Goal: Task Accomplishment & Management: Use online tool/utility

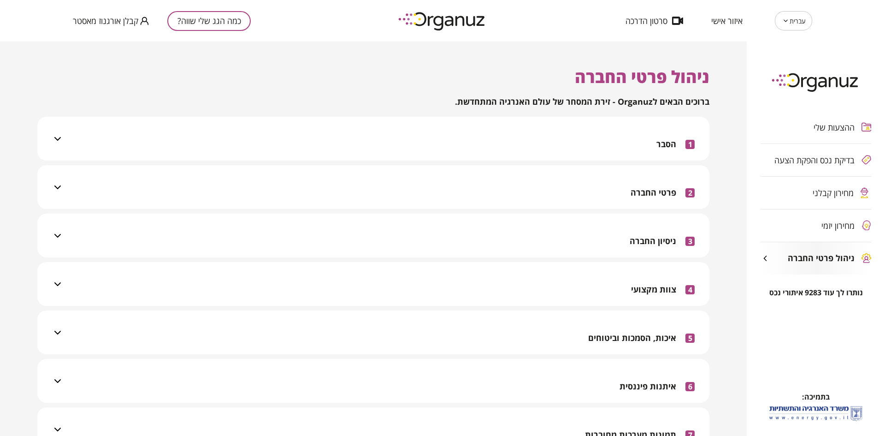
scroll to position [490, 0]
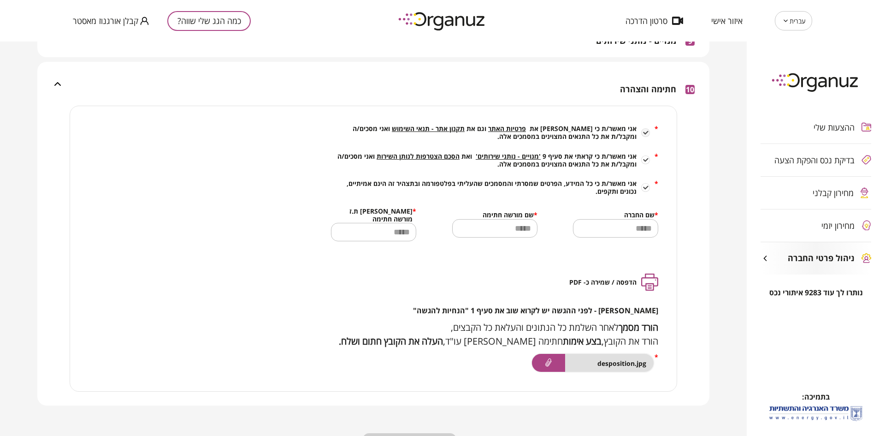
click at [538, 22] on div "עברית ** ​ איזור אישי סרטון הדרכה" at bounding box center [664, 20] width 296 height 19
click at [113, 21] on span "קבלן אורגנוז מאסטר" at bounding box center [105, 20] width 65 height 9
click at [99, 36] on li "התנתק" at bounding box center [91, 38] width 36 height 17
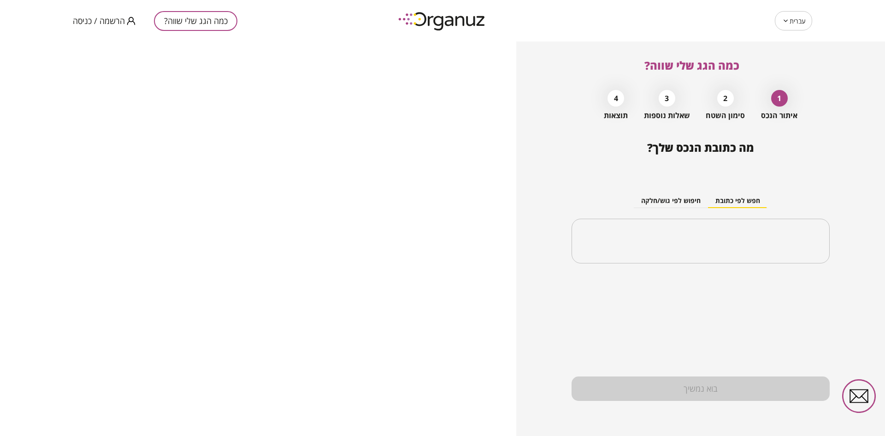
click at [105, 21] on span "הרשמה / כניסה" at bounding box center [99, 20] width 52 height 9
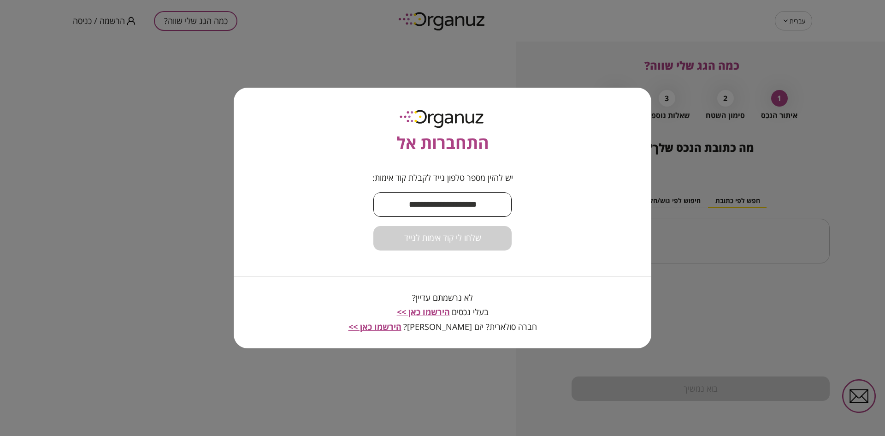
click at [422, 202] on input "text" at bounding box center [442, 204] width 138 height 27
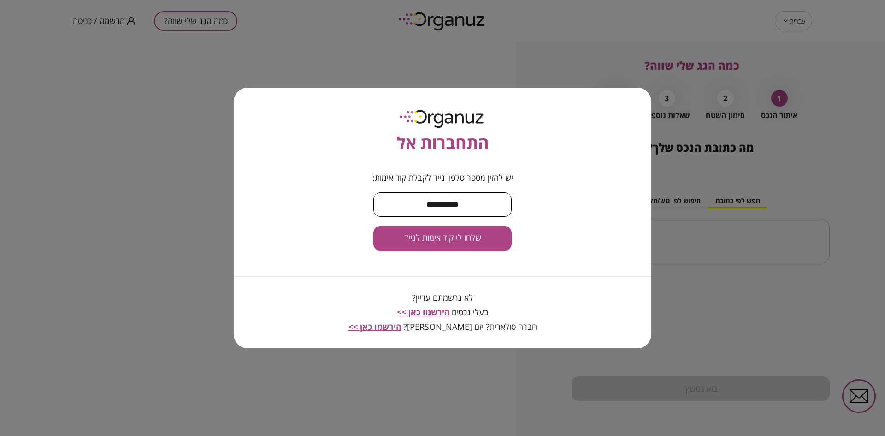
type input "**********"
click at [373, 226] on button "שלחו לי קוד אימות לנייד" at bounding box center [442, 238] width 138 height 24
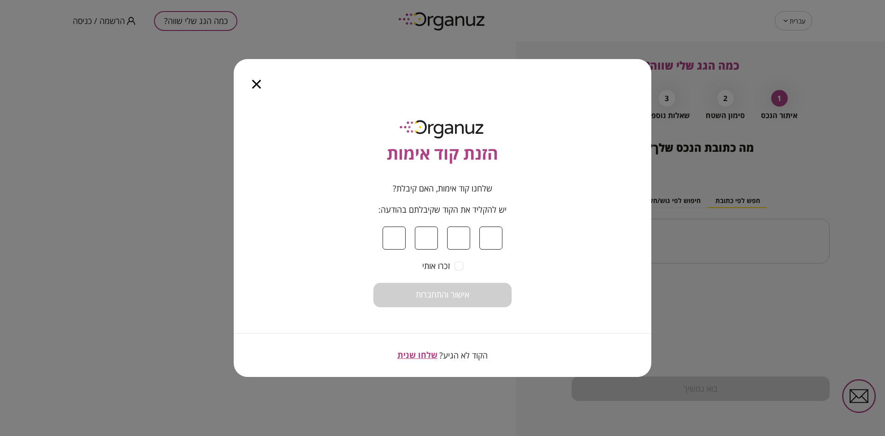
type input "*"
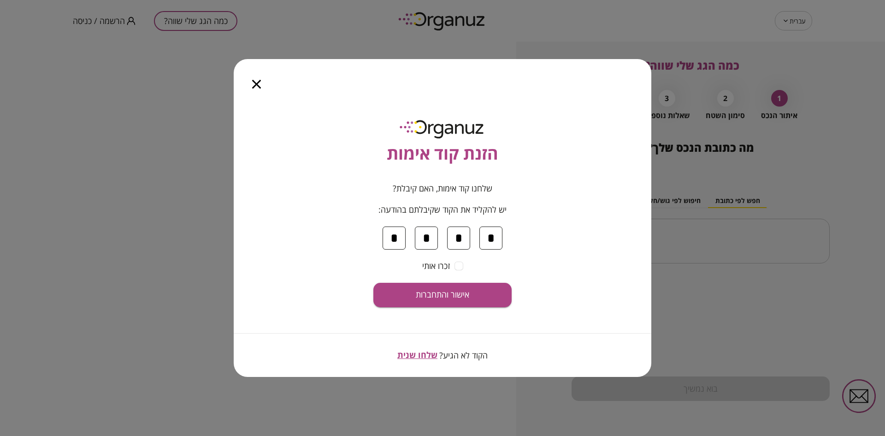
type input "*"
click at [373, 283] on button "אישור והתחברות" at bounding box center [442, 295] width 138 height 24
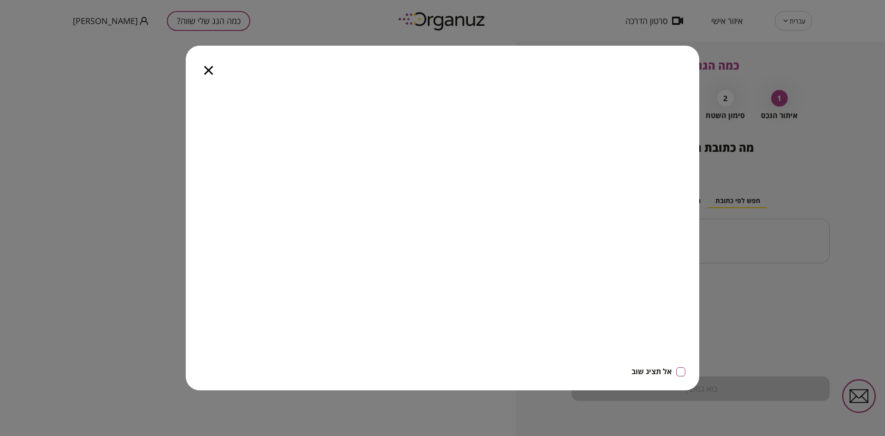
click at [206, 71] on icon "button" at bounding box center [208, 70] width 9 height 9
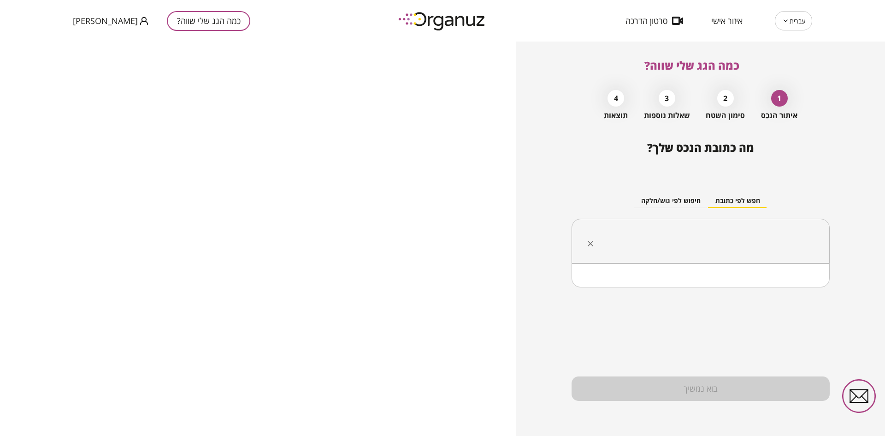
click at [715, 246] on input "text" at bounding box center [703, 241] width 229 height 23
click at [763, 287] on li "גשר הזיו" at bounding box center [700, 287] width 234 height 17
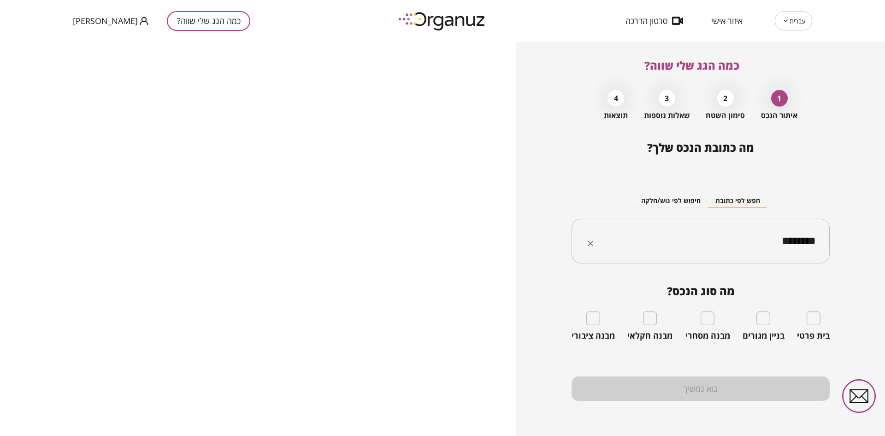
type input "********"
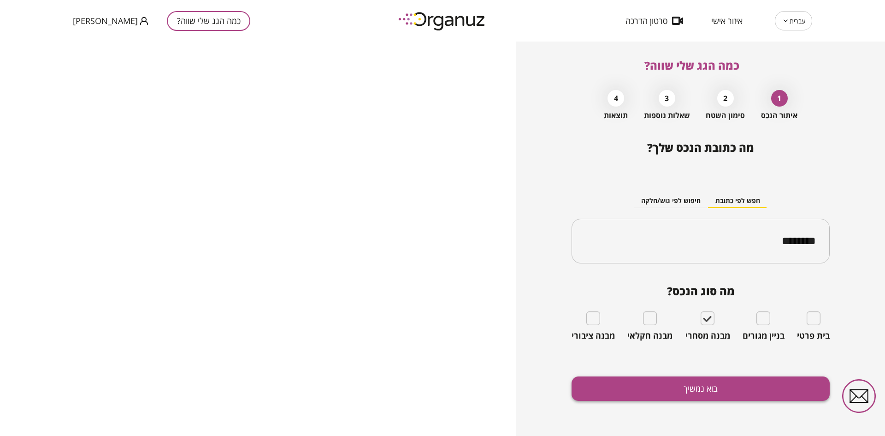
click at [697, 384] on button "בוא נמשיך" at bounding box center [700, 388] width 258 height 24
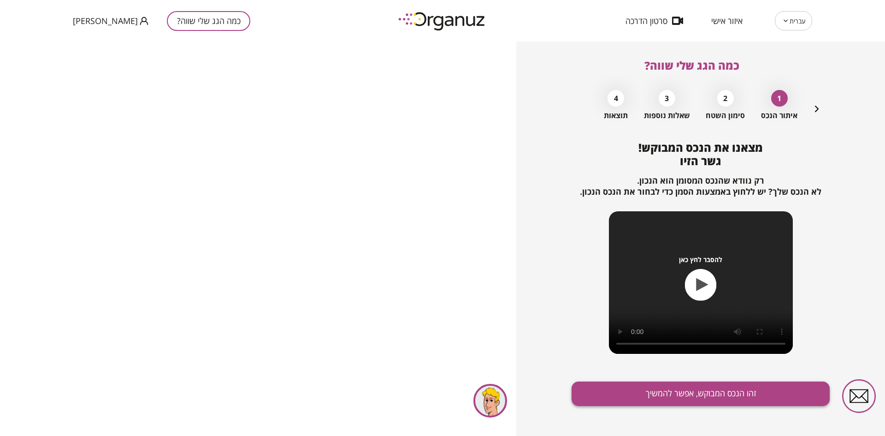
click at [605, 390] on button "זהו הנכס המבוקש, אפשר להמשיך" at bounding box center [700, 393] width 258 height 24
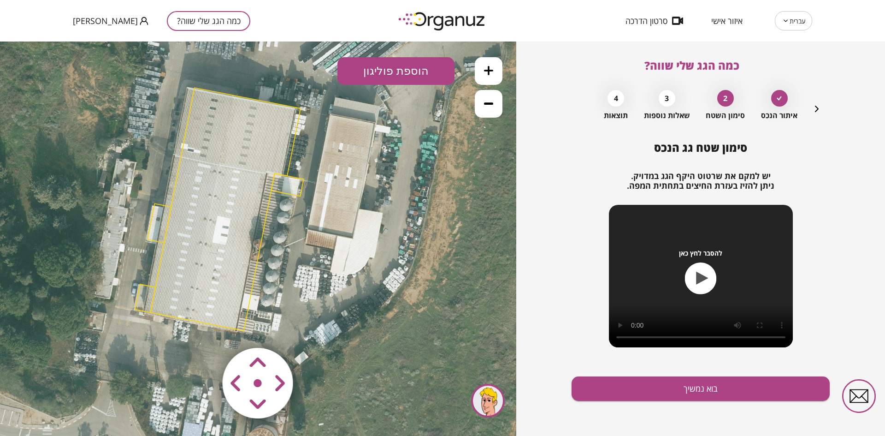
drag, startPoint x: 381, startPoint y: 225, endPoint x: 340, endPoint y: 195, distance: 51.1
click at [341, 195] on icon at bounding box center [219, 210] width 739 height 739
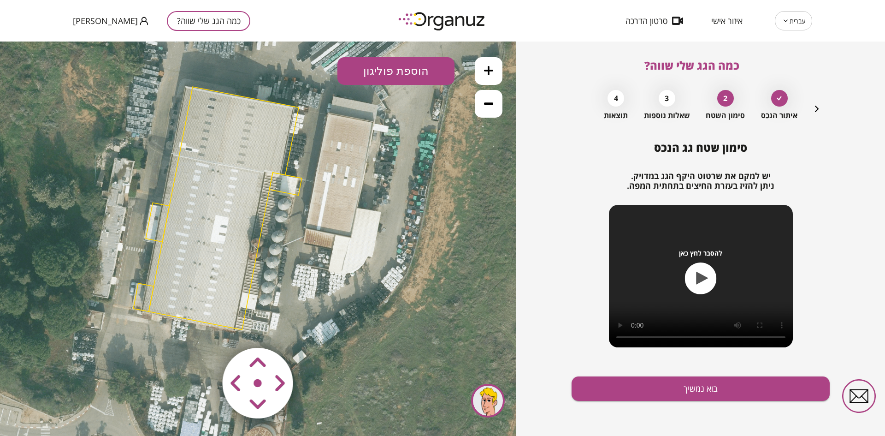
click at [203, 328] on area at bounding box center [203, 328] width 0 height 0
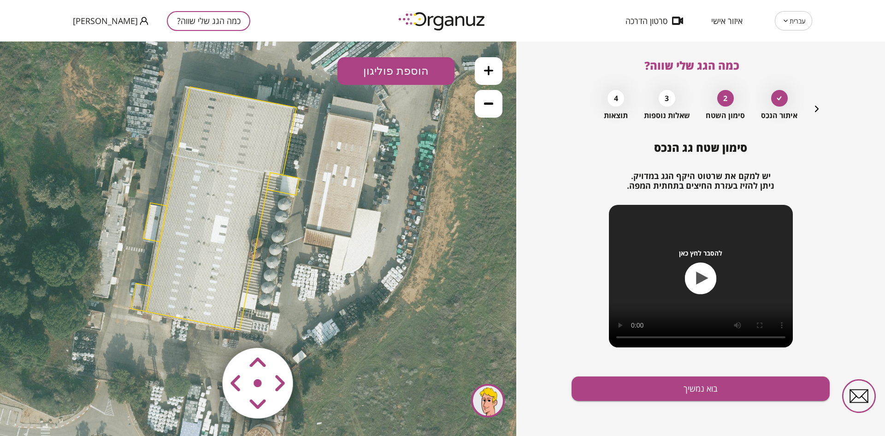
click at [203, 328] on area at bounding box center [203, 328] width 0 height 0
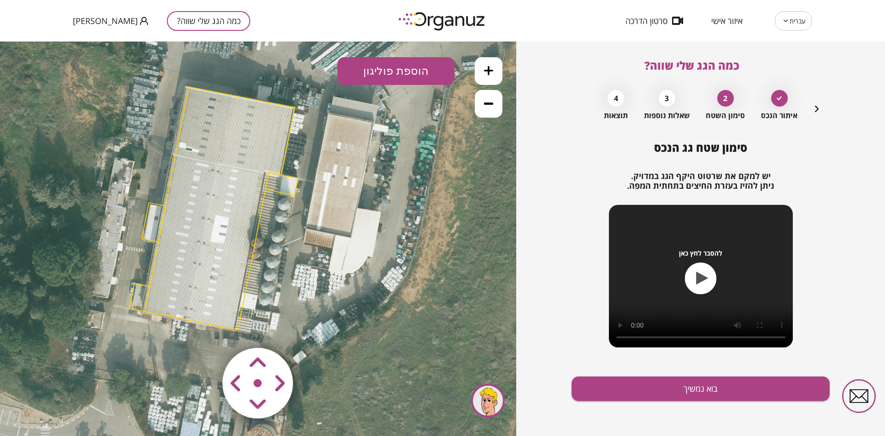
click at [203, 328] on area at bounding box center [203, 328] width 0 height 0
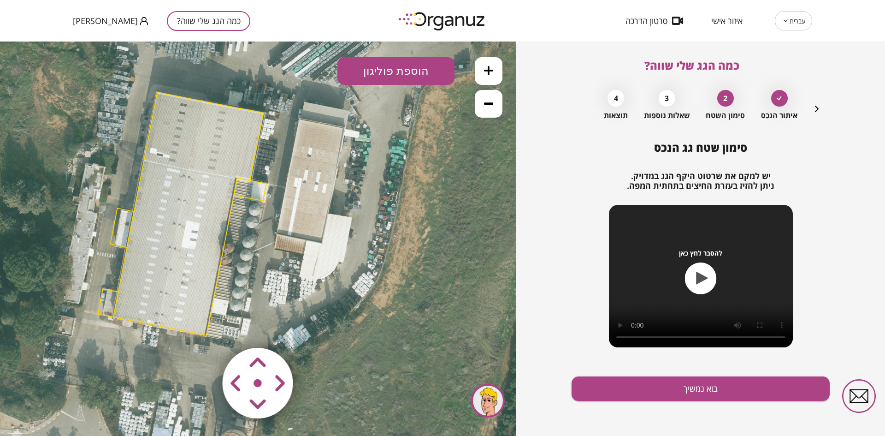
drag, startPoint x: 310, startPoint y: 192, endPoint x: 279, endPoint y: 198, distance: 31.5
click at [279, 198] on icon at bounding box center [188, 214] width 739 height 739
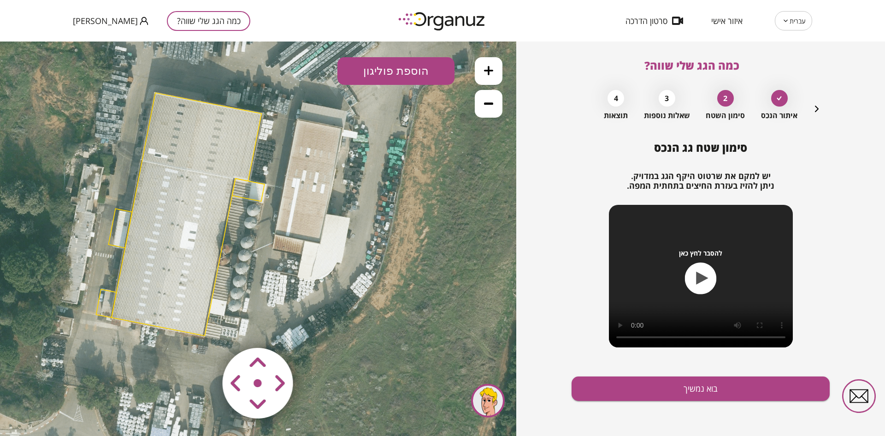
click at [362, 70] on button "הוספת פוליגון" at bounding box center [395, 71] width 117 height 28
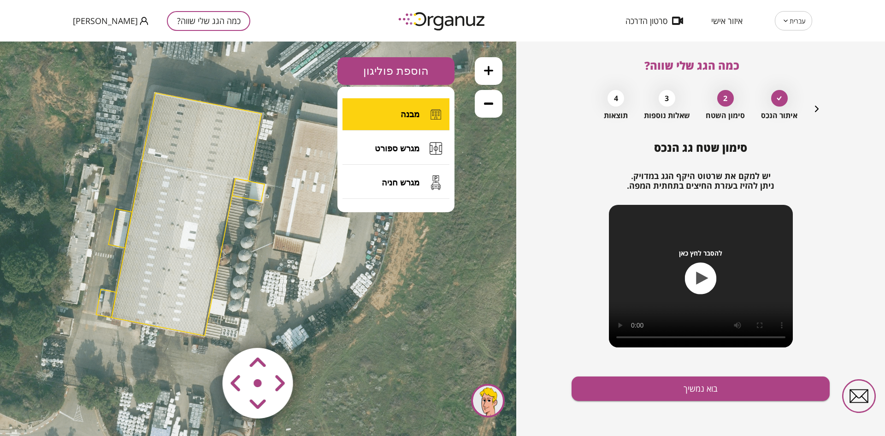
click at [382, 112] on button "מבנה" at bounding box center [395, 114] width 107 height 32
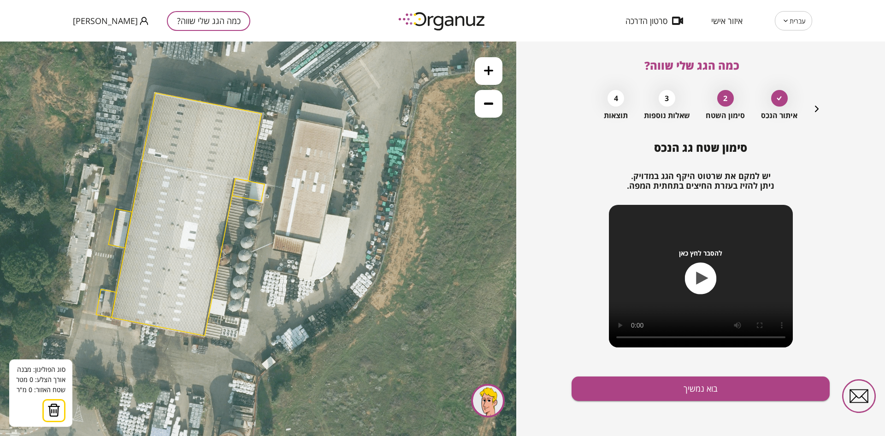
click at [299, 120] on icon at bounding box center [186, 215] width 739 height 739
click at [299, 120] on icon at bounding box center [186, 216] width 739 height 739
click at [342, 129] on polygon at bounding box center [321, 124] width 44 height 9
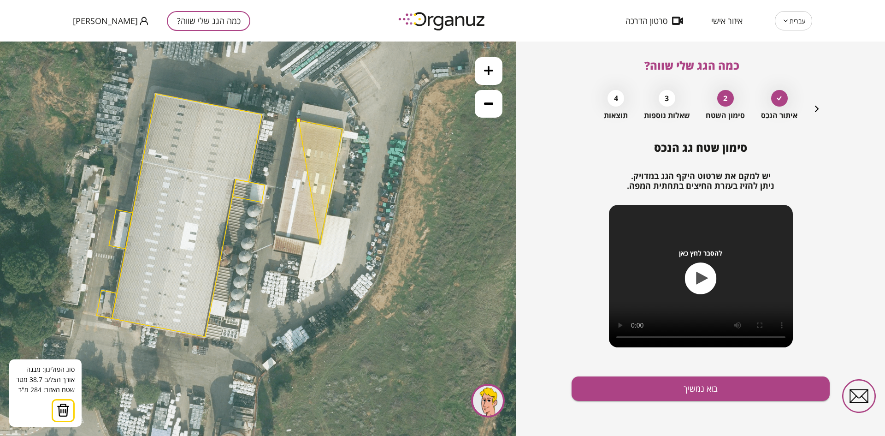
click at [320, 245] on polygon at bounding box center [321, 182] width 44 height 124
click at [275, 235] on polygon at bounding box center [309, 182] width 68 height 124
click at [299, 121] on button at bounding box center [298, 120] width 4 height 4
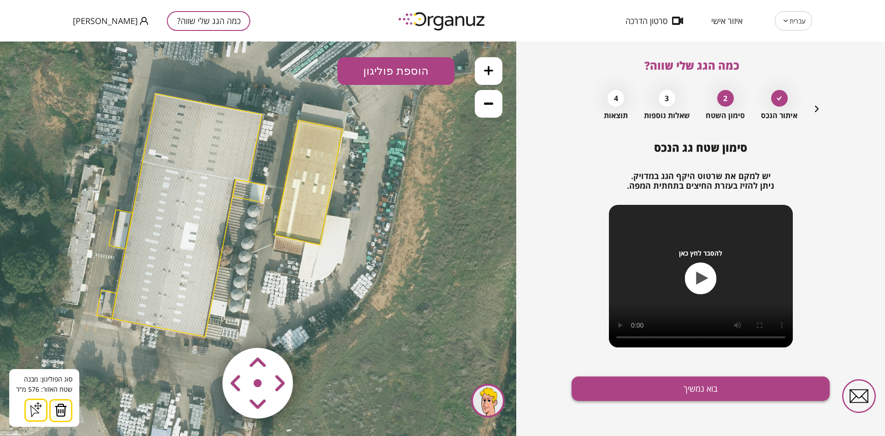
click at [592, 383] on button "בוא נמשיך" at bounding box center [700, 388] width 258 height 24
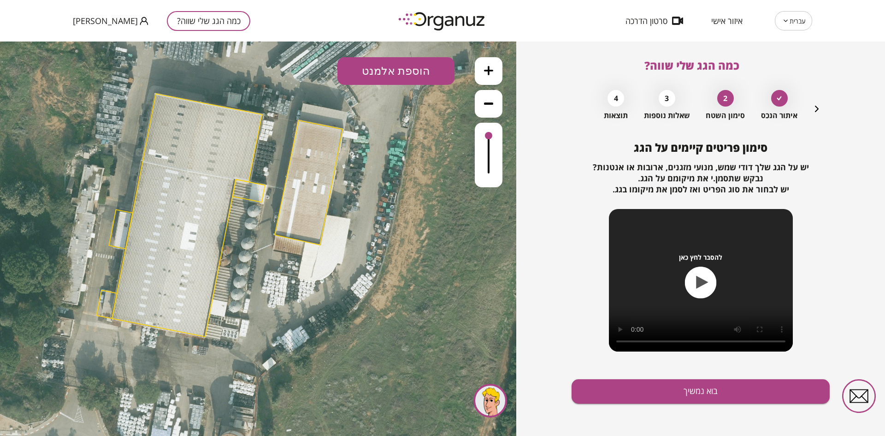
click at [398, 68] on button "הוספת אלמנט" at bounding box center [395, 71] width 117 height 28
click at [396, 236] on div ".st0 { fill: #FFFFFF; } .st0 { fill: #FFFFFF; }" at bounding box center [258, 238] width 516 height 394
click at [491, 72] on icon at bounding box center [488, 70] width 9 height 9
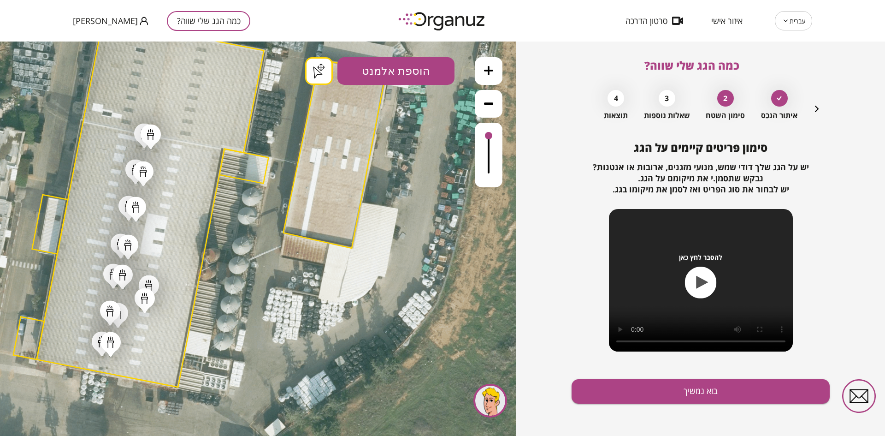
click at [634, 398] on button "בוא נמשיך" at bounding box center [700, 391] width 258 height 24
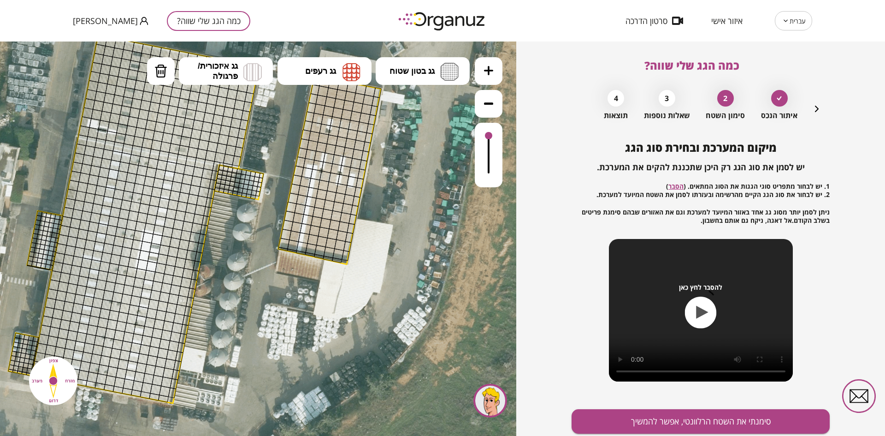
drag, startPoint x: 407, startPoint y: 206, endPoint x: 402, endPoint y: 223, distance: 16.9
click at [402, 223] on icon at bounding box center [146, 221] width 1120 height 1120
click at [484, 104] on icon at bounding box center [488, 103] width 9 height 9
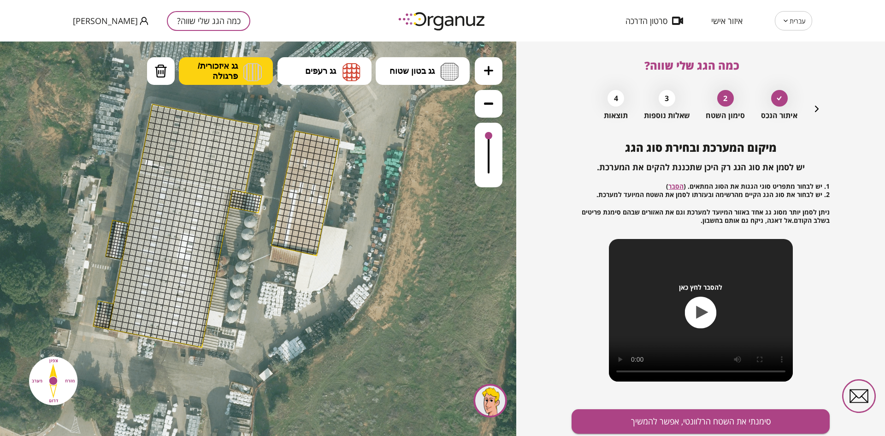
click at [222, 66] on span "גג איזכורית/ פרגולה" at bounding box center [218, 71] width 40 height 20
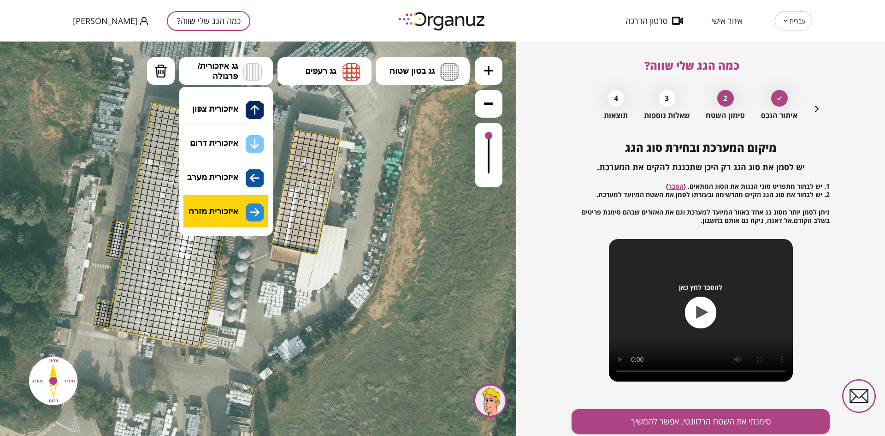
click at [227, 222] on div ".st0 { fill: #FFFFFF; } .st0 { fill: #FFFFFF; }" at bounding box center [258, 238] width 516 height 394
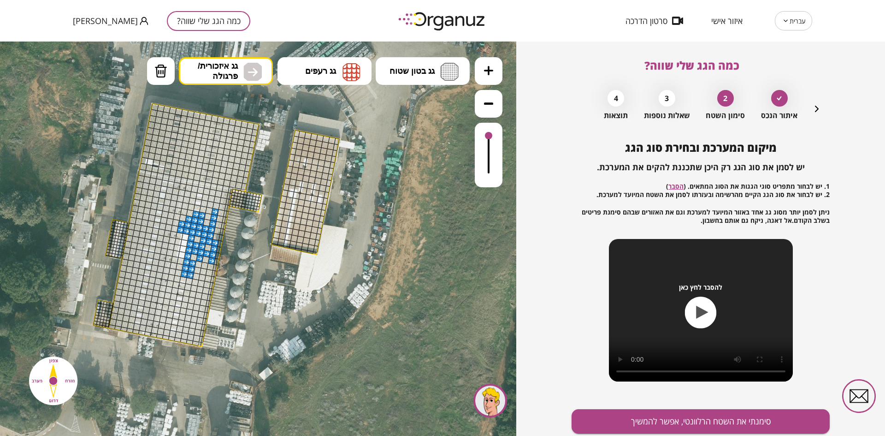
drag, startPoint x: 194, startPoint y: 218, endPoint x: 184, endPoint y: 221, distance: 10.6
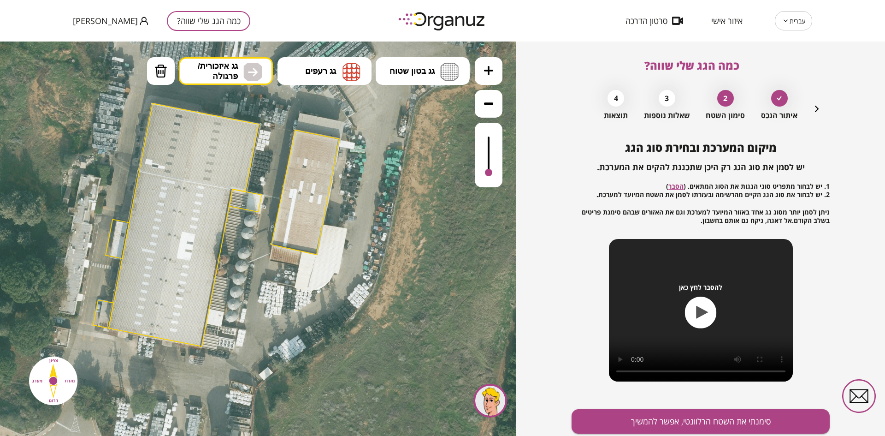
drag, startPoint x: 489, startPoint y: 135, endPoint x: 494, endPoint y: 188, distance: 52.8
click at [494, 188] on div ".st0 { fill: #FFFFFF; } .st0 { fill: #FFFFFF; }" at bounding box center [258, 238] width 516 height 394
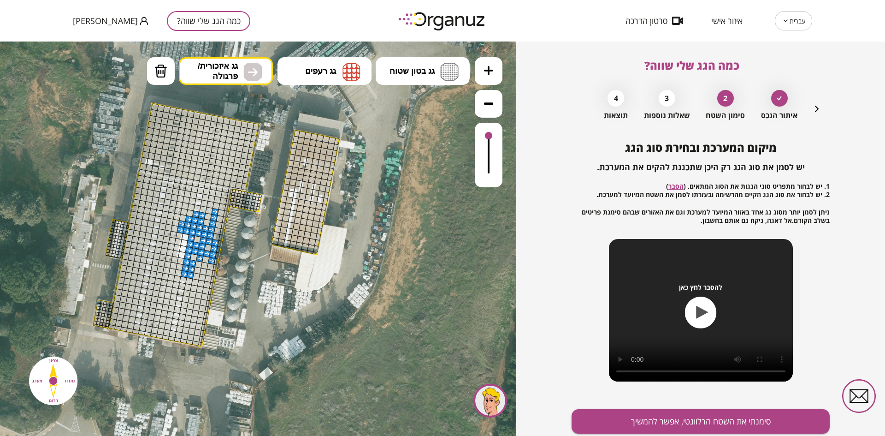
drag, startPoint x: 488, startPoint y: 173, endPoint x: 489, endPoint y: 124, distance: 49.3
click at [489, 124] on div at bounding box center [489, 155] width 28 height 65
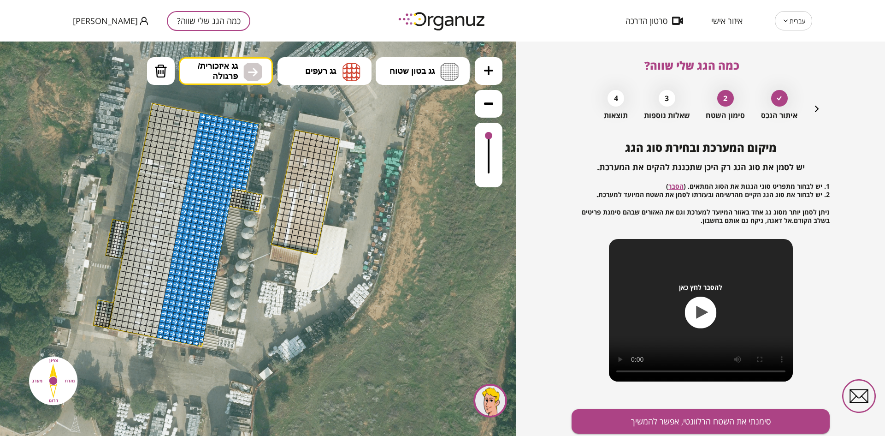
drag, startPoint x: 207, startPoint y: 202, endPoint x: 224, endPoint y: 189, distance: 22.0
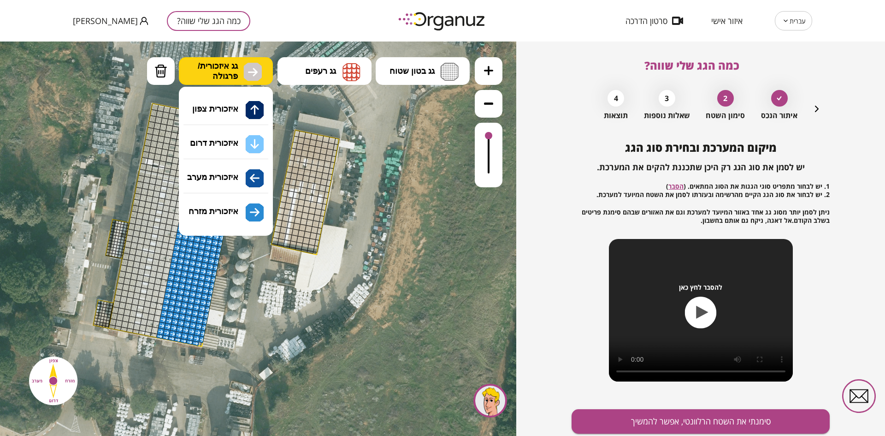
click at [243, 68] on img at bounding box center [252, 72] width 18 height 18
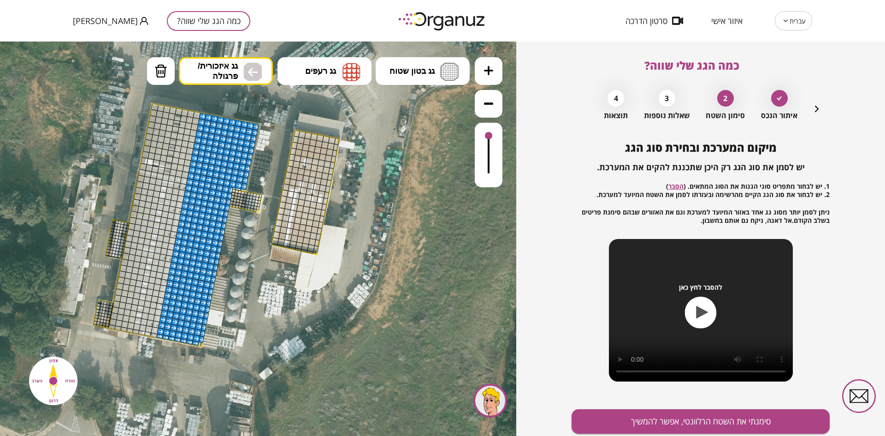
click at [217, 183] on div ".st0 { fill: #FFFFFF; } .st0 { fill: #FFFFFF; }" at bounding box center [258, 238] width 516 height 394
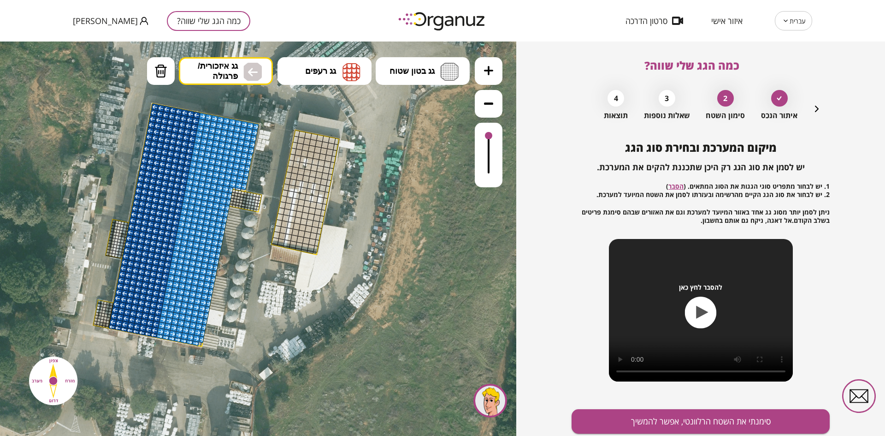
drag, startPoint x: 194, startPoint y: 116, endPoint x: 132, endPoint y: 328, distance: 220.4
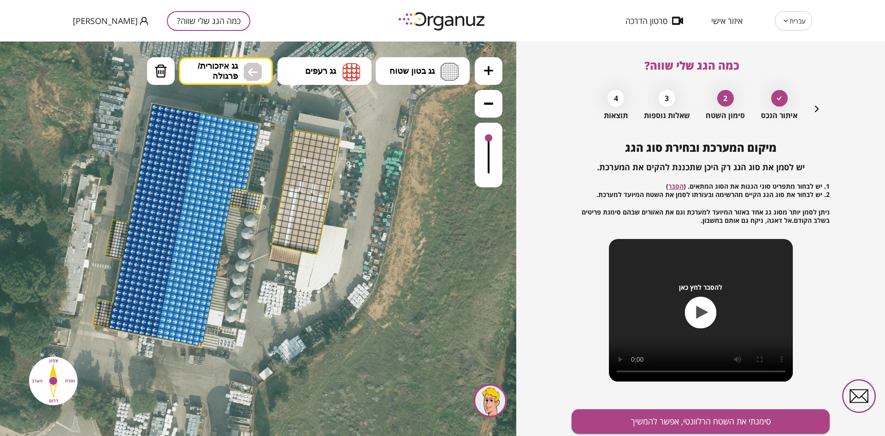
drag, startPoint x: 488, startPoint y: 134, endPoint x: 493, endPoint y: 133, distance: 5.2
click at [494, 134] on div at bounding box center [489, 155] width 28 height 65
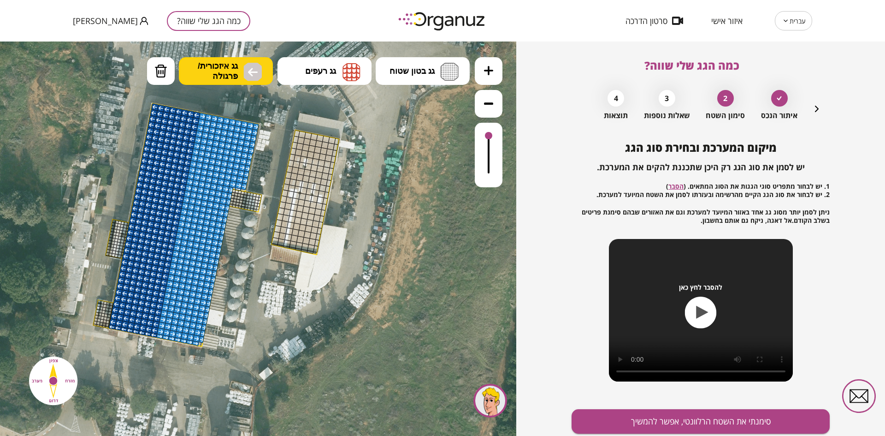
click at [237, 64] on span "גג איזכורית/ פרגולה" at bounding box center [218, 71] width 40 height 20
click at [249, 214] on div ".st0 { fill: #FFFFFF; } .st0 { fill: #FFFFFF; }" at bounding box center [258, 238] width 516 height 394
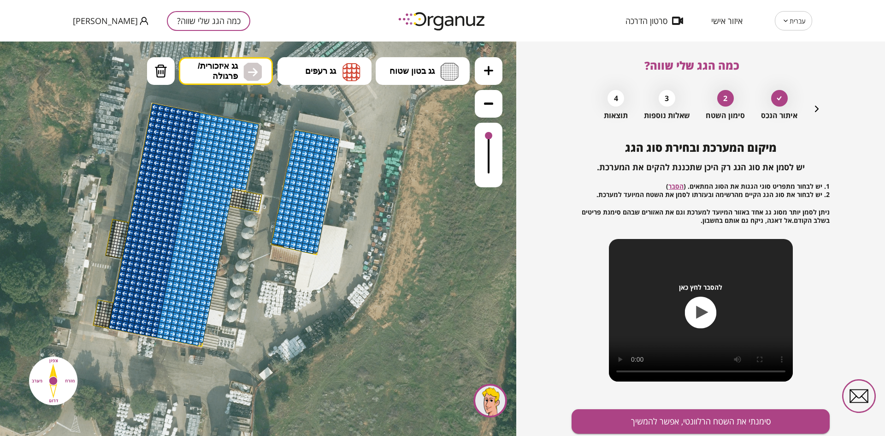
drag, startPoint x: 306, startPoint y: 139, endPoint x: 290, endPoint y: 198, distance: 61.3
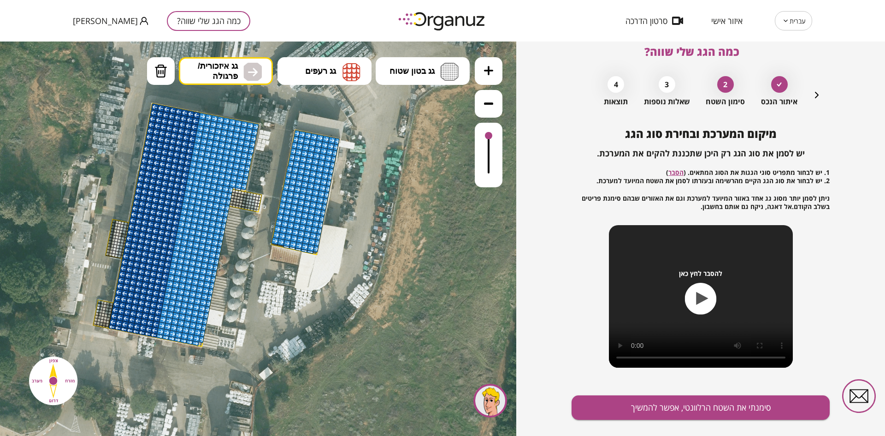
scroll to position [33, 0]
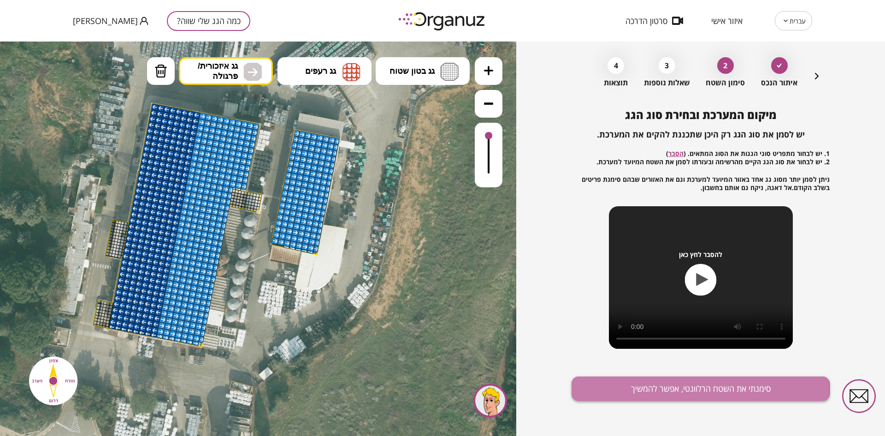
click at [639, 390] on button "סימנתי את השטח הרלוונטי, אפשר להמשיך" at bounding box center [700, 388] width 258 height 24
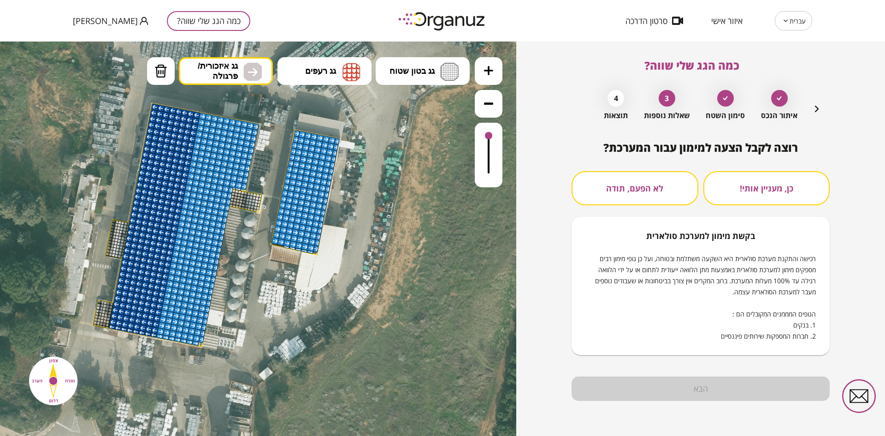
click at [666, 191] on button "לא הפעם, תודה" at bounding box center [634, 188] width 127 height 34
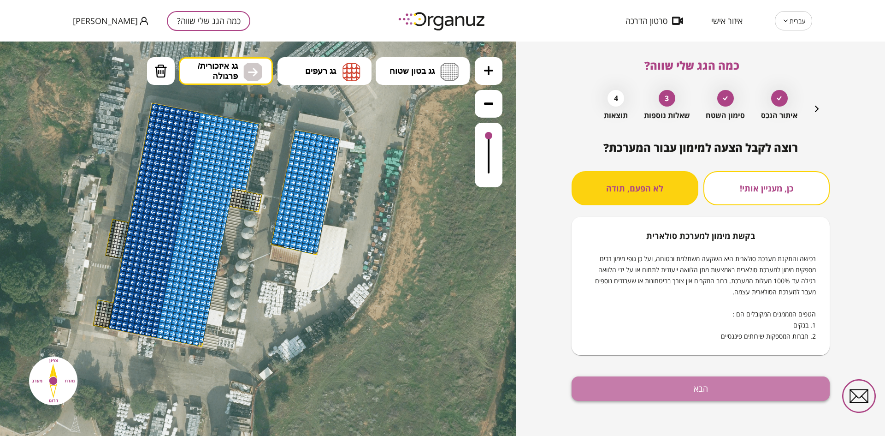
click at [692, 380] on button "הבא" at bounding box center [700, 388] width 258 height 24
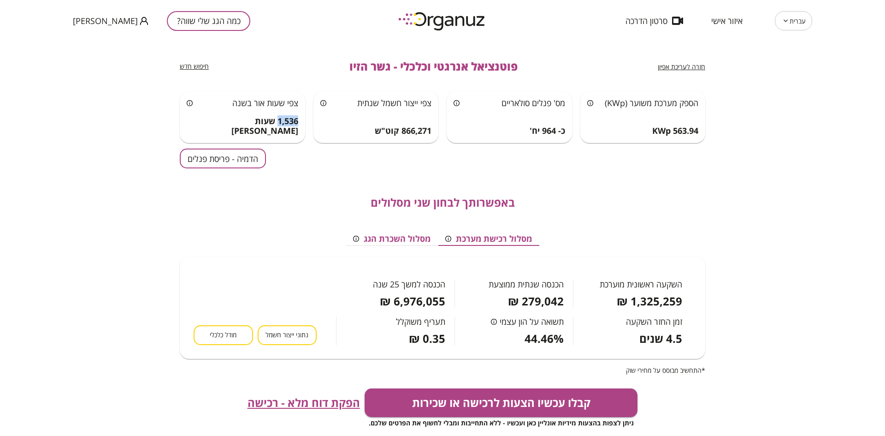
drag, startPoint x: 279, startPoint y: 130, endPoint x: 299, endPoint y: 129, distance: 19.8
click at [298, 129] on span "1,536 שעות [PERSON_NAME]" at bounding box center [243, 126] width 112 height 20
click at [242, 155] on button "הדמיה - פריסת פנלים" at bounding box center [223, 158] width 86 height 20
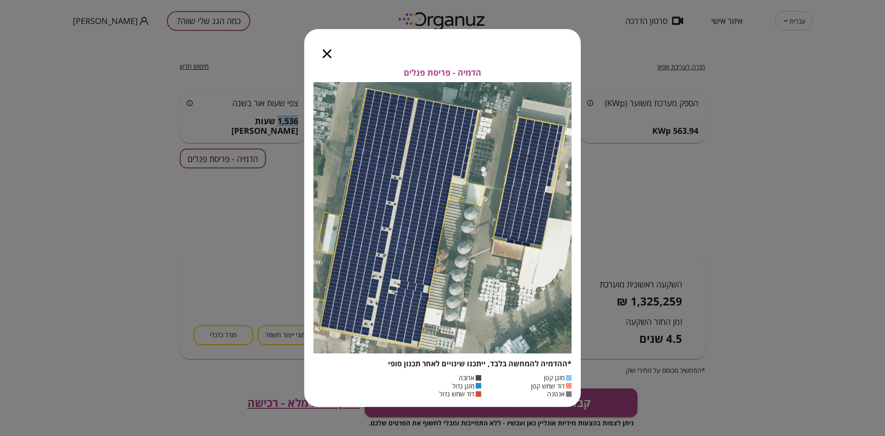
click at [326, 51] on icon "button" at bounding box center [327, 53] width 9 height 9
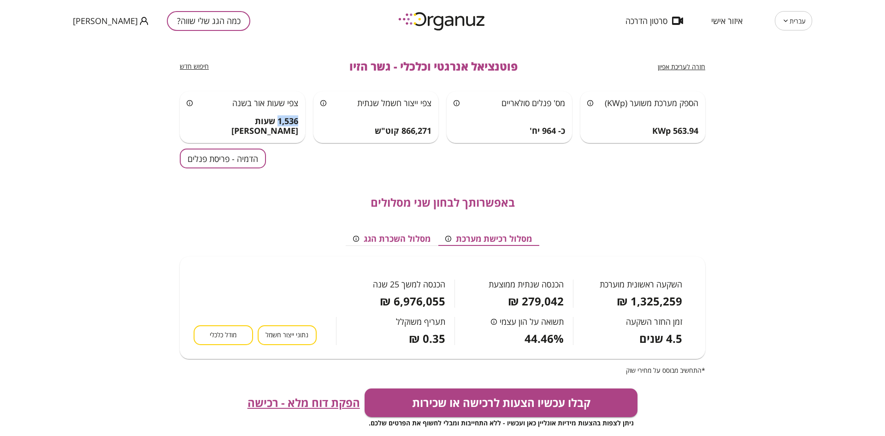
click at [292, 339] on button "נתוני ייצור חשמל" at bounding box center [287, 335] width 59 height 20
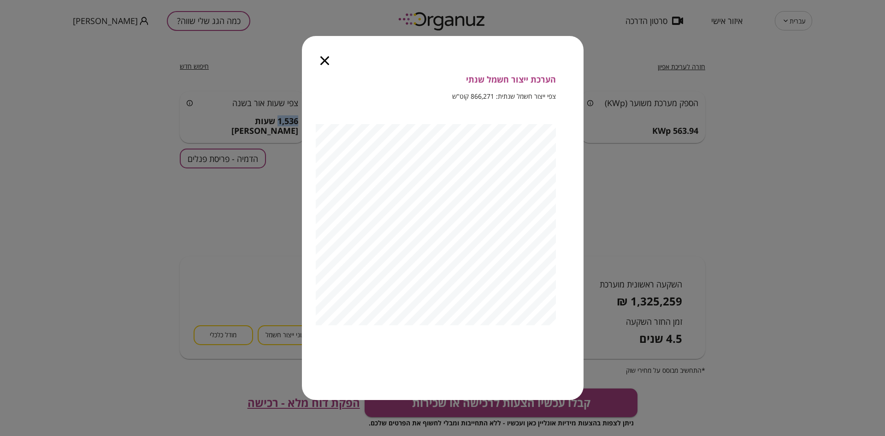
click at [320, 56] on icon "button" at bounding box center [324, 60] width 9 height 9
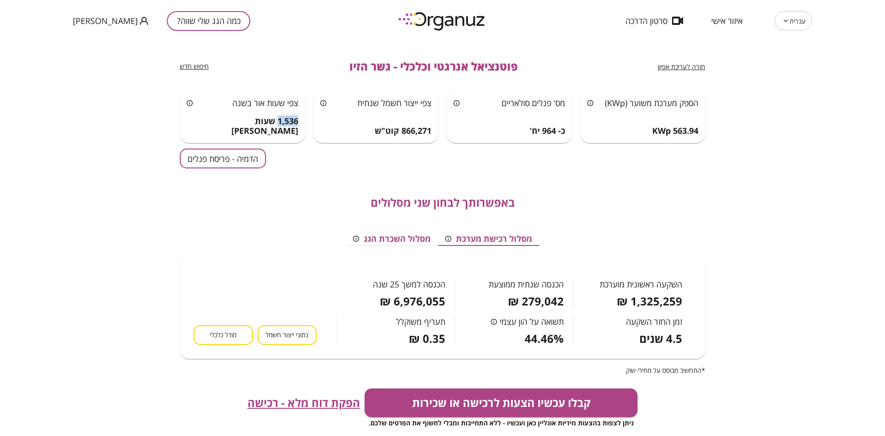
click at [231, 327] on button "מודל כלכלי" at bounding box center [223, 335] width 59 height 20
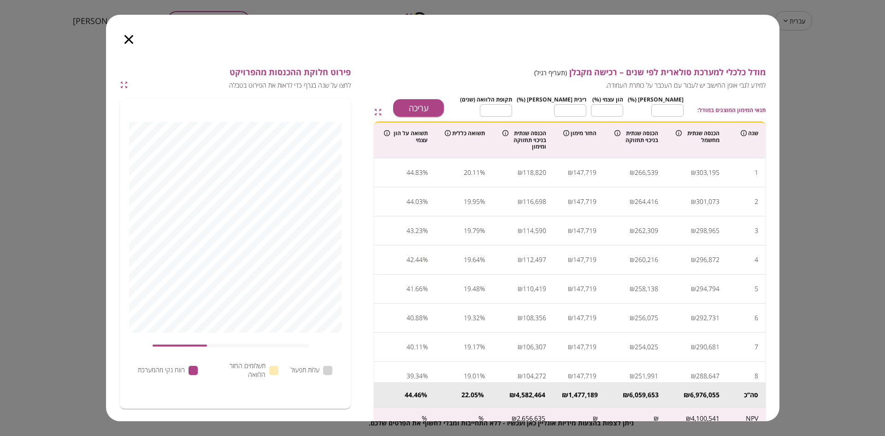
click at [123, 81] on icon "button" at bounding box center [124, 85] width 8 height 8
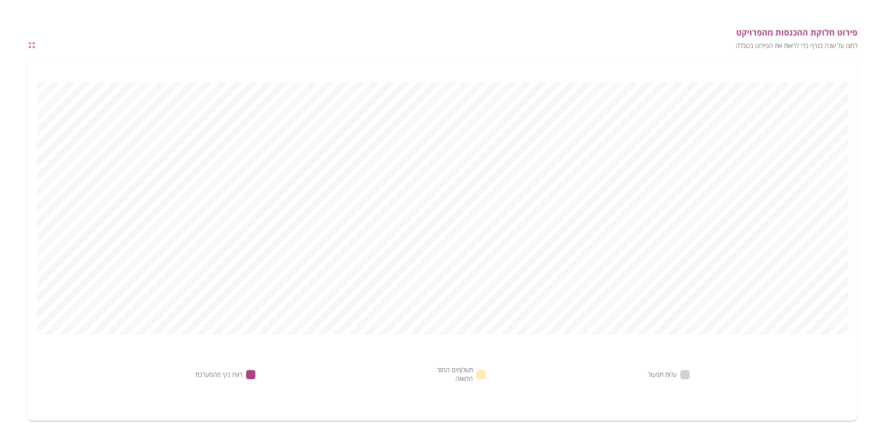
click at [29, 47] on icon "button" at bounding box center [32, 45] width 8 height 8
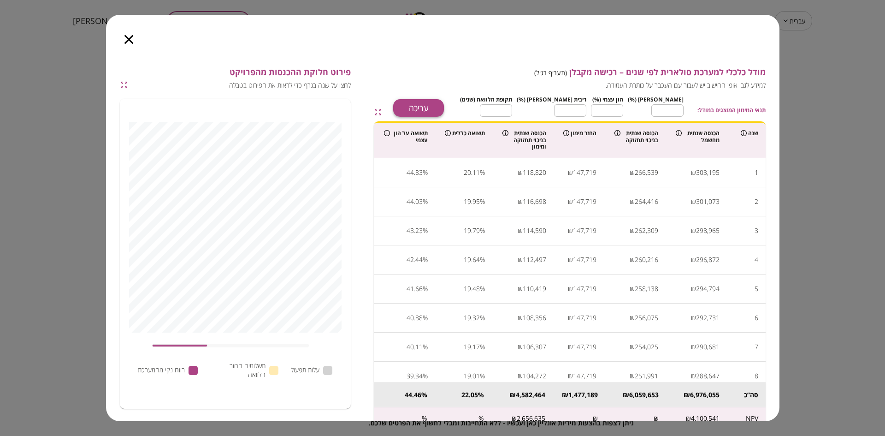
click at [444, 107] on button "עריכה" at bounding box center [418, 108] width 51 height 18
type input "**"
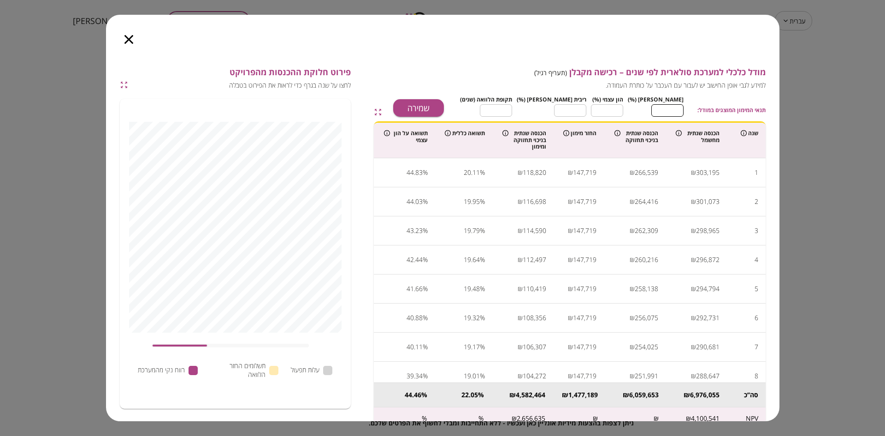
type input "**"
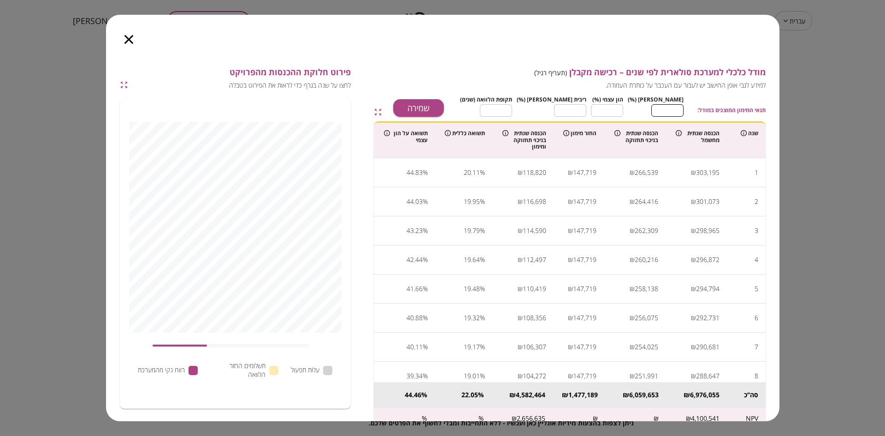
type input "**"
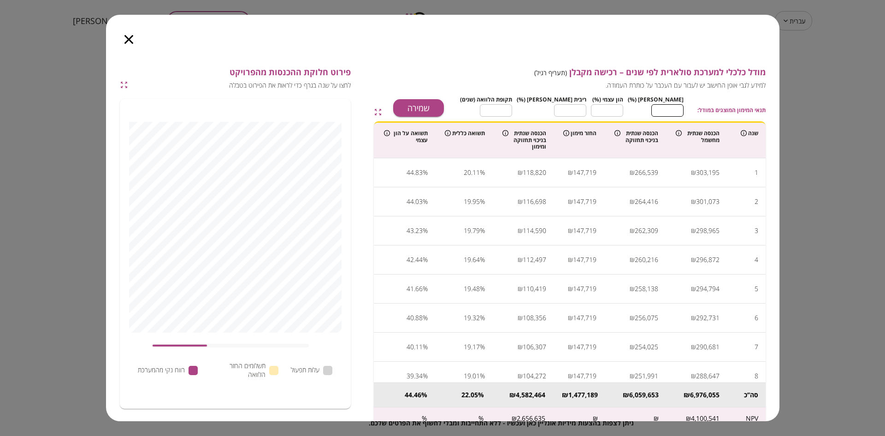
type input "**"
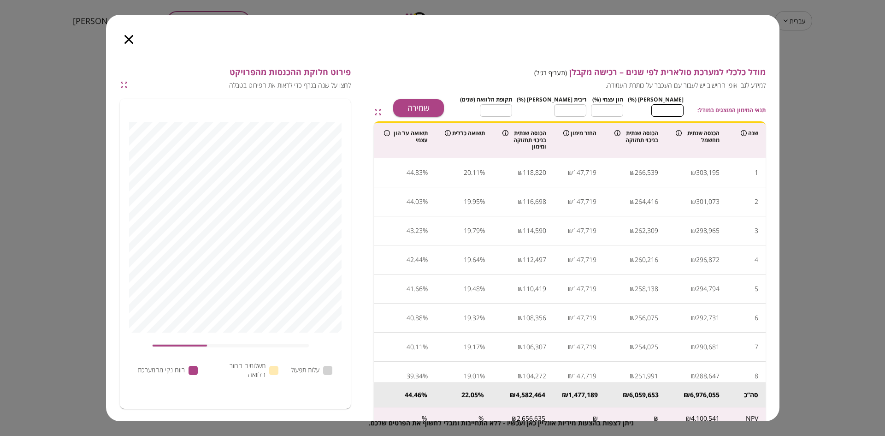
type input "**"
type input "*"
type input "**"
type input "*"
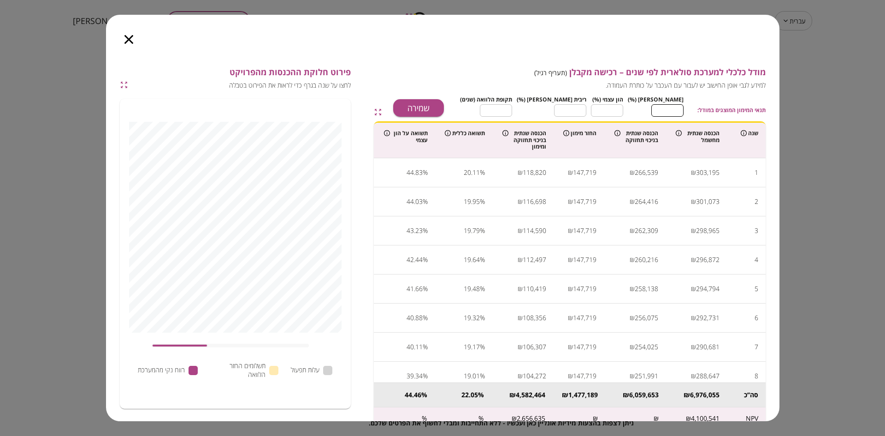
type input "**"
type input "*"
type input "**"
type input "*"
type input "**"
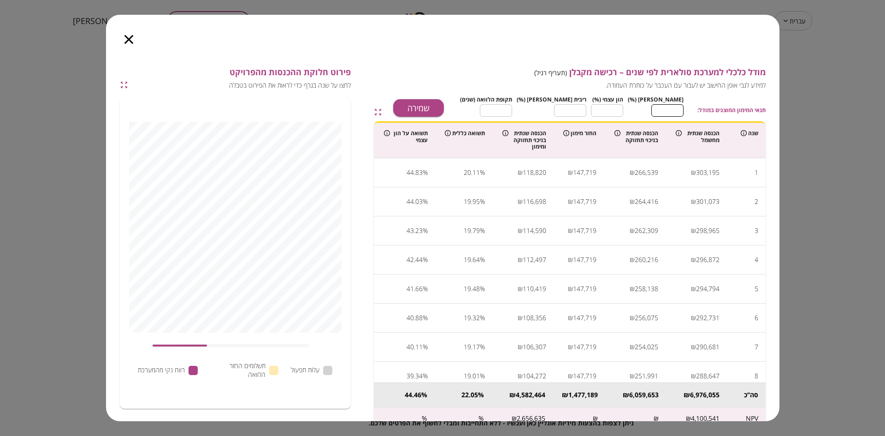
type input "*"
type input "**"
type input "*"
type input "**"
type input "*"
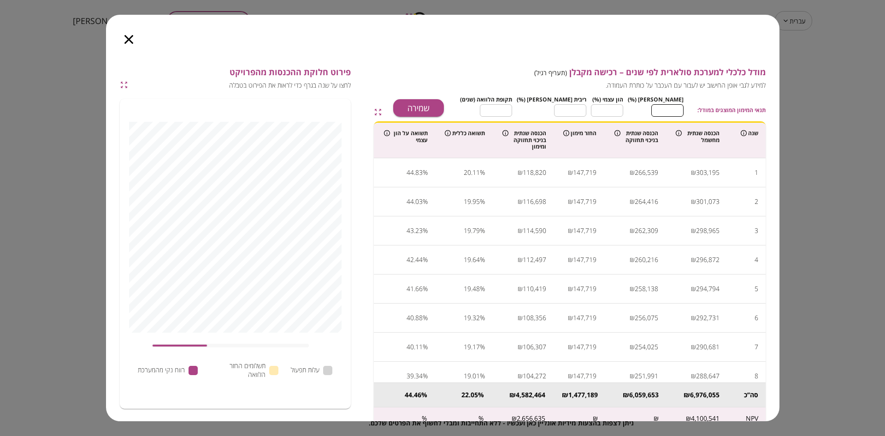
type input "**"
type input "*"
type input "**"
type input "*"
type input "***"
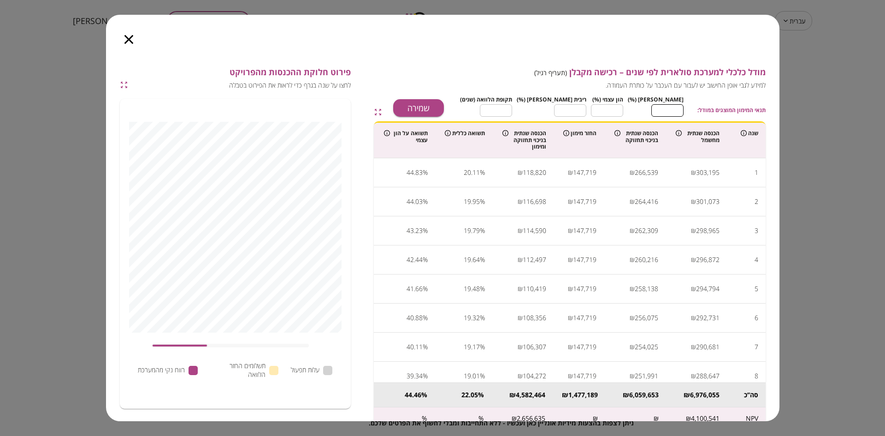
type input "*"
type input "***"
click at [665, 107] on input "***" at bounding box center [667, 110] width 32 height 24
click at [444, 106] on button "שמירה" at bounding box center [418, 108] width 51 height 18
click at [127, 37] on icon "button" at bounding box center [128, 39] width 9 height 9
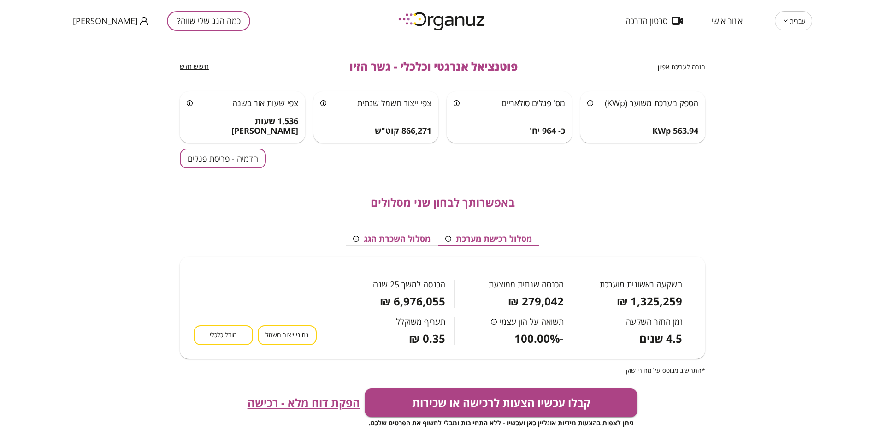
click at [400, 238] on button "מסלול השכרת הגג" at bounding box center [392, 239] width 92 height 14
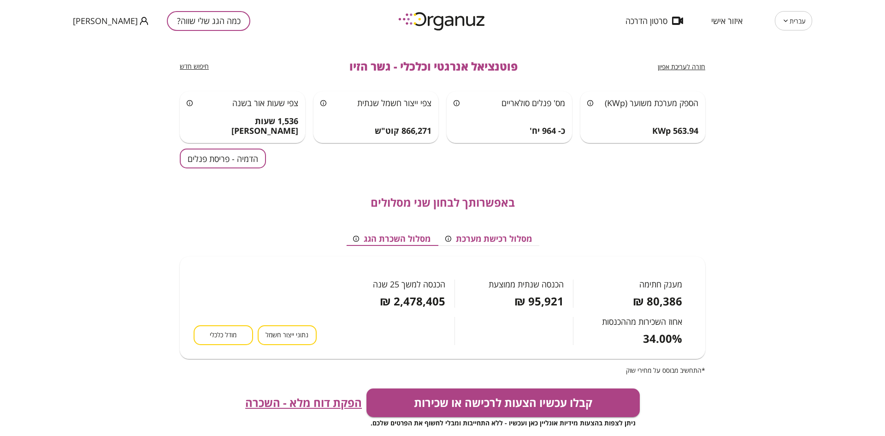
click at [499, 236] on button "מסלול רכישת מערכת" at bounding box center [488, 239] width 101 height 14
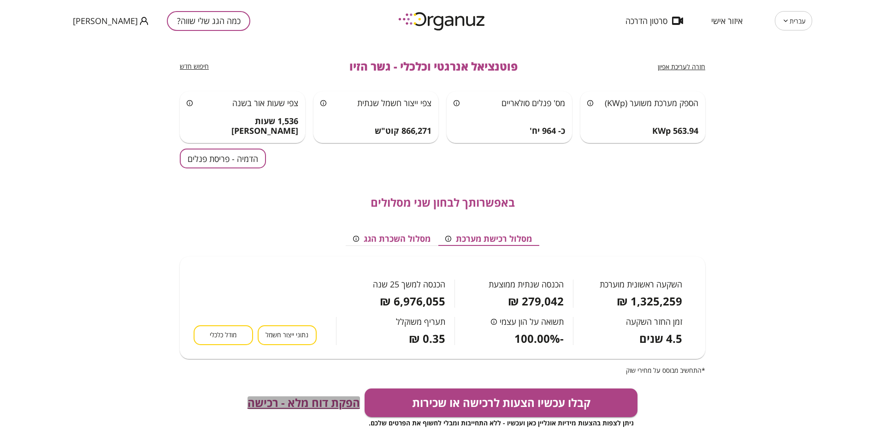
click at [319, 400] on span "הפקת דוח מלא - רכישה" at bounding box center [303, 402] width 112 height 13
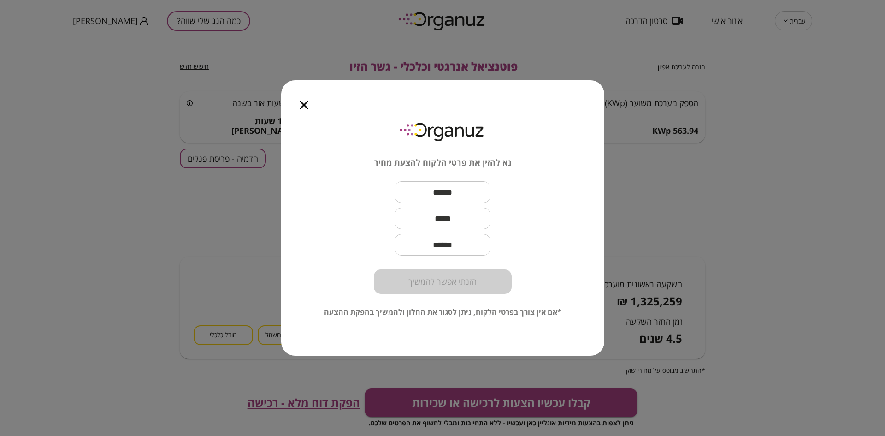
click at [403, 194] on input "text" at bounding box center [443, 191] width 96 height 27
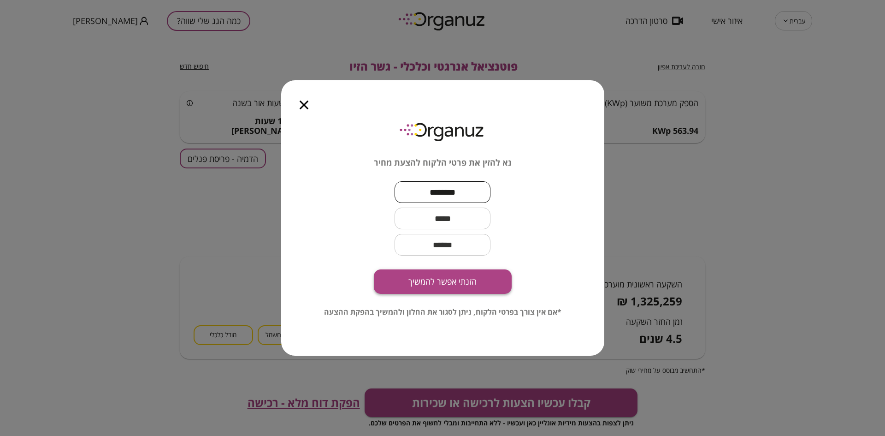
type input "********"
click at [469, 272] on button "הזנתי אפשר להמשיך" at bounding box center [443, 281] width 138 height 24
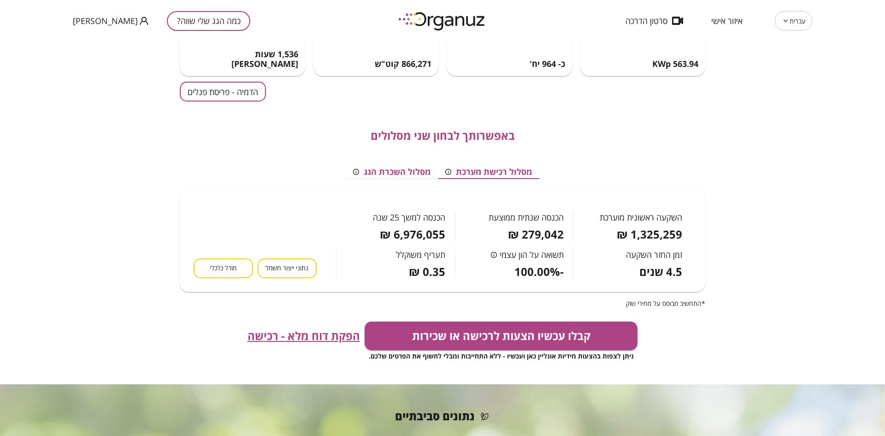
scroll to position [69, 0]
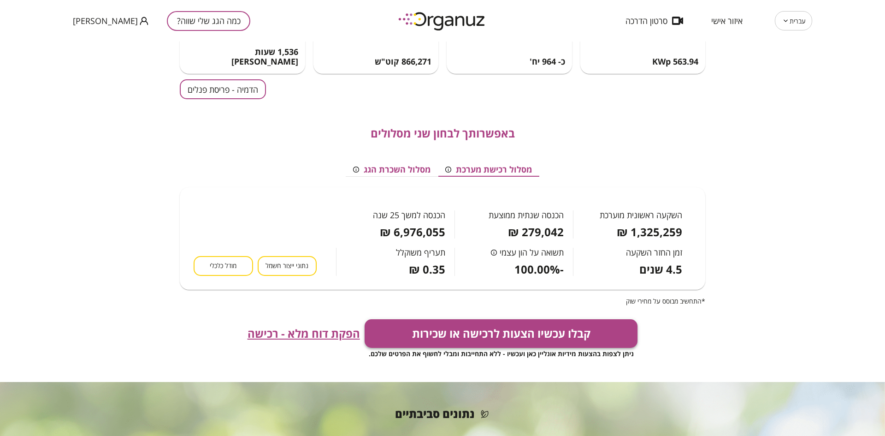
click at [492, 326] on button "קבלו עכשיו הצעות לרכישה או שכירות" at bounding box center [501, 333] width 273 height 29
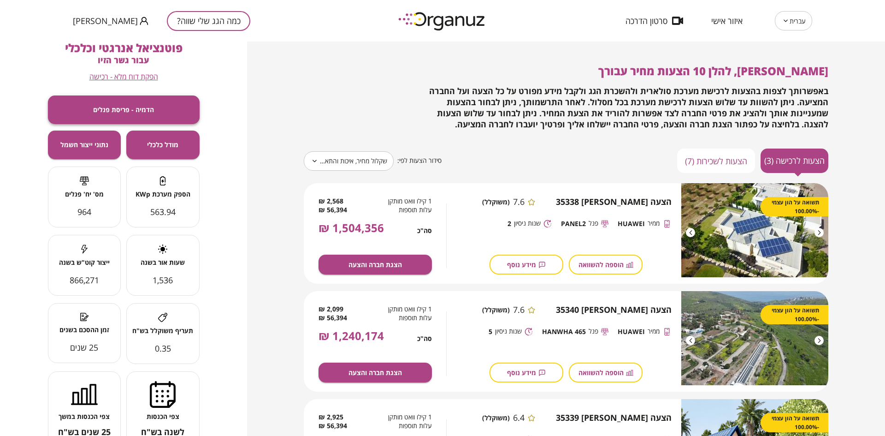
click at [109, 106] on span "הדמיה - פריסת פנלים" at bounding box center [123, 110] width 61 height 8
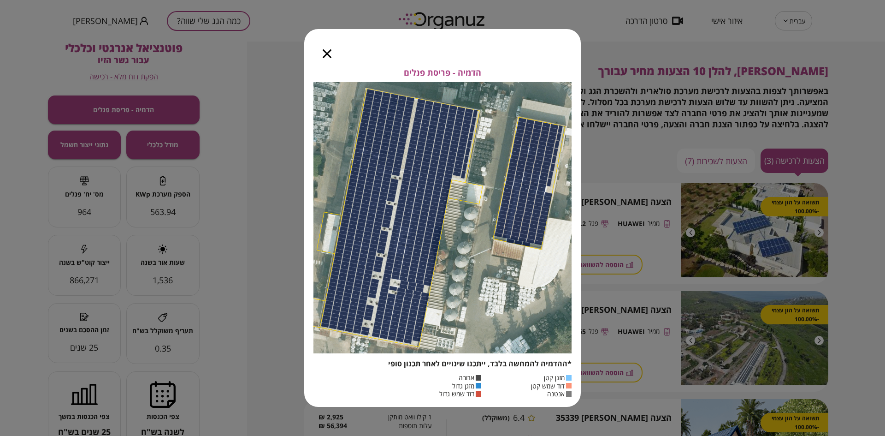
click at [325, 53] on icon "button" at bounding box center [327, 53] width 9 height 9
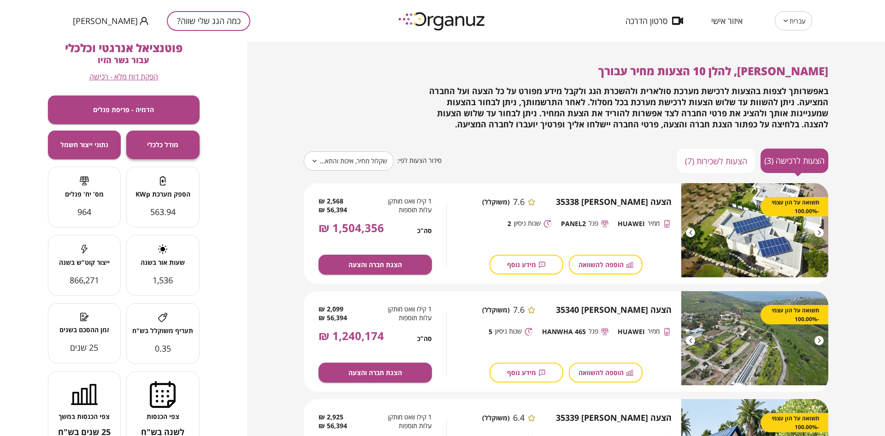
click at [163, 143] on span "מודל כלכלי" at bounding box center [162, 145] width 31 height 8
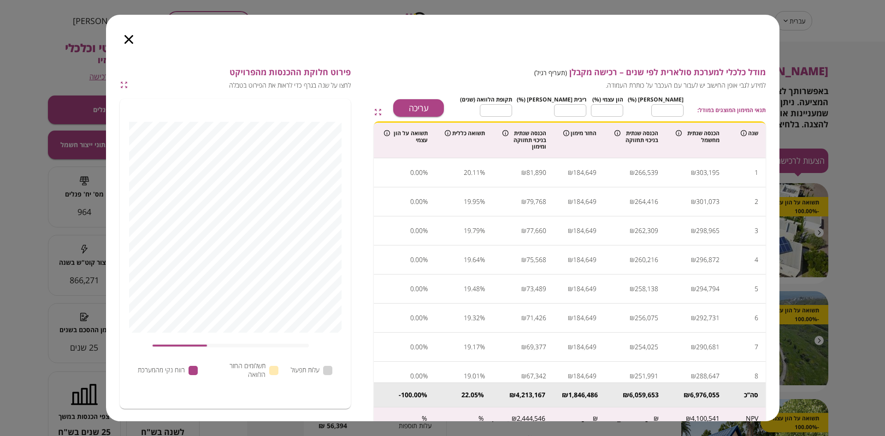
click at [129, 38] on icon "button" at bounding box center [128, 39] width 9 height 9
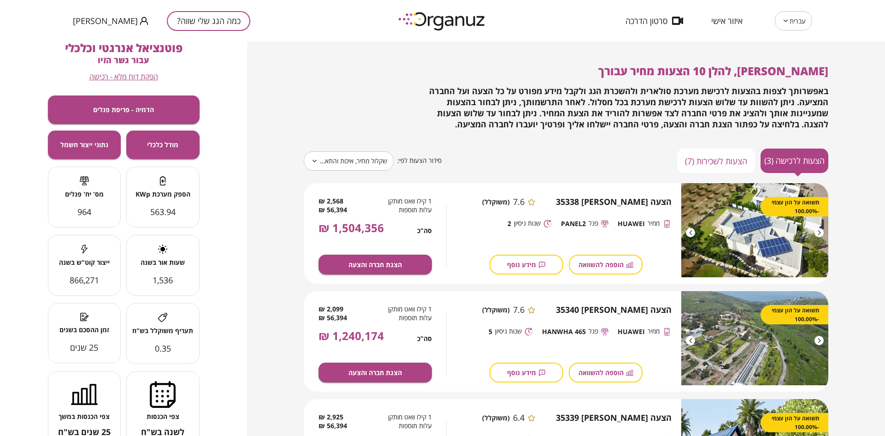
click at [719, 162] on button "הצעות לשכירות (7)" at bounding box center [716, 160] width 78 height 24
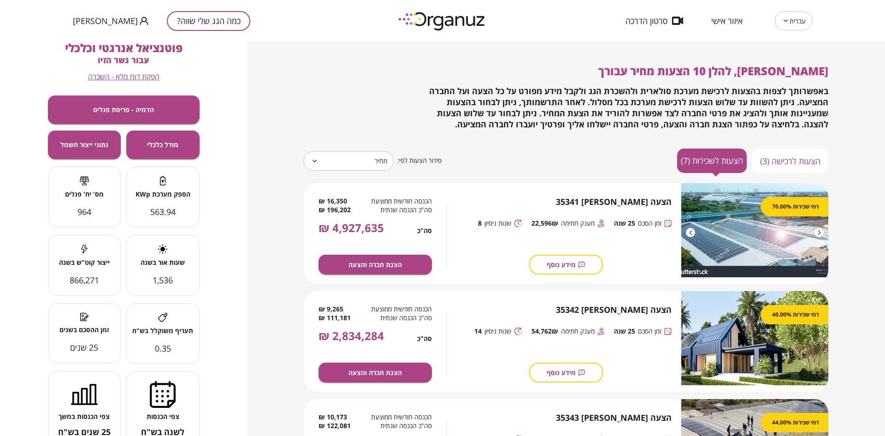
type input "*****"
click at [788, 158] on button "הצעות לרכישה (3)" at bounding box center [790, 160] width 76 height 24
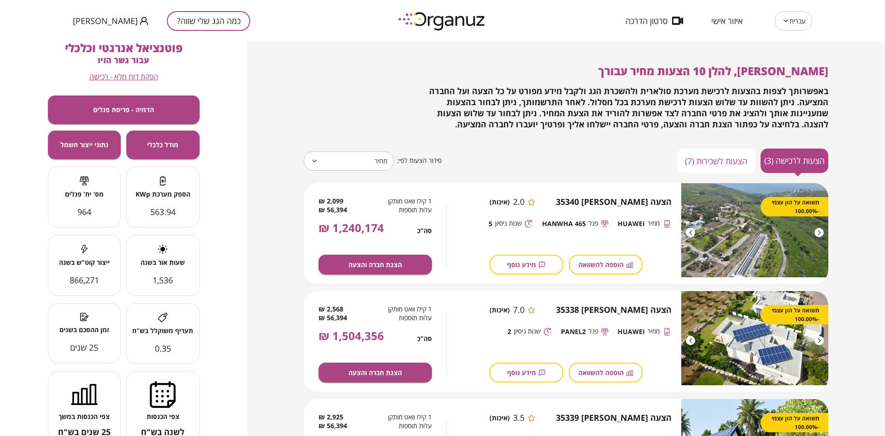
click at [689, 230] on div at bounding box center [690, 232] width 9 height 9
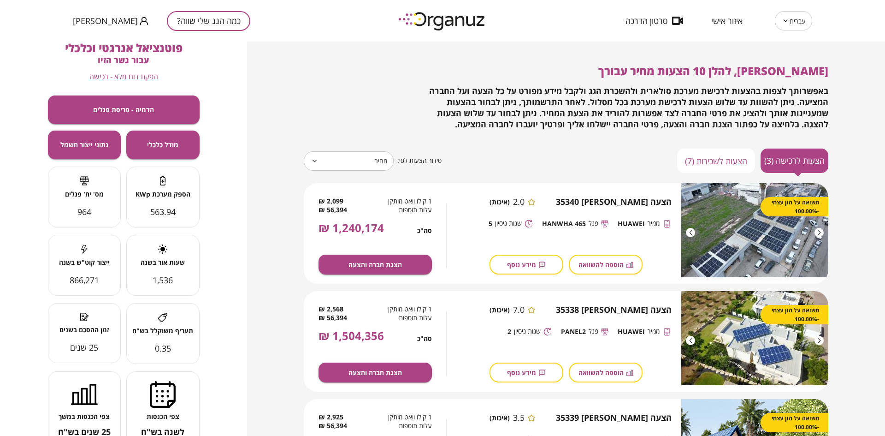
click at [599, 265] on span "הוספה להשוואה" at bounding box center [600, 264] width 45 height 8
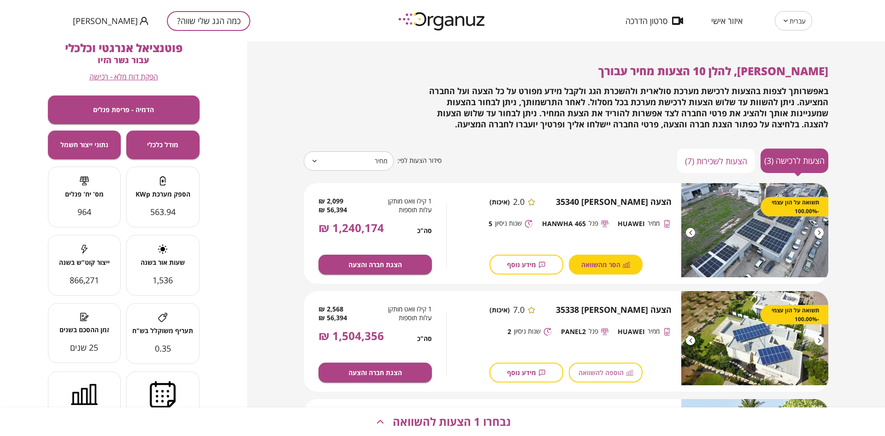
click at [610, 371] on span "הוספה להשוואה" at bounding box center [600, 372] width 45 height 8
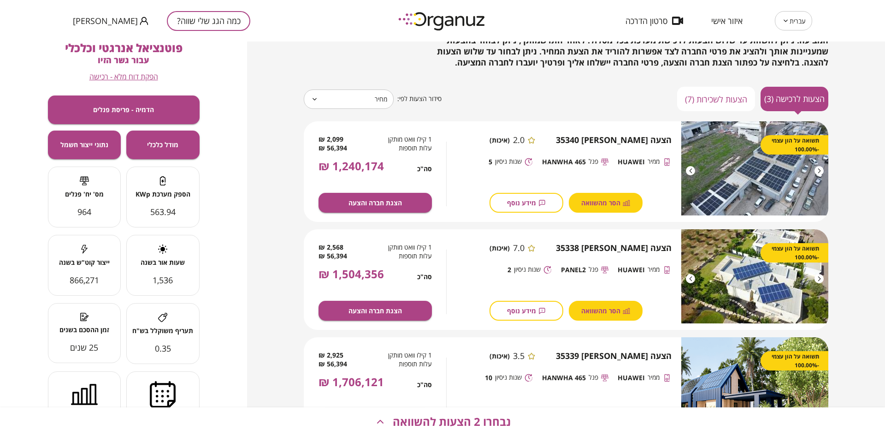
scroll to position [115, 0]
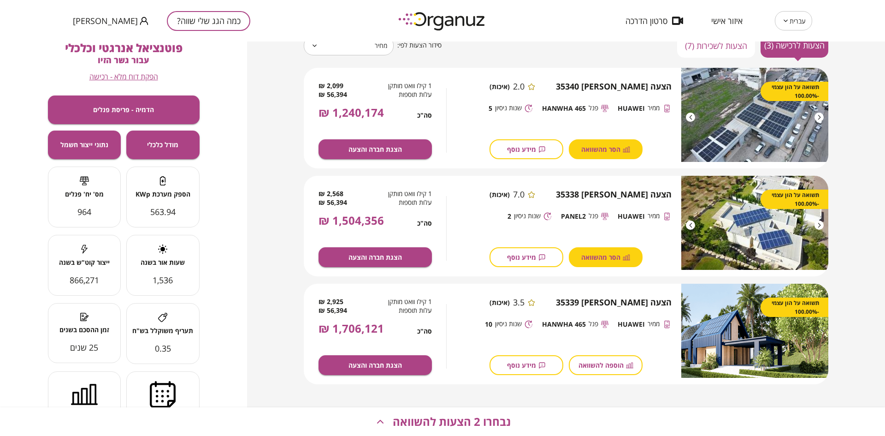
click at [607, 366] on span "הוספה להשוואה" at bounding box center [600, 365] width 45 height 8
click at [507, 418] on span "נבחרו 3 הצעות להשוואה" at bounding box center [452, 421] width 118 height 13
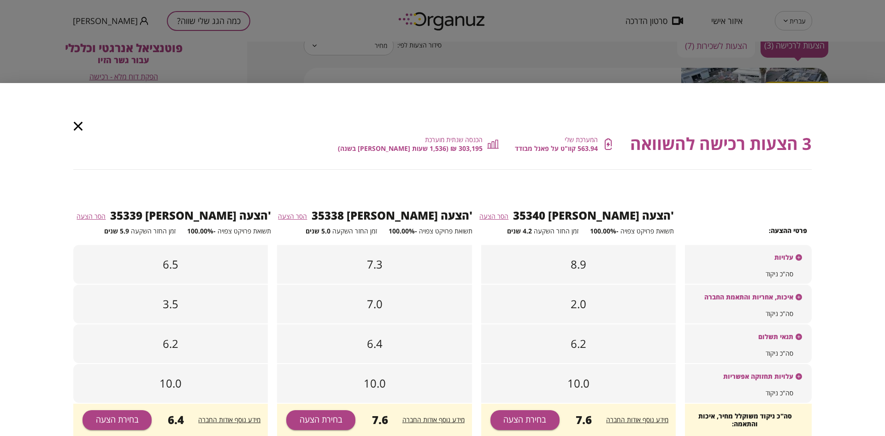
click at [762, 268] on div "סה"כ ניקוד" at bounding box center [748, 276] width 127 height 16
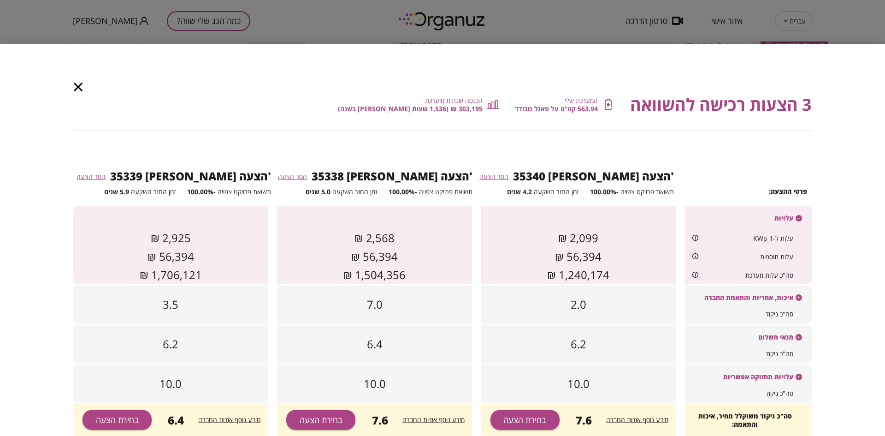
click at [707, 299] on span "איכות, אחריות והתאמת החברה" at bounding box center [748, 300] width 89 height 15
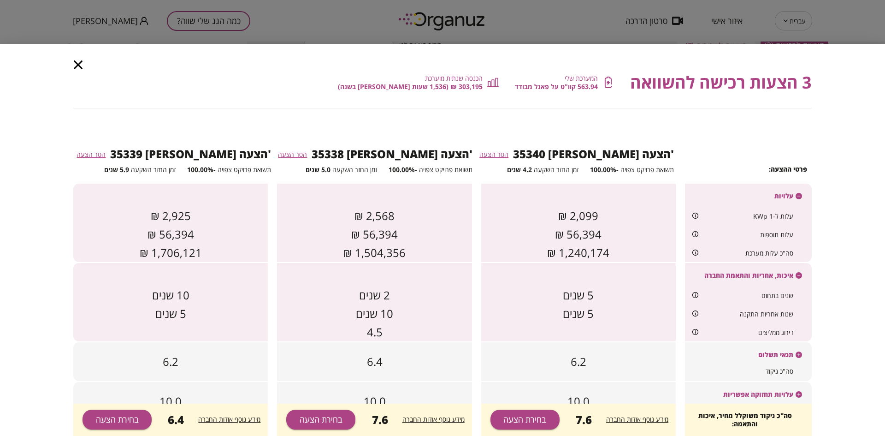
scroll to position [40, 0]
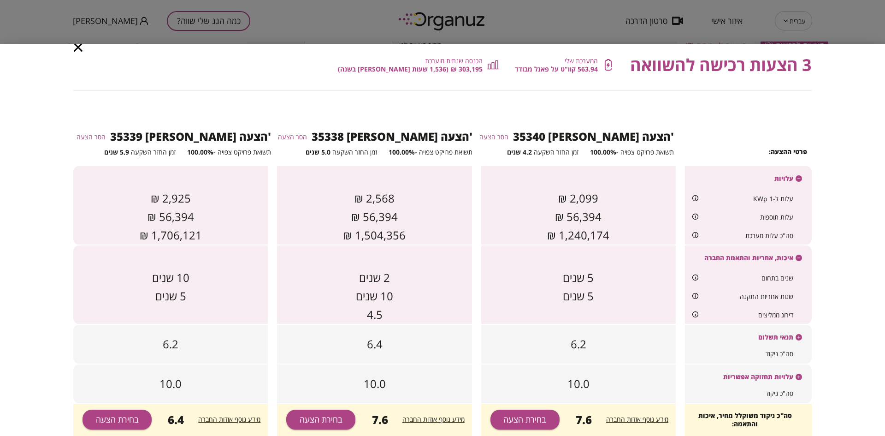
click at [639, 346] on div "6.2" at bounding box center [578, 343] width 194 height 39
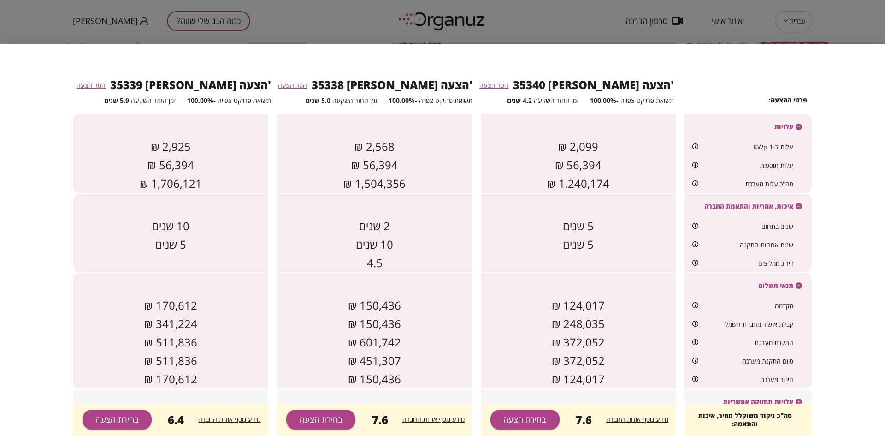
scroll to position [116, 0]
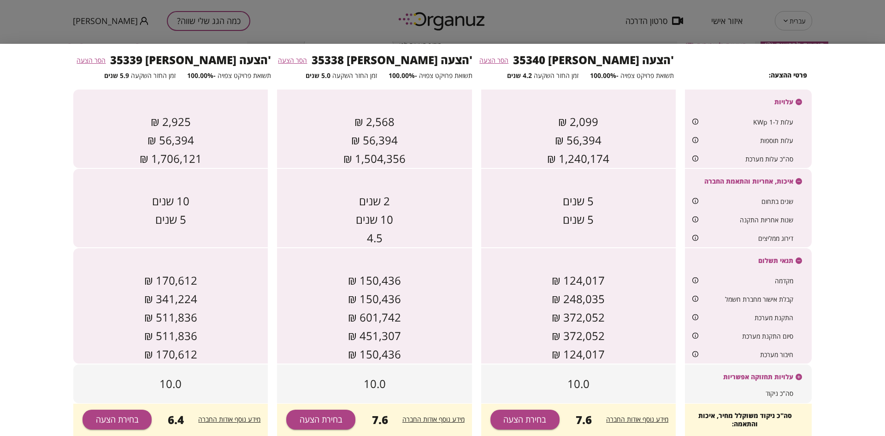
click at [621, 387] on div "10.0" at bounding box center [578, 383] width 194 height 39
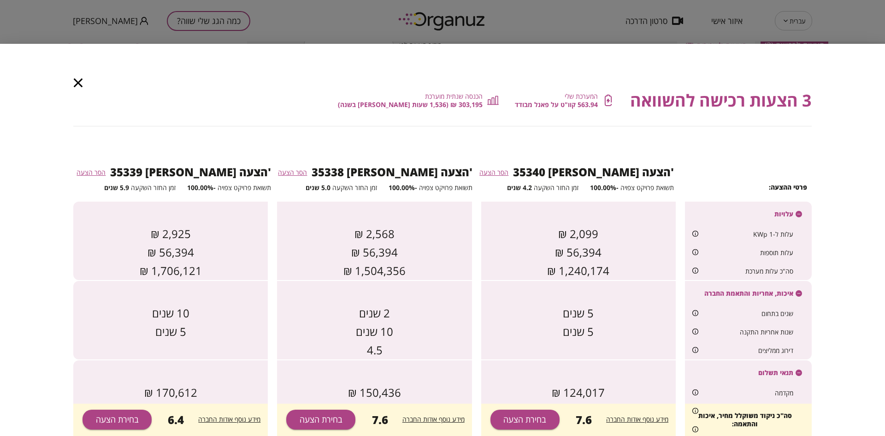
scroll to position [0, 0]
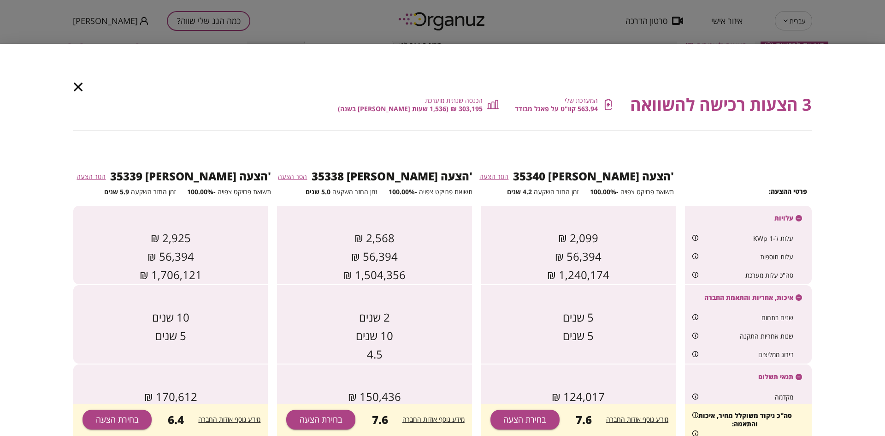
click at [78, 87] on icon "button" at bounding box center [78, 86] width 9 height 9
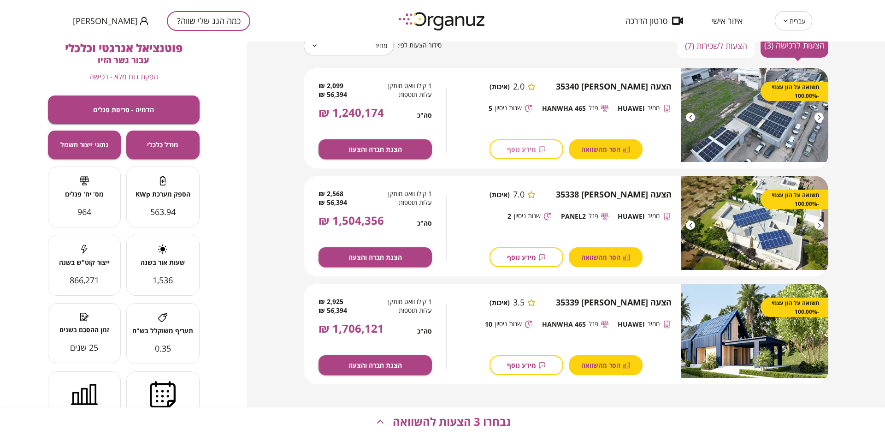
click at [517, 149] on span "מידע נוסף" at bounding box center [521, 149] width 29 height 8
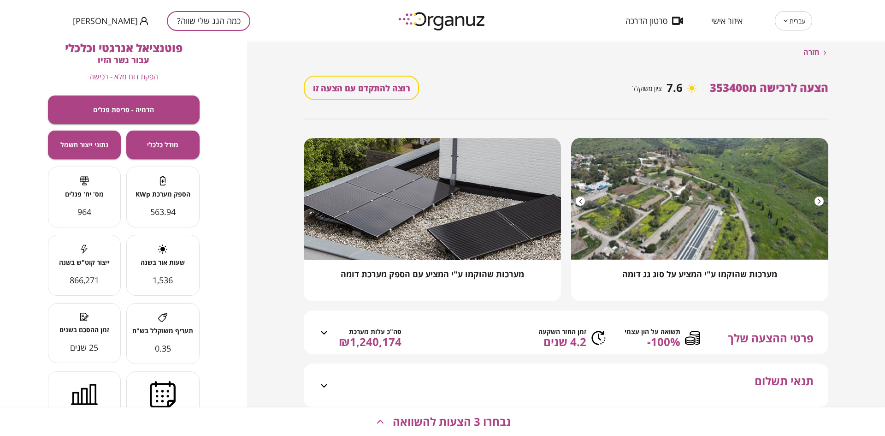
click at [757, 328] on div "פרטי ההצעה שלך תשואה על הון עצמי ‎-100% זמן החזר השקעה 4.2 שנים סה"כ עלות מערכת…" at bounding box center [572, 337] width 484 height 33
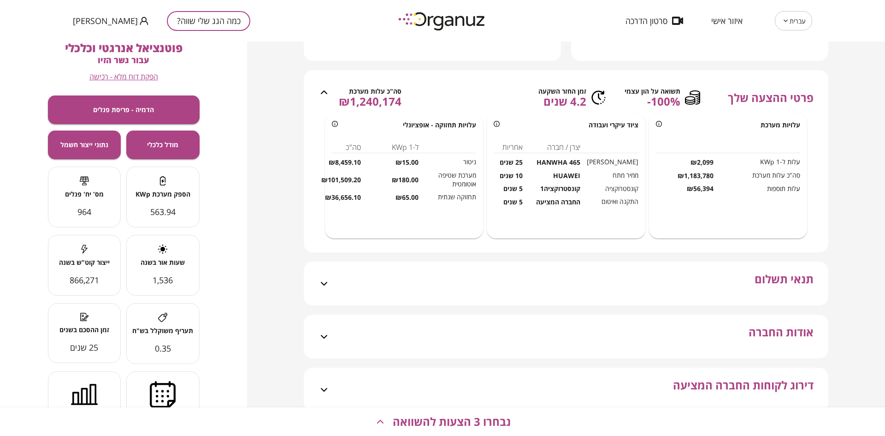
scroll to position [242, 0]
click at [526, 276] on div "תנאי תשלום" at bounding box center [572, 281] width 484 height 44
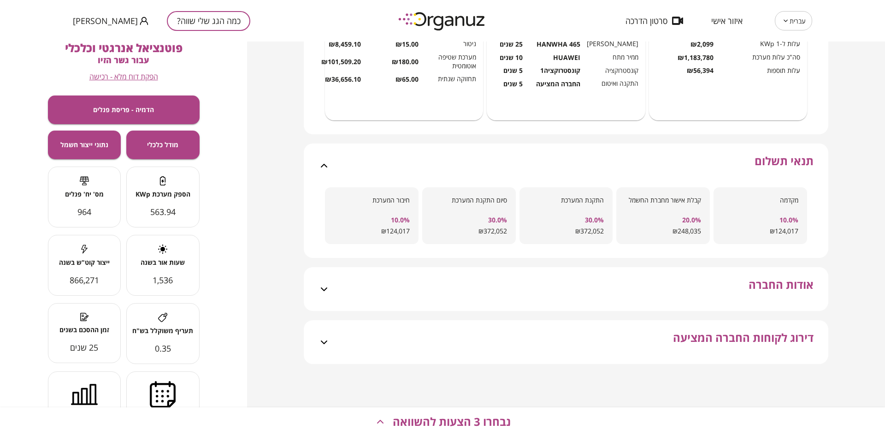
scroll to position [360, 0]
click at [545, 273] on div "אודות החברה" at bounding box center [572, 287] width 484 height 44
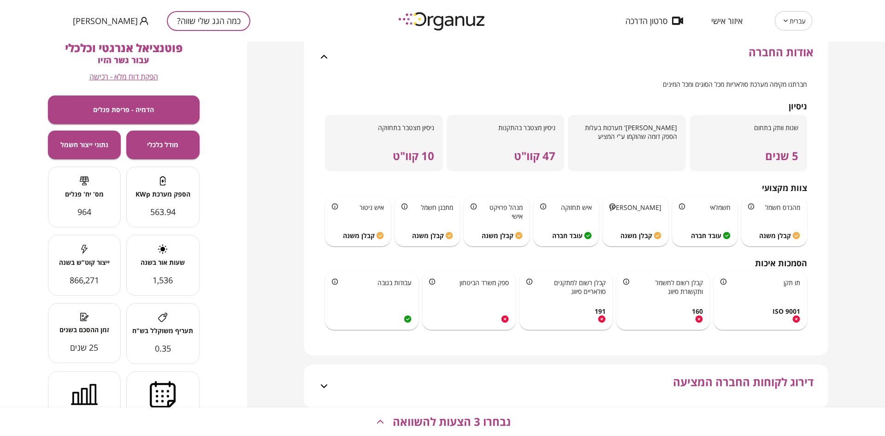
scroll to position [636, 0]
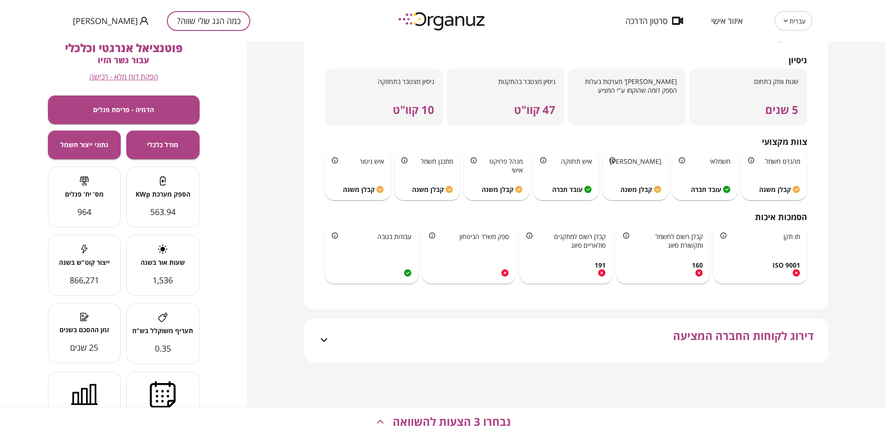
click at [707, 335] on span "דירוג לקוחות החברה המציעה" at bounding box center [743, 345] width 141 height 33
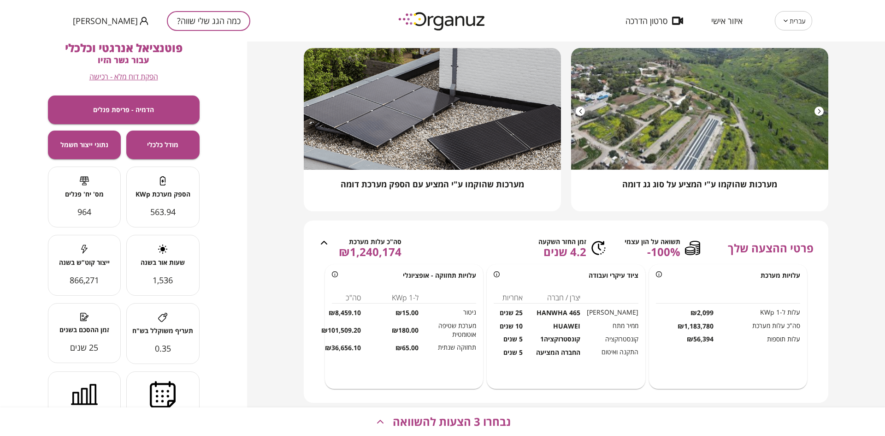
scroll to position [0, 0]
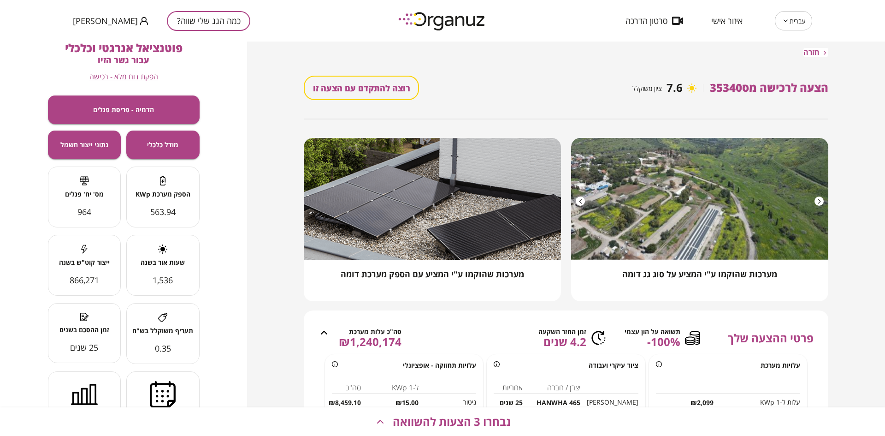
click at [812, 48] on span "חזרה" at bounding box center [811, 52] width 16 height 9
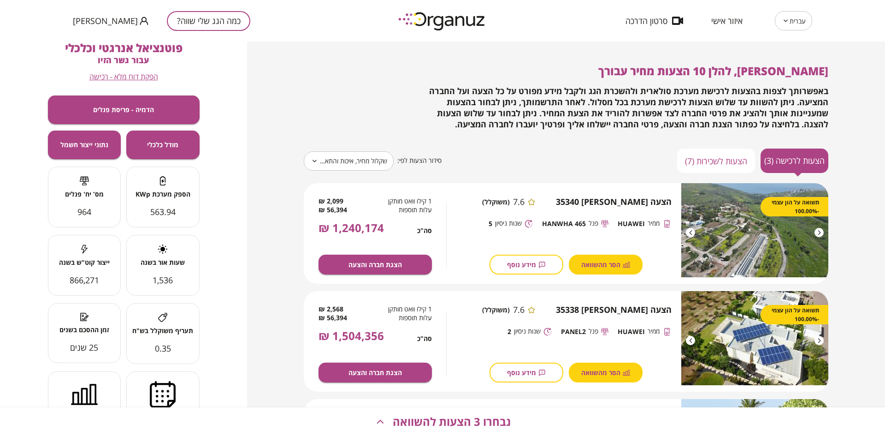
click at [704, 162] on button "הצעות לשכירות (7)" at bounding box center [716, 160] width 78 height 24
type input "*****"
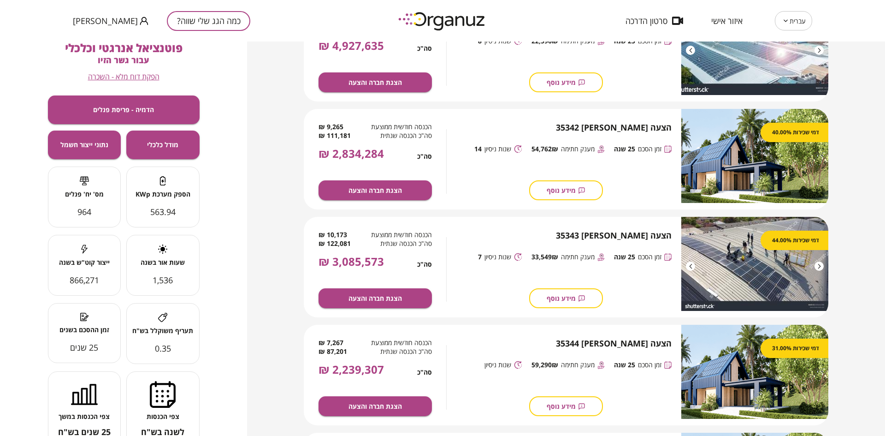
scroll to position [23, 0]
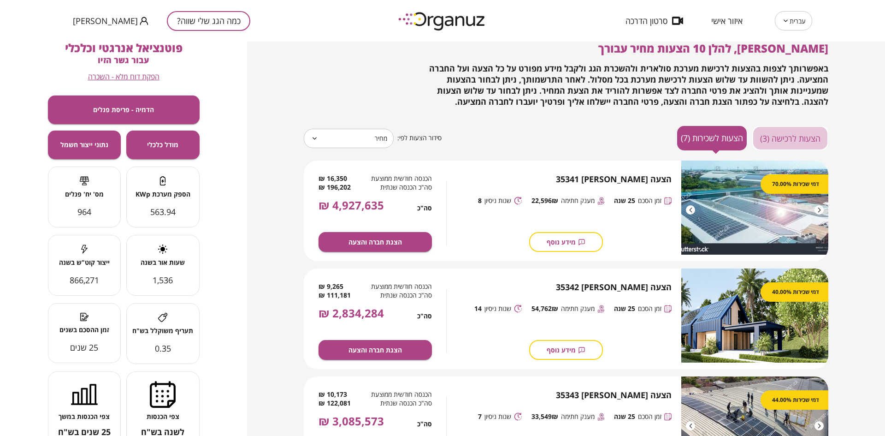
click at [781, 132] on button "הצעות לרכישה (3)" at bounding box center [790, 138] width 76 height 24
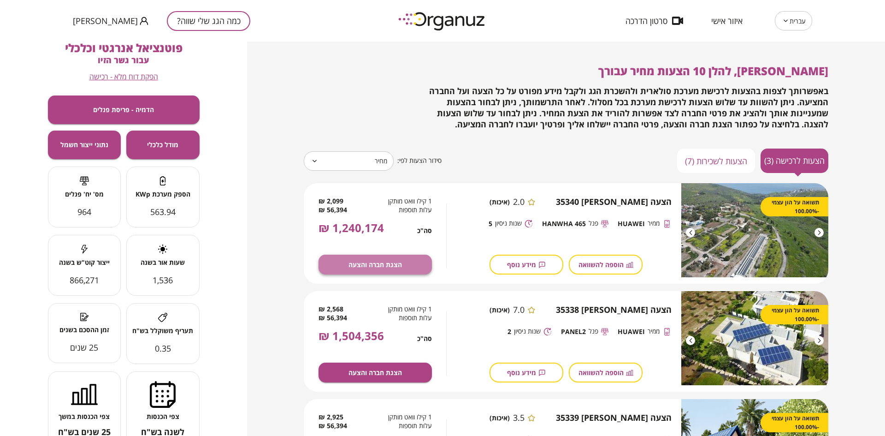
click at [393, 263] on span "הצגת חברה והצעה" at bounding box center [374, 264] width 53 height 8
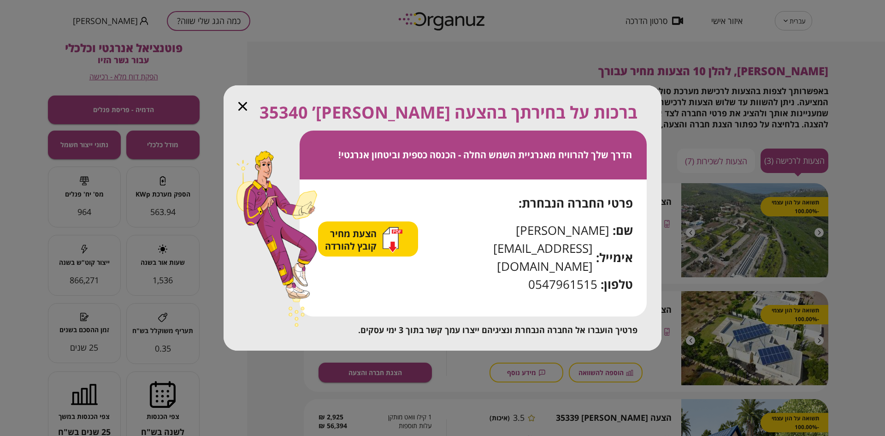
click at [390, 248] on icon "button" at bounding box center [390, 237] width 15 height 21
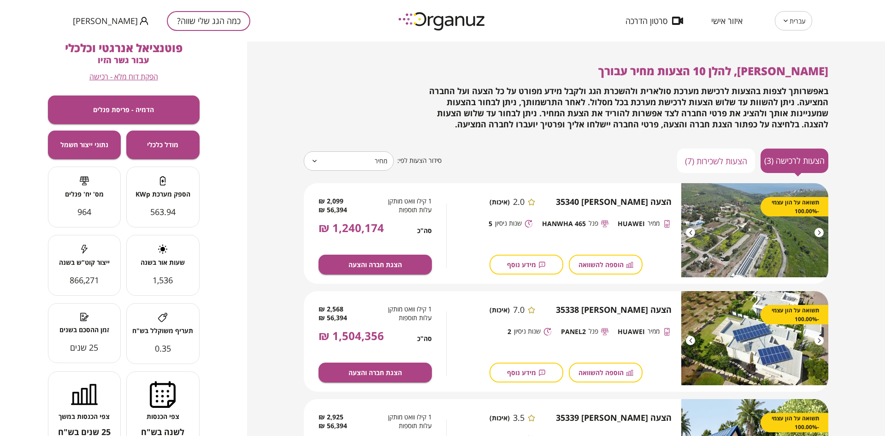
click at [104, 21] on span "[PERSON_NAME]" at bounding box center [105, 20] width 65 height 9
click at [87, 38] on li "התנתק" at bounding box center [91, 38] width 36 height 17
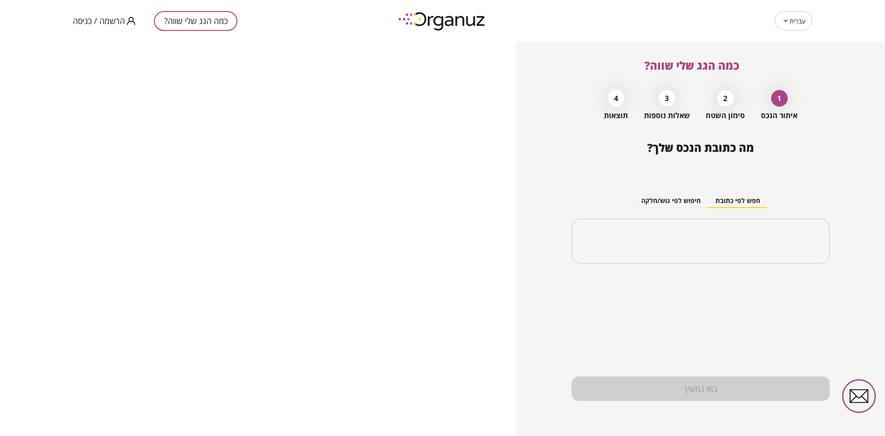
click at [104, 20] on span "הרשמה / כניסה" at bounding box center [99, 20] width 52 height 9
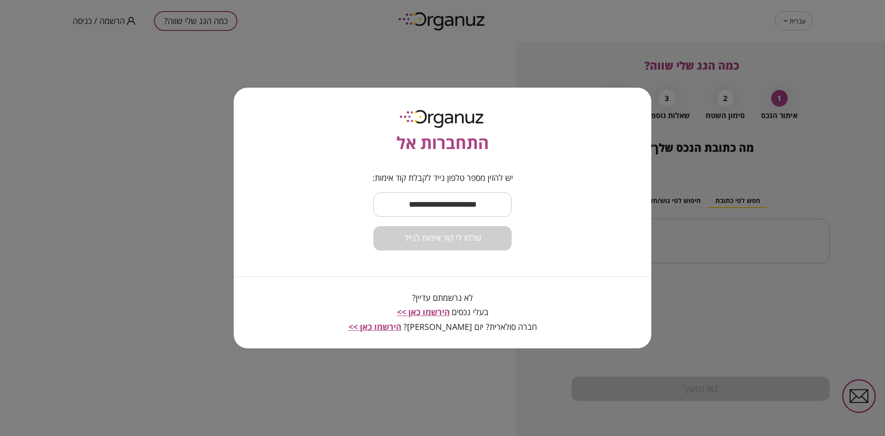
click at [427, 215] on input "text" at bounding box center [442, 204] width 138 height 27
type input "*"
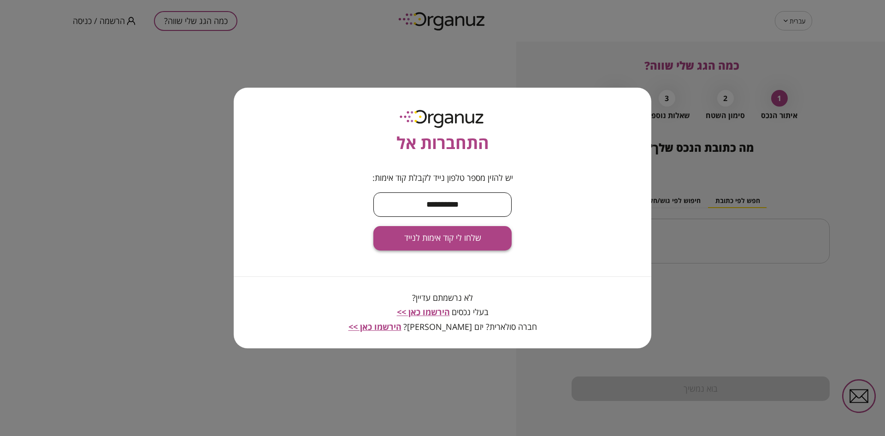
type input "**********"
click at [436, 241] on span "שלחו לי קוד אימות לנייד" at bounding box center [442, 238] width 77 height 10
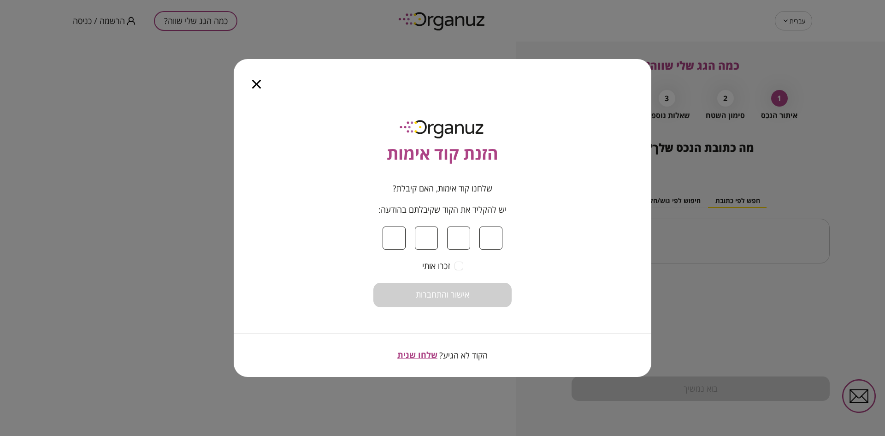
type input "*"
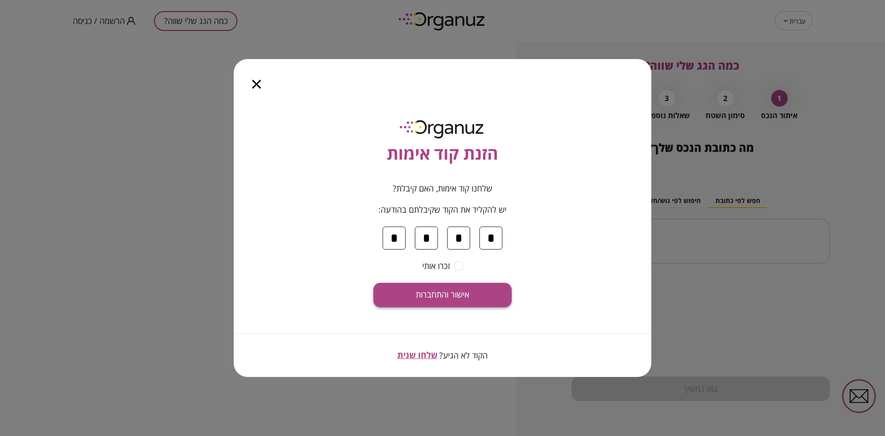
type input "*"
click at [427, 295] on span "אישור והתחברות" at bounding box center [442, 294] width 53 height 10
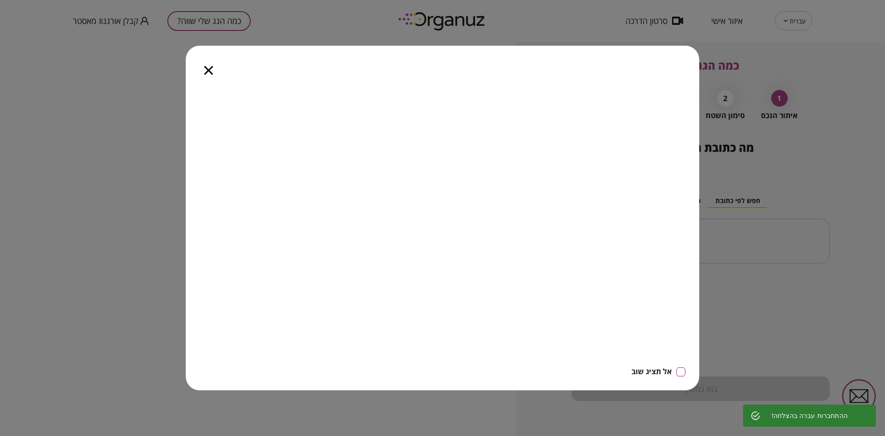
click at [205, 67] on icon "button" at bounding box center [208, 70] width 9 height 9
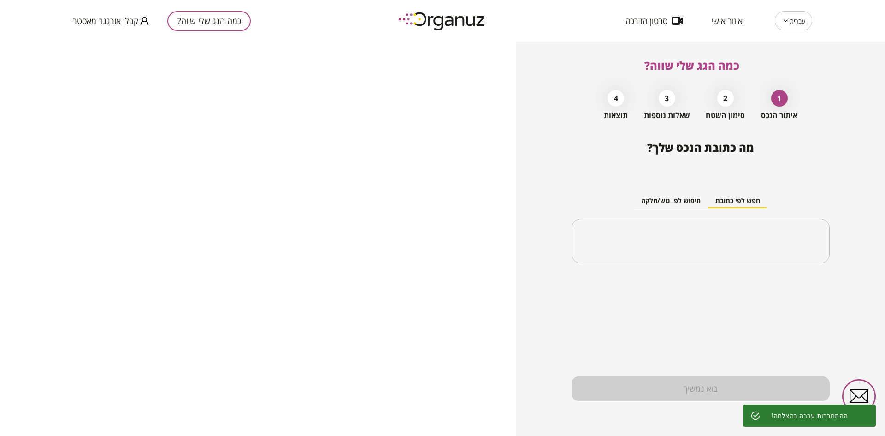
click at [735, 20] on span "איזור אישי" at bounding box center [726, 20] width 31 height 9
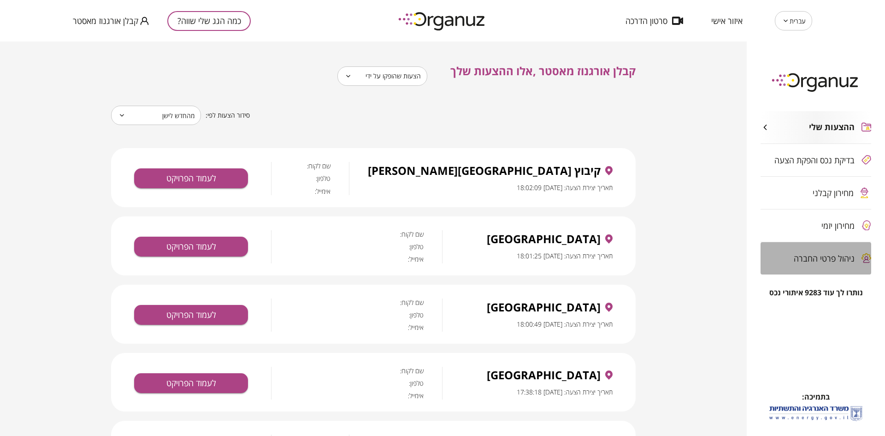
click at [797, 258] on span "ניהול פרטי החברה" at bounding box center [824, 257] width 61 height 9
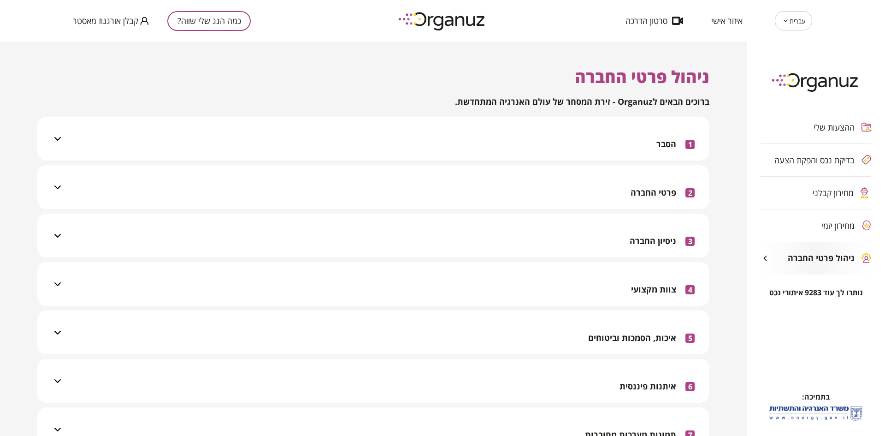
click at [517, 139] on div "1 הסבר" at bounding box center [378, 139] width 631 height 44
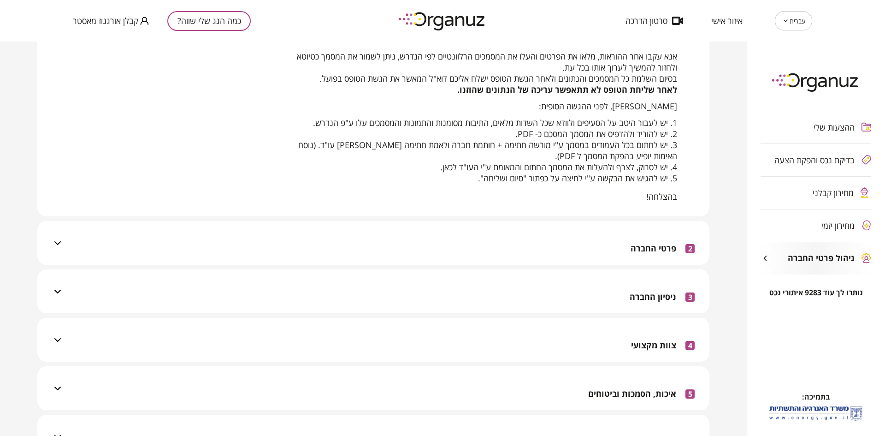
scroll to position [161, 0]
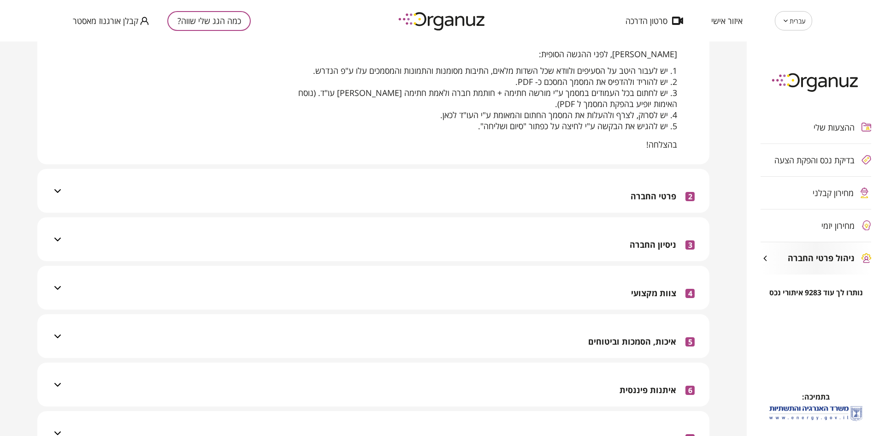
click at [553, 193] on div "2 פרטי החברה" at bounding box center [378, 191] width 631 height 44
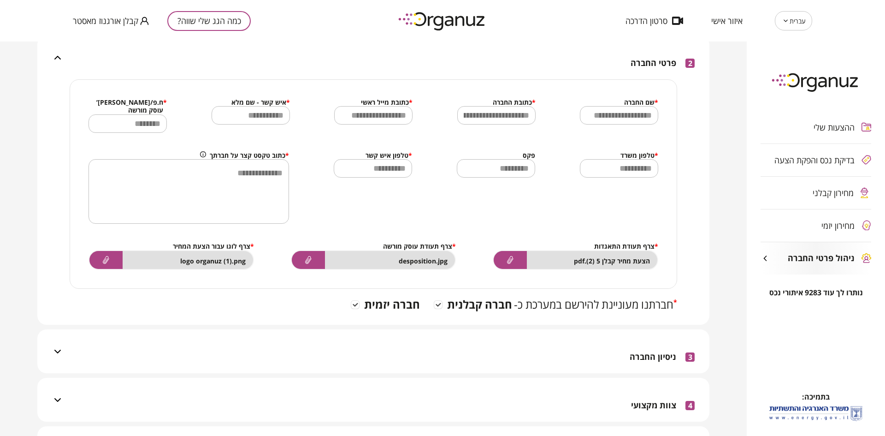
scroll to position [300, 0]
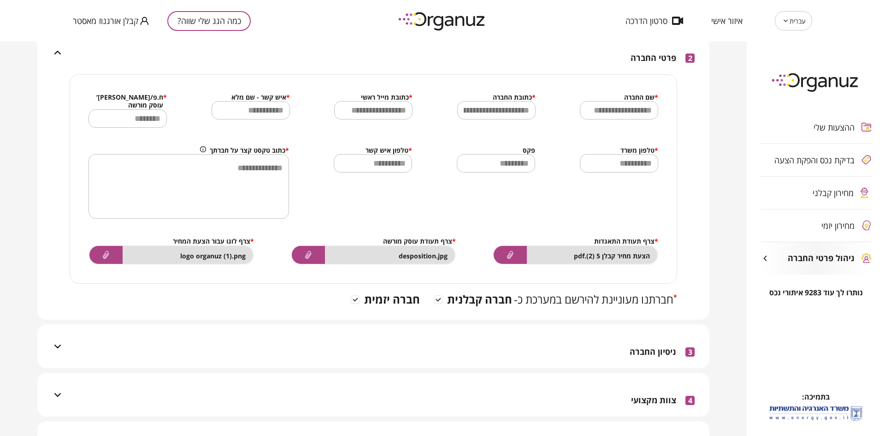
click at [414, 335] on div "3 ניסיון החברה" at bounding box center [378, 346] width 631 height 44
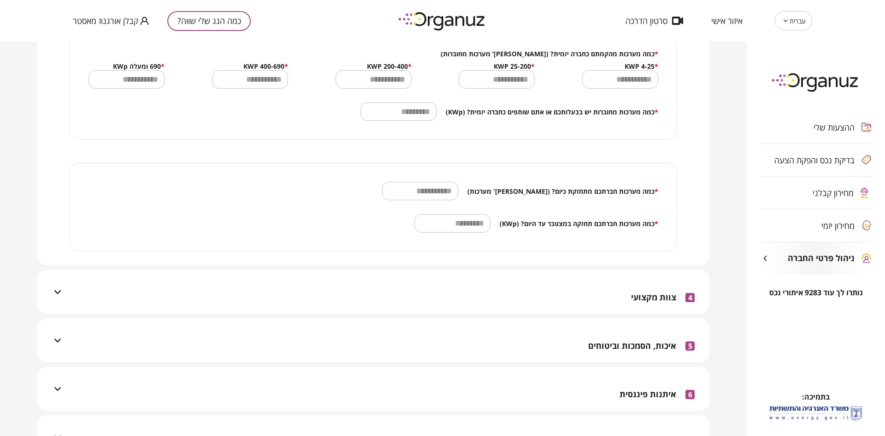
scroll to position [853, 0]
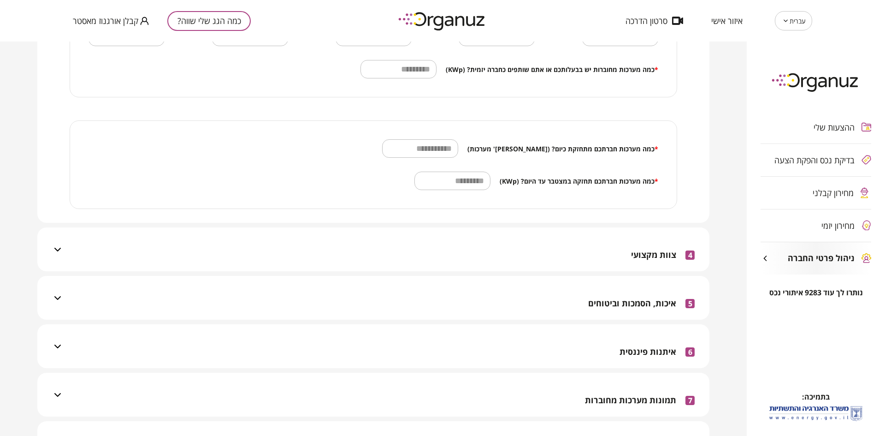
click at [552, 241] on div "4 צוות מקצועי" at bounding box center [378, 249] width 631 height 44
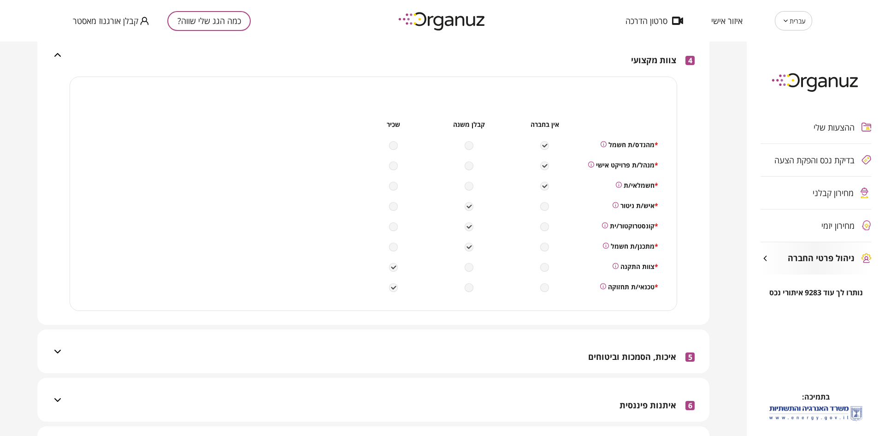
scroll to position [1049, 0]
click at [556, 346] on div "5 איכות, הסמכות וביטוחים" at bounding box center [378, 350] width 631 height 44
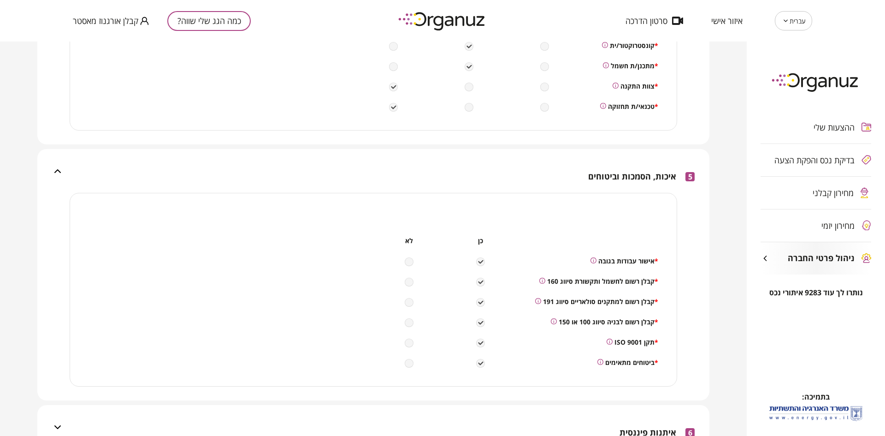
scroll to position [1325, 0]
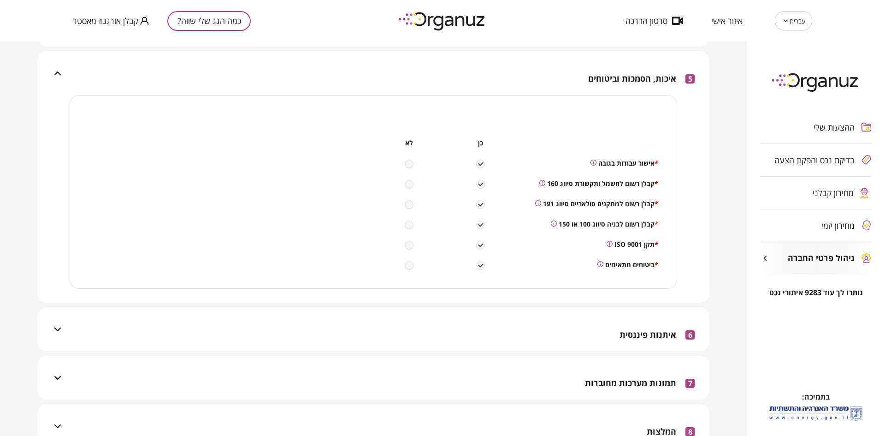
click at [593, 324] on div "6 איתנות פיננסית" at bounding box center [378, 329] width 631 height 44
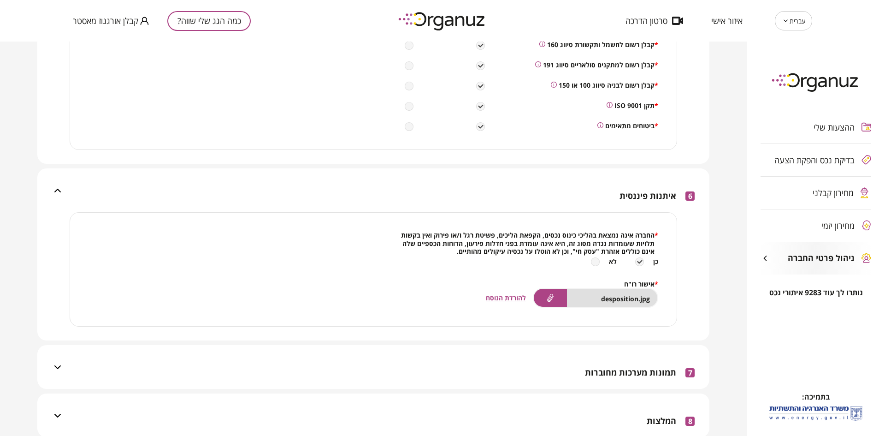
scroll to position [1498, 0]
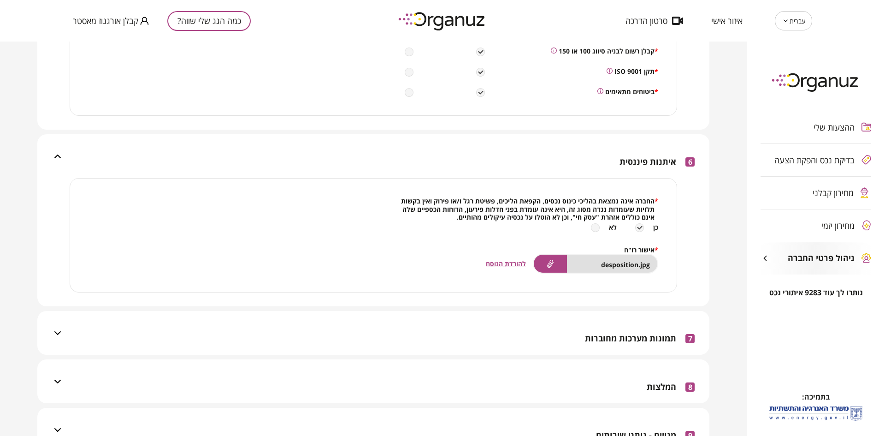
click at [498, 259] on span "להורדת הנוסח" at bounding box center [506, 263] width 40 height 9
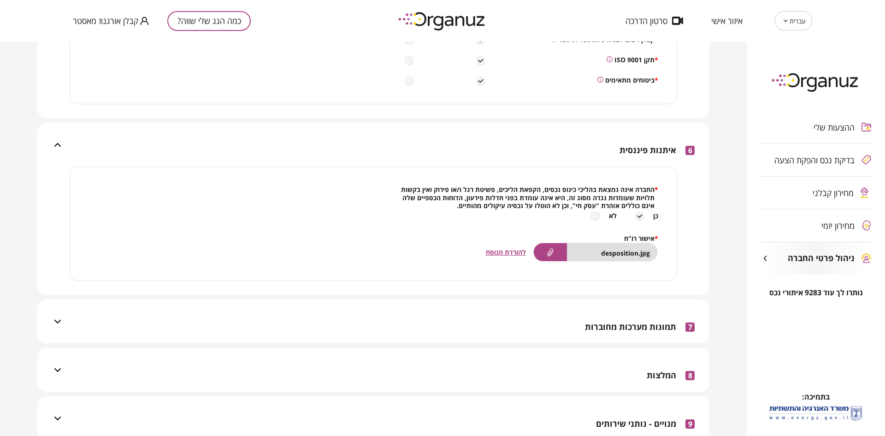
click at [480, 307] on div "7 תמונות מערכות מחוברות" at bounding box center [378, 321] width 631 height 44
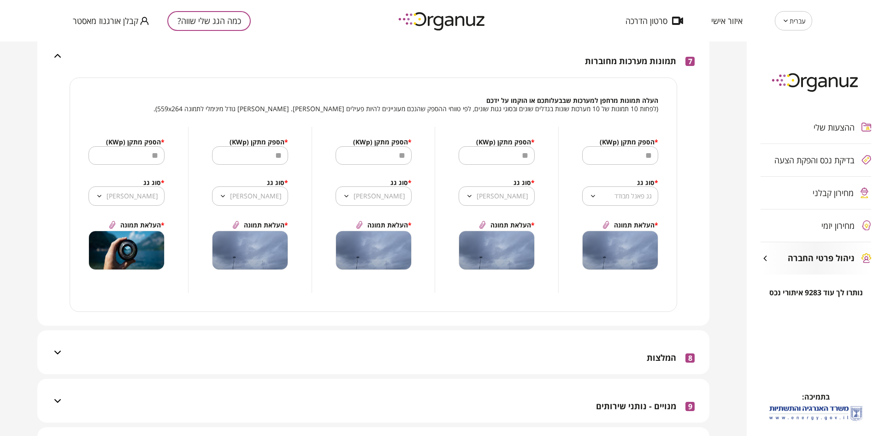
click at [569, 354] on div "8 המלצות" at bounding box center [378, 352] width 631 height 44
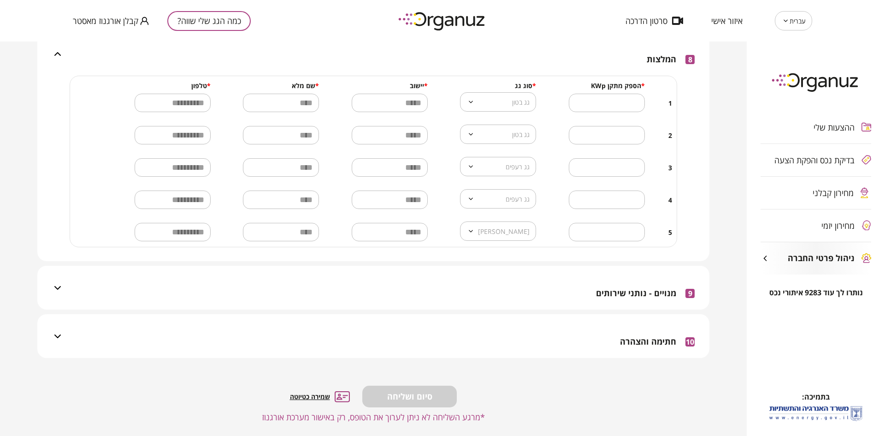
scroll to position [2075, 0]
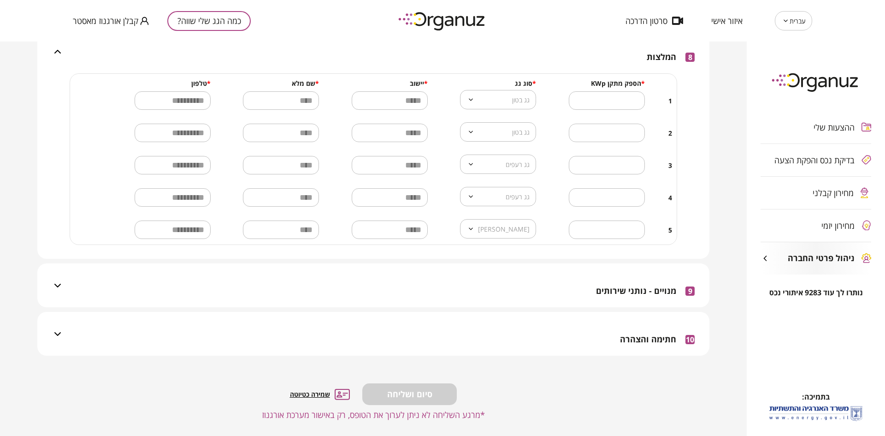
click at [532, 281] on div "9 מנויים - נותני שירותים" at bounding box center [378, 285] width 631 height 44
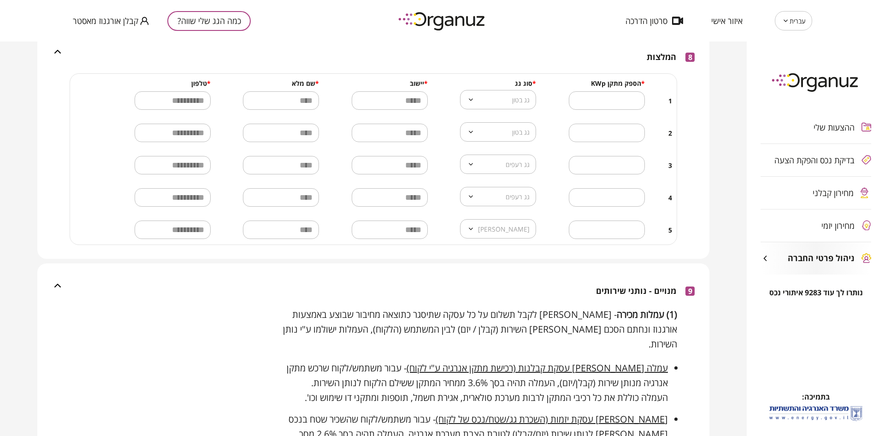
click at [530, 277] on div "9 מנויים - נותני שירותים" at bounding box center [378, 285] width 631 height 44
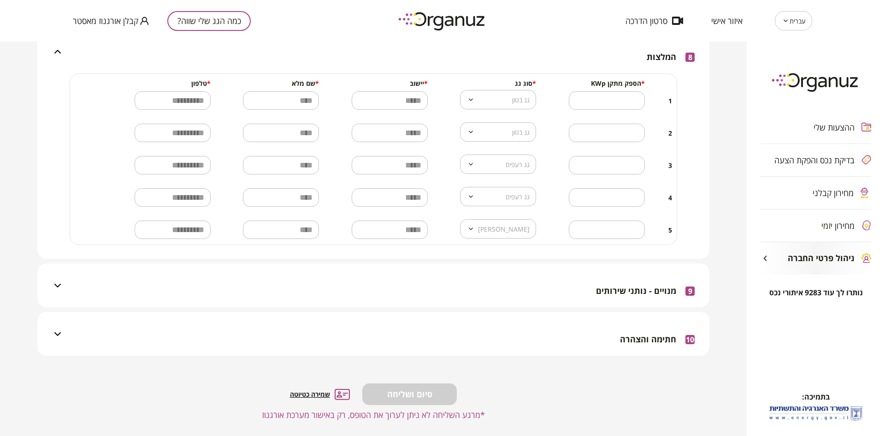
click at [550, 323] on div "10 חתימה והצהרה" at bounding box center [378, 334] width 631 height 44
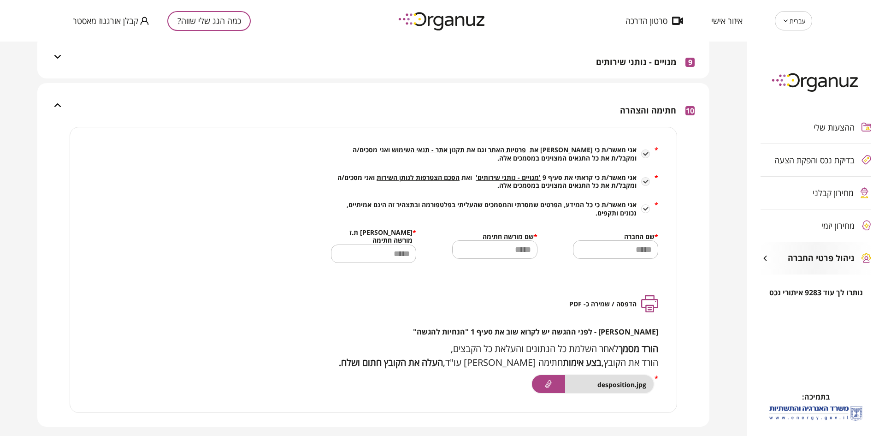
scroll to position [2306, 0]
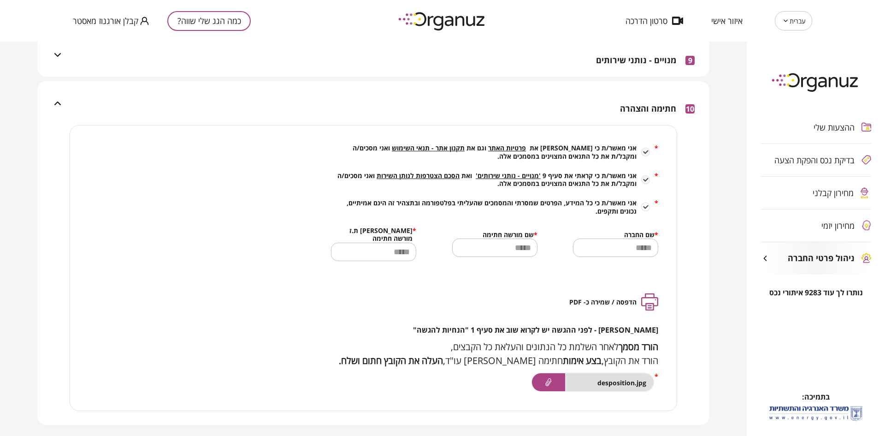
click at [526, 143] on span "פרטיות האתר" at bounding box center [507, 147] width 38 height 9
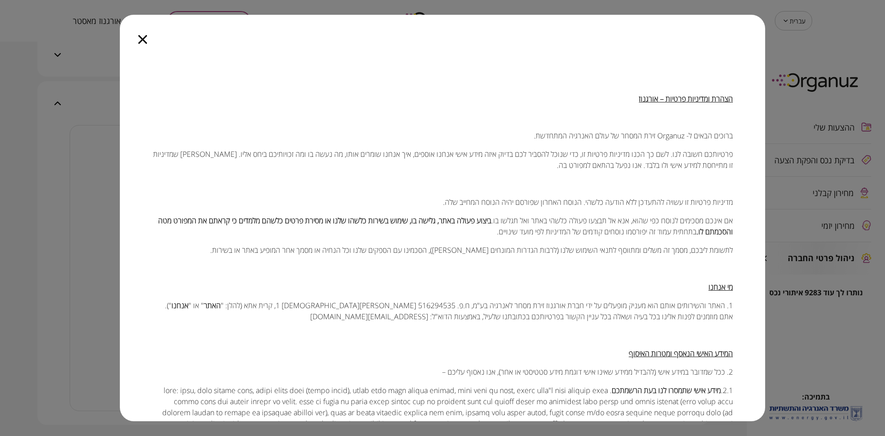
click at [142, 41] on icon "button" at bounding box center [142, 39] width 9 height 9
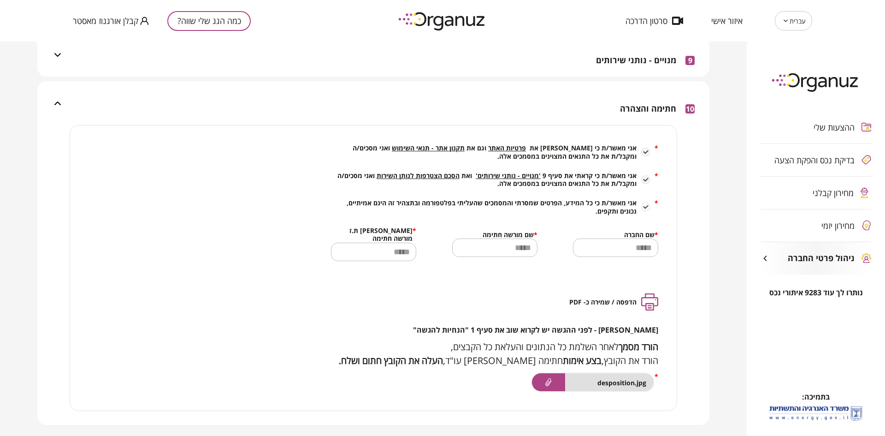
click at [455, 143] on span "תקנון אתר - תנאי השימוש" at bounding box center [428, 147] width 73 height 9
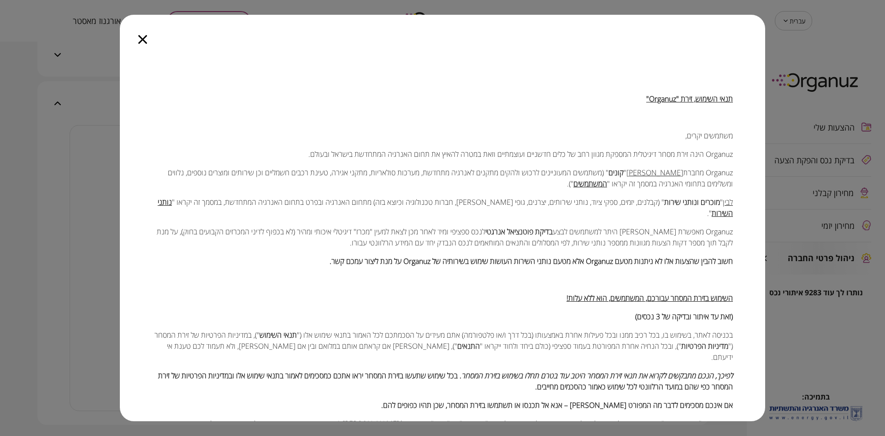
click at [145, 38] on icon "button" at bounding box center [142, 39] width 9 height 9
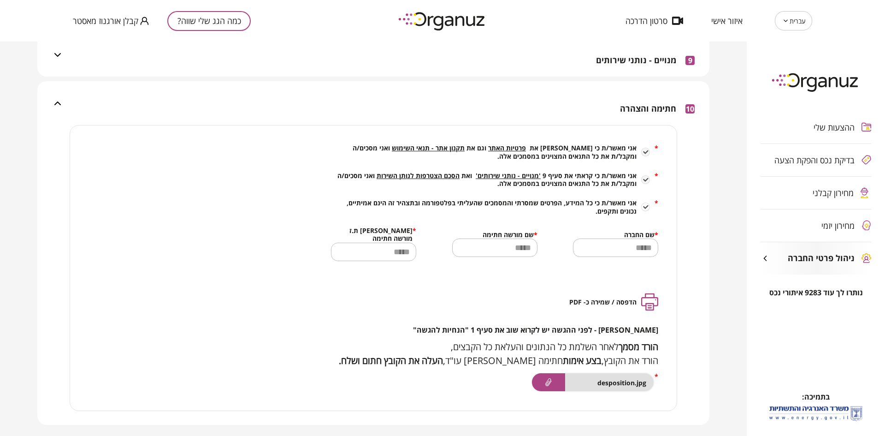
click at [441, 171] on span "הסכם הצטרפות לנותן השירות" at bounding box center [418, 175] width 83 height 9
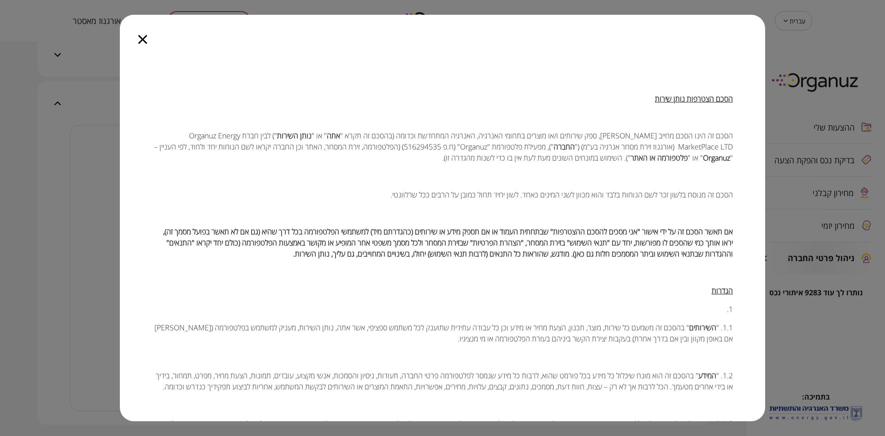
click at [141, 40] on icon "button" at bounding box center [142, 39] width 9 height 9
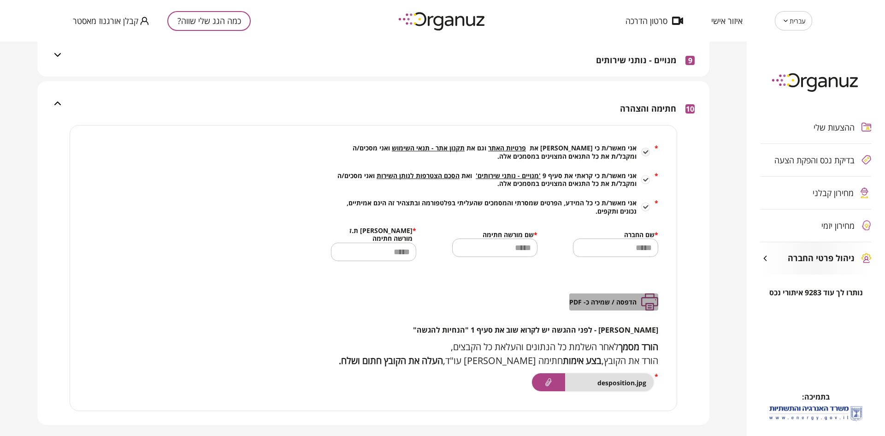
click at [628, 298] on span "הדפסה / שמירה כ- PDF" at bounding box center [602, 302] width 67 height 8
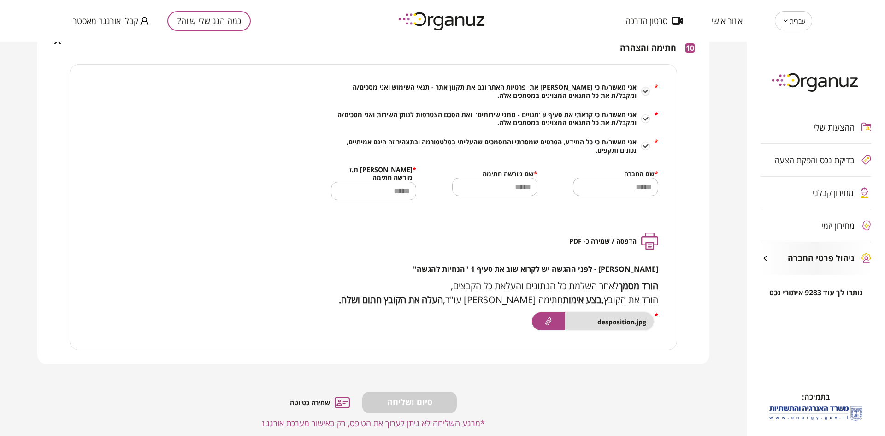
click at [836, 194] on span "מחירון קבלני" at bounding box center [833, 192] width 41 height 9
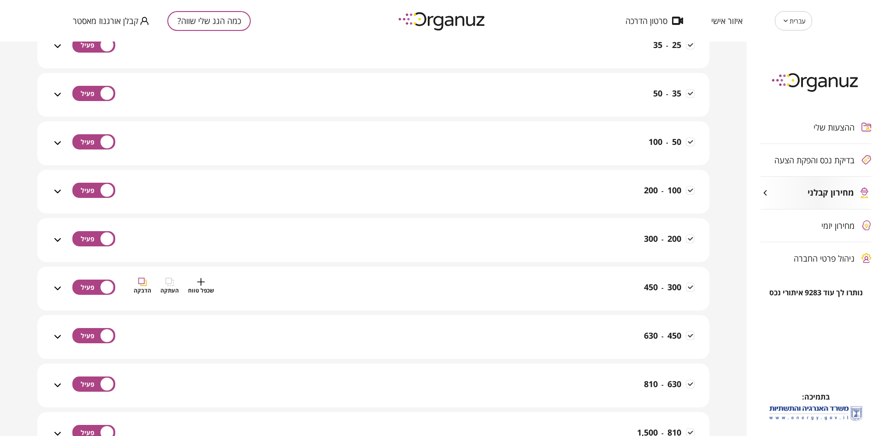
scroll to position [576, 0]
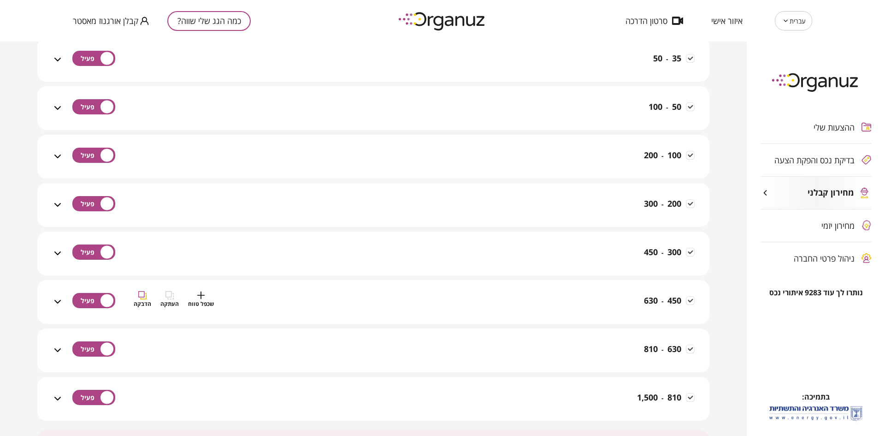
click at [582, 306] on div "450 - 630 שכפל טווח העתקה הדבקה" at bounding box center [378, 307] width 631 height 33
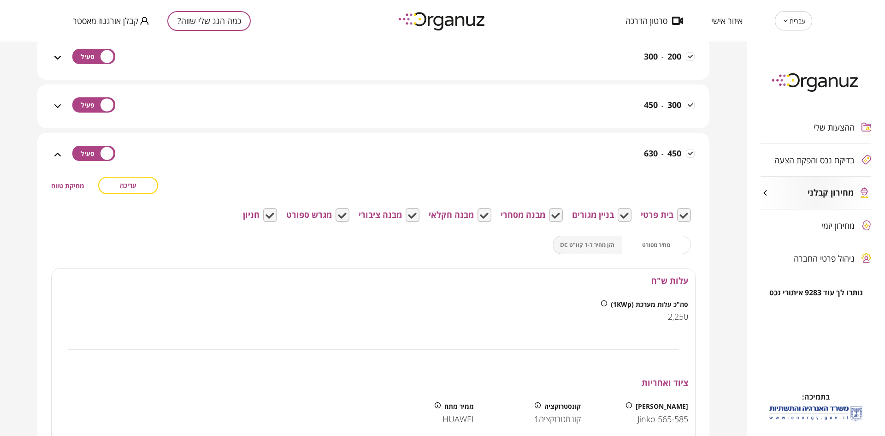
scroll to position [726, 0]
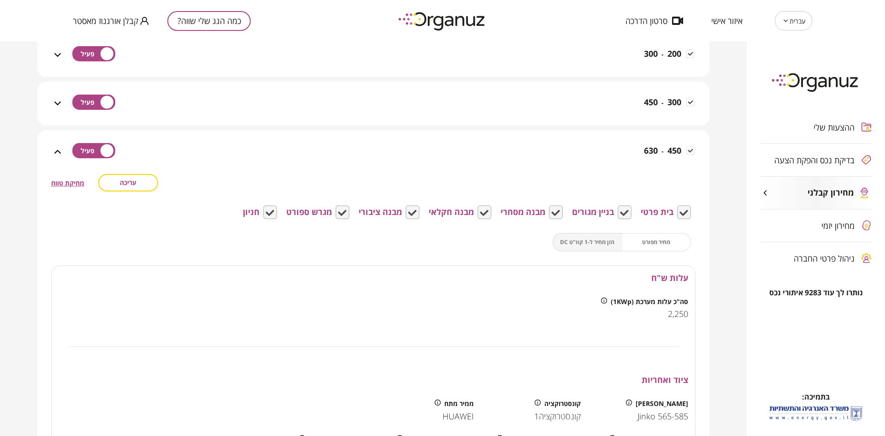
click at [139, 184] on button "עריכה" at bounding box center [128, 183] width 60 height 18
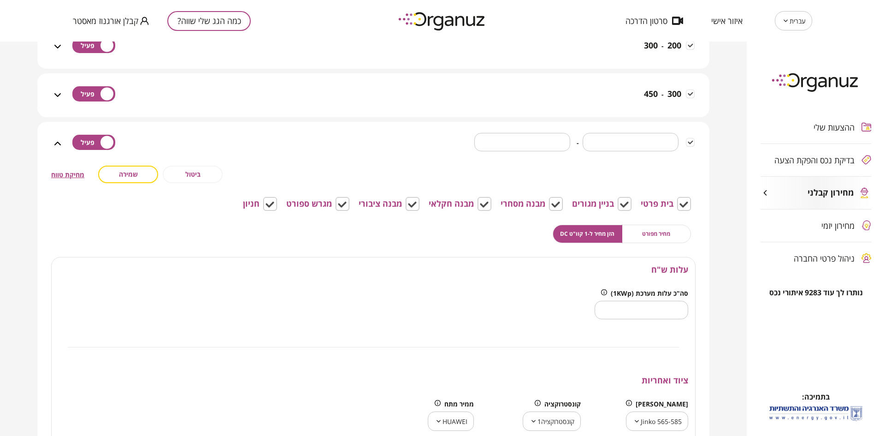
scroll to position [760, 0]
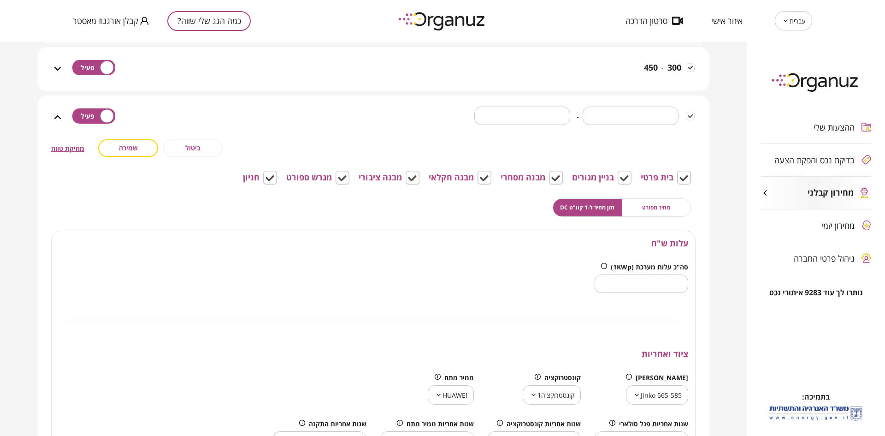
click at [646, 211] on span "מחיר מפורט" at bounding box center [656, 207] width 28 height 9
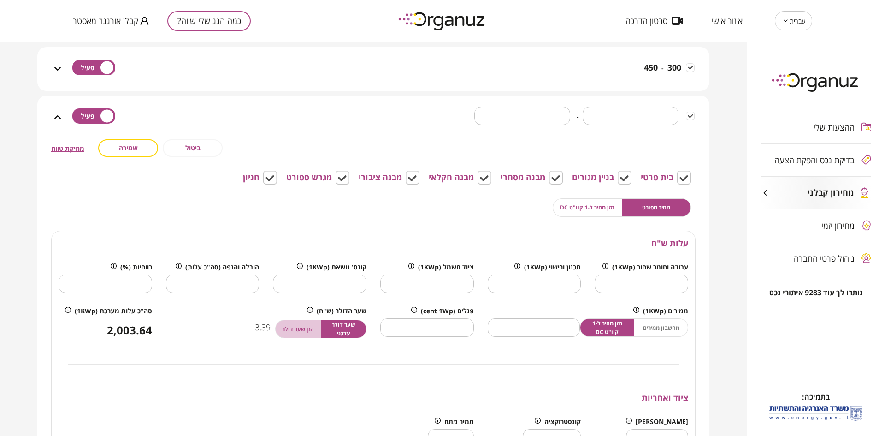
click at [305, 324] on button "הזן שער דולר" at bounding box center [298, 328] width 46 height 18
click at [349, 325] on span "שער דולר עדכני" at bounding box center [343, 329] width 35 height 18
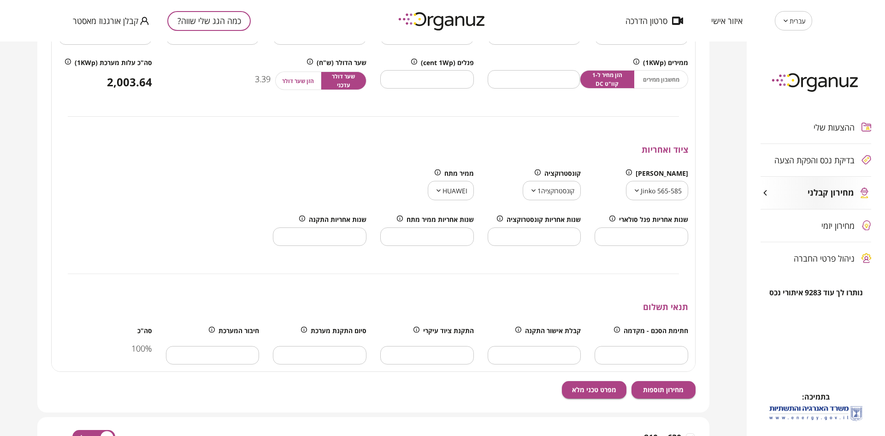
scroll to position [1014, 0]
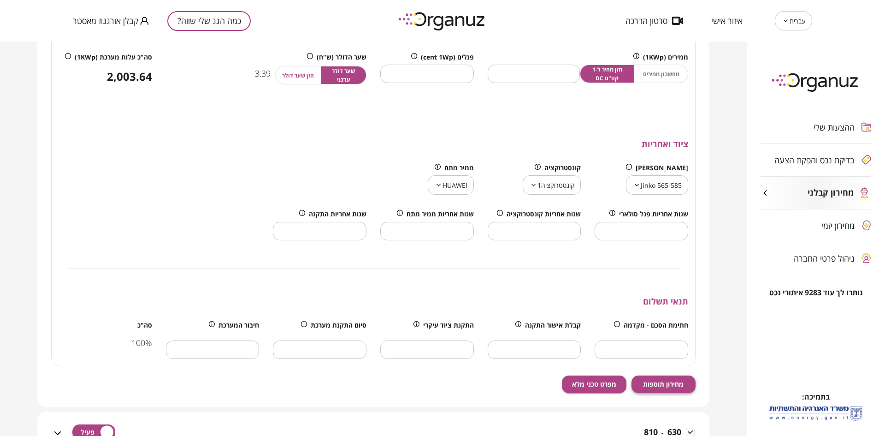
click at [661, 376] on button "מחירון תוספות" at bounding box center [663, 384] width 65 height 18
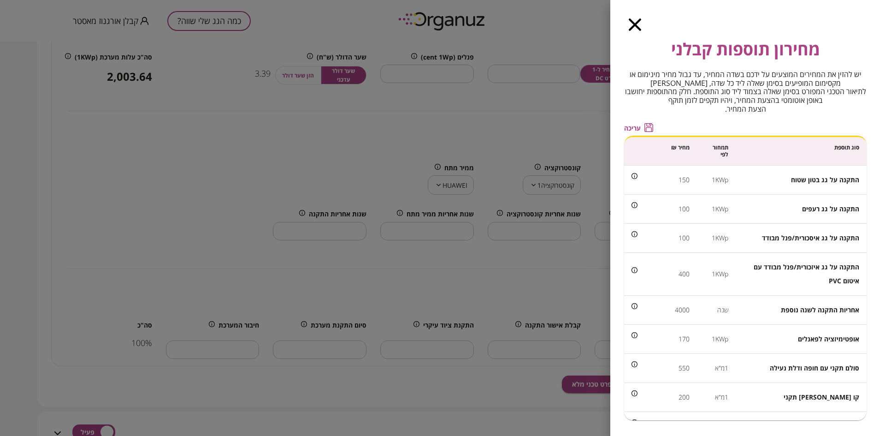
click at [627, 126] on span "עריכה" at bounding box center [632, 128] width 17 height 8
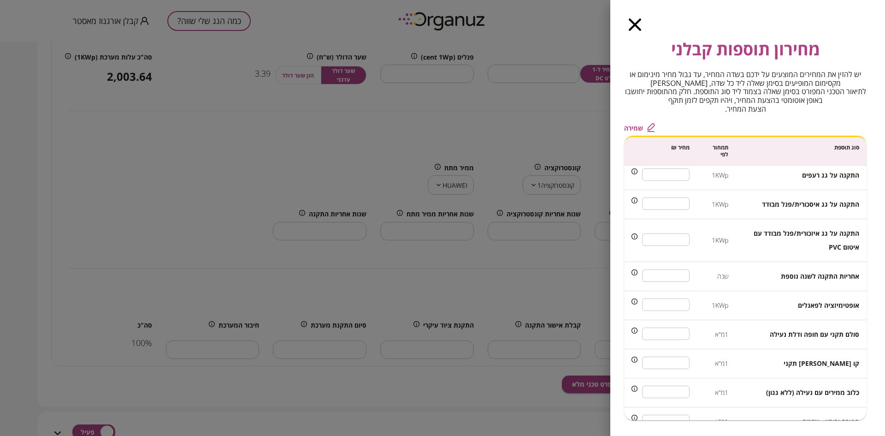
scroll to position [0, 0]
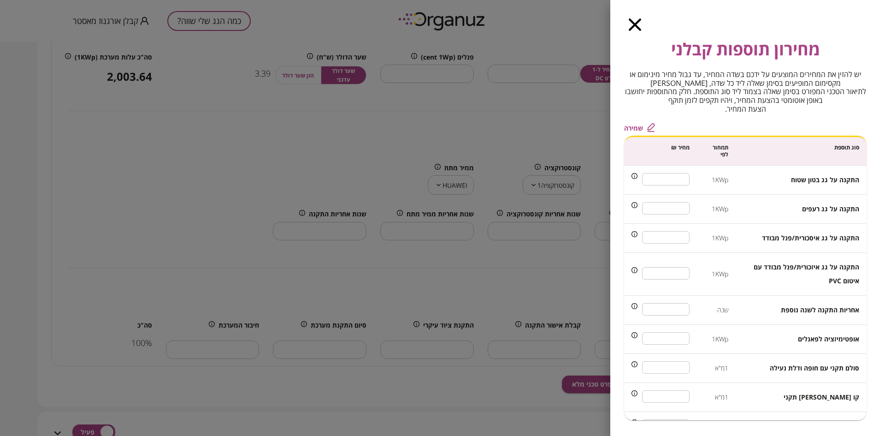
click at [635, 26] on icon "button" at bounding box center [635, 24] width 12 height 12
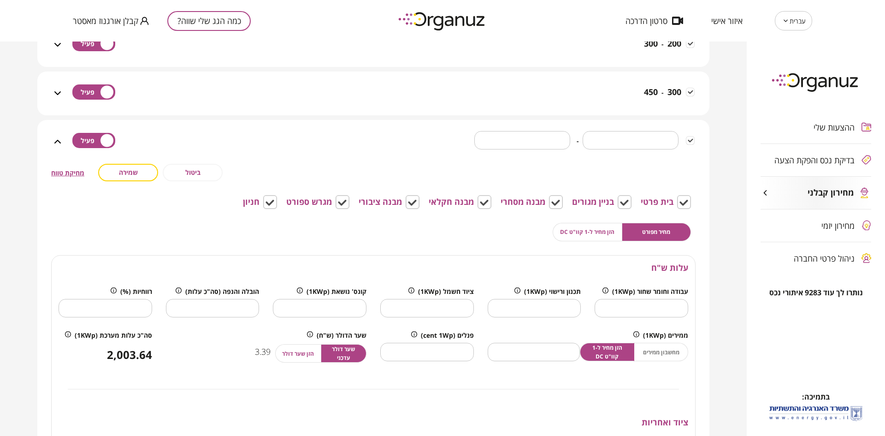
scroll to position [714, 0]
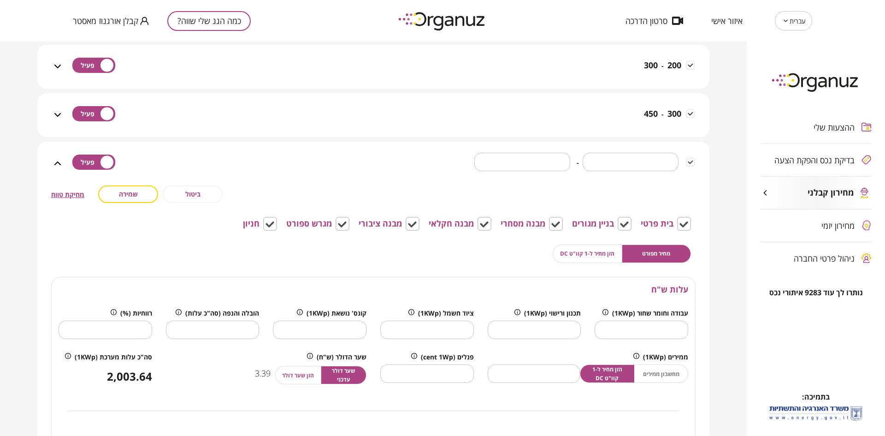
click at [194, 190] on span "ביטול" at bounding box center [192, 194] width 15 height 8
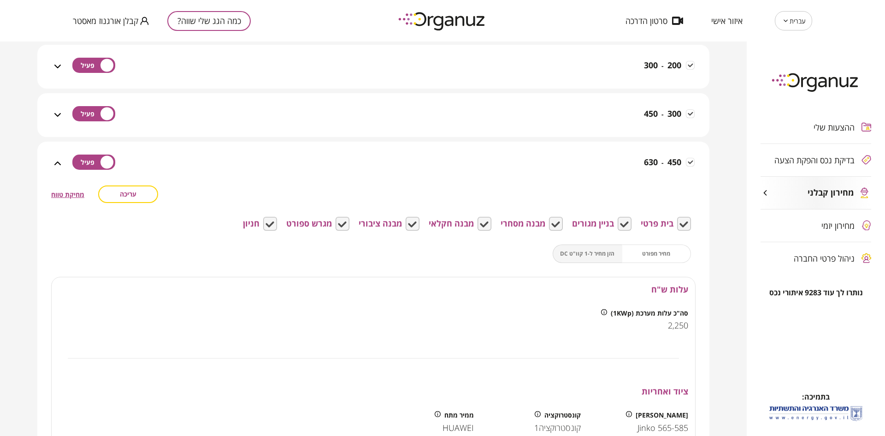
click at [194, 190] on div "עריכה מחיקת טווח" at bounding box center [373, 194] width 644 height 18
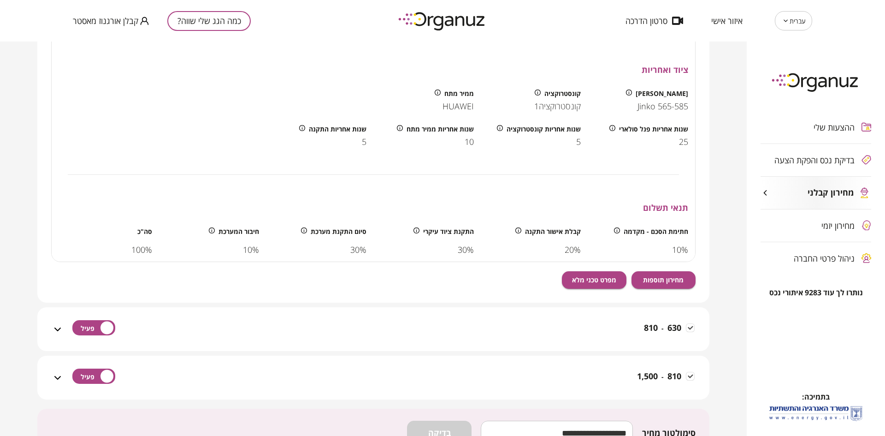
scroll to position [1060, 0]
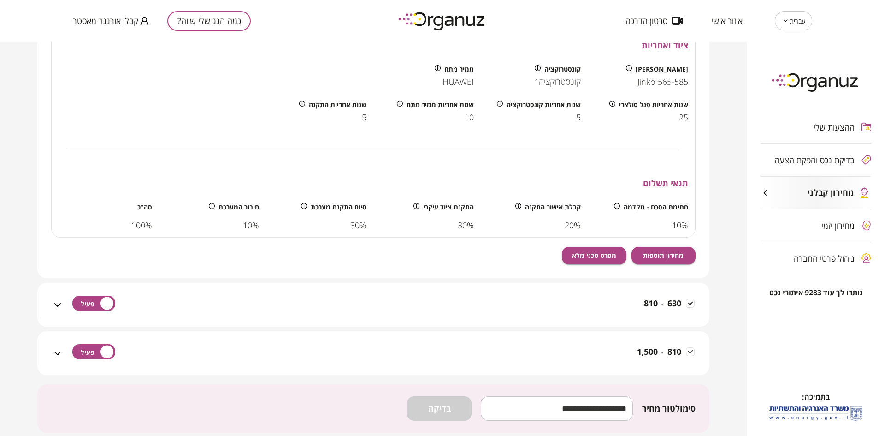
click at [566, 408] on input "number" at bounding box center [557, 408] width 152 height 27
type input "***"
click at [453, 411] on button "בדיקה" at bounding box center [439, 408] width 65 height 24
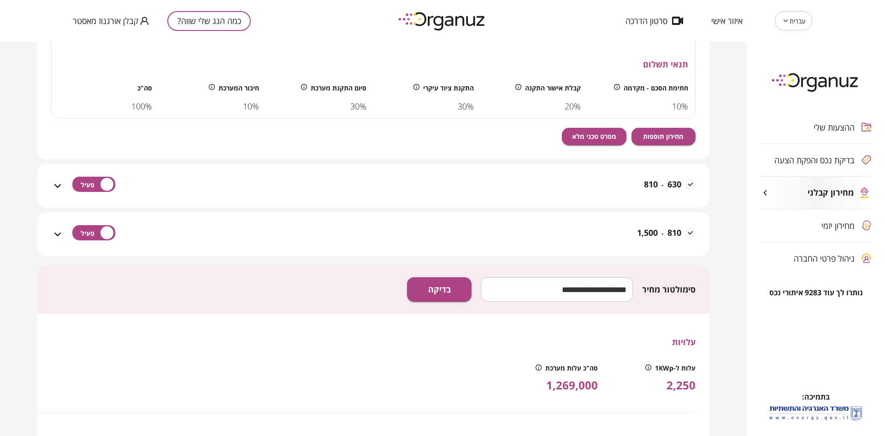
scroll to position [1175, 0]
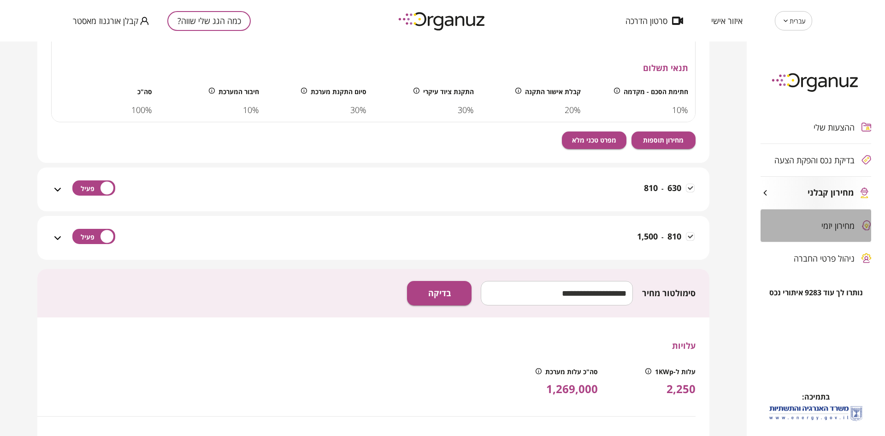
click at [827, 224] on span "מחירון יזמי" at bounding box center [837, 225] width 33 height 9
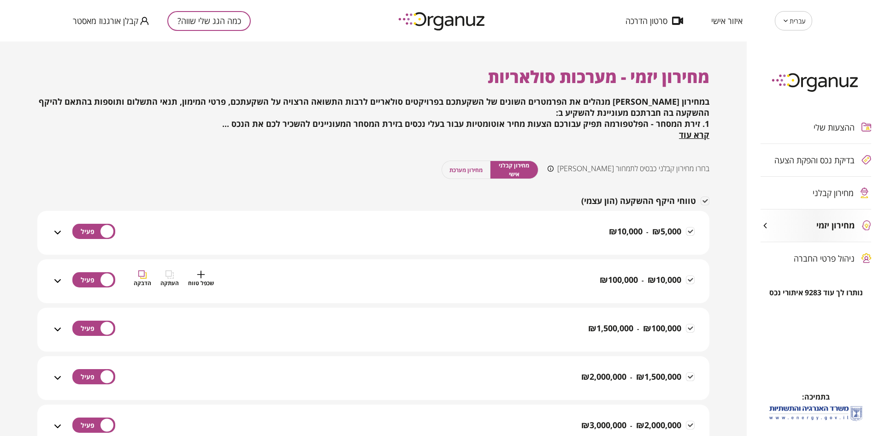
click at [492, 276] on div "₪ 10,000 - ₪ 100,000 שכפל טווח העתקה הדבקה" at bounding box center [378, 286] width 631 height 33
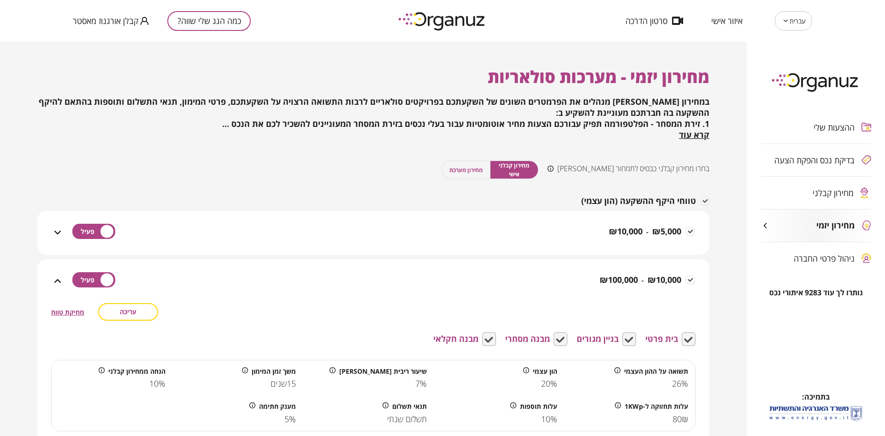
click at [112, 310] on button "עריכה" at bounding box center [128, 312] width 60 height 18
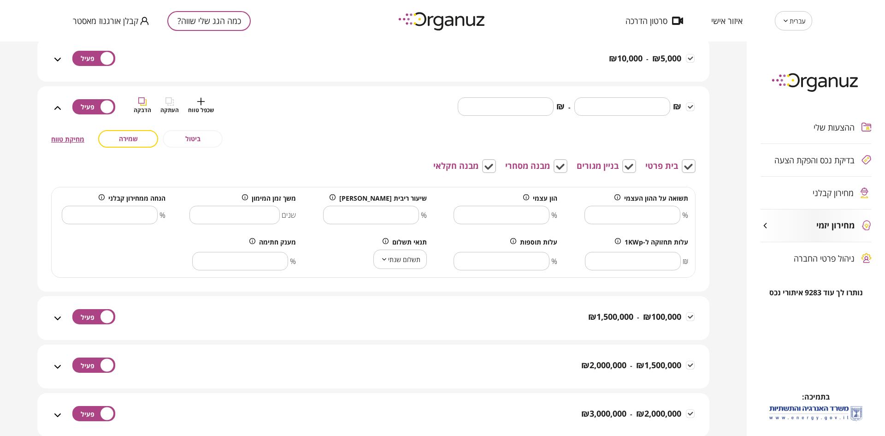
scroll to position [184, 0]
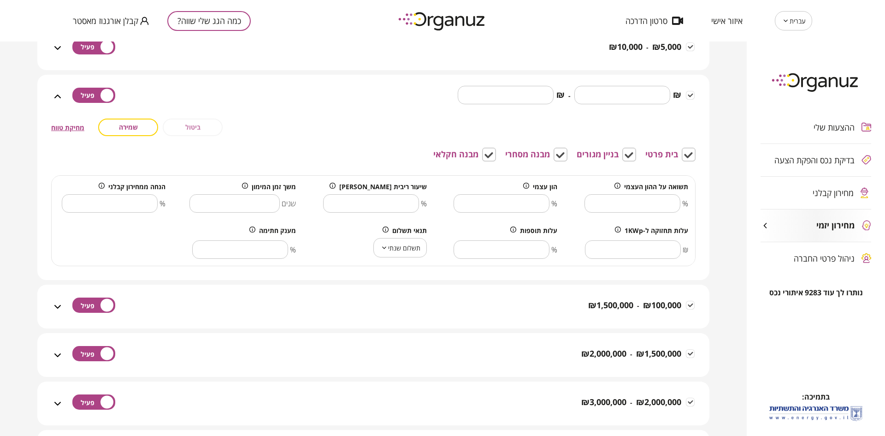
click at [192, 120] on button "ביטול" at bounding box center [193, 127] width 60 height 18
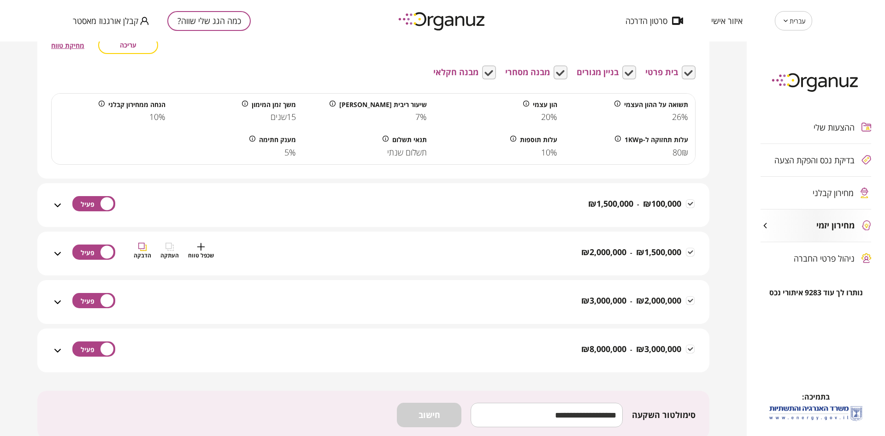
scroll to position [334, 0]
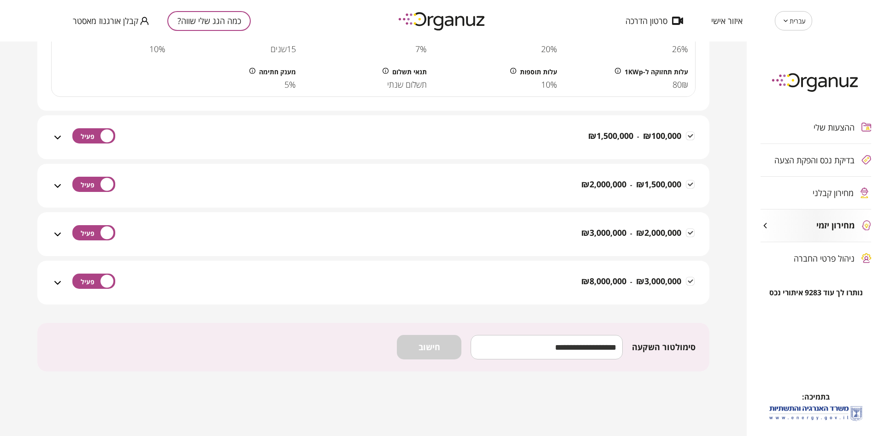
click at [561, 351] on input "number" at bounding box center [547, 346] width 152 height 27
type input "*****"
click at [453, 353] on button "חישוב" at bounding box center [429, 347] width 65 height 24
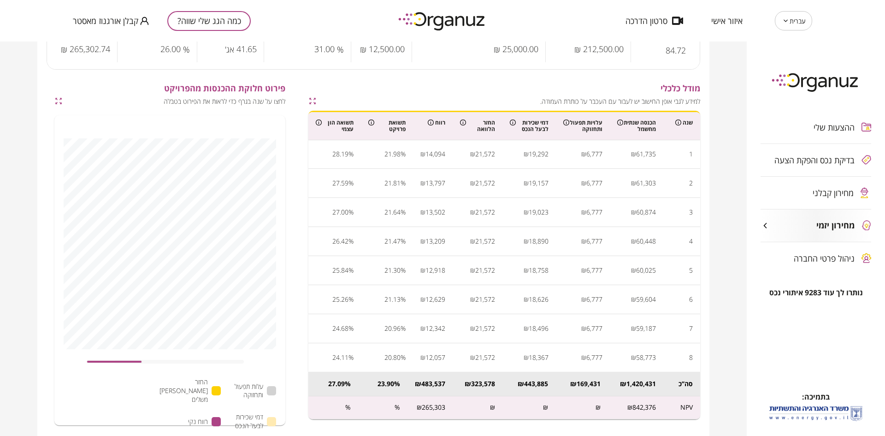
scroll to position [0, 0]
click at [788, 164] on span "בדיקת נכס והפקת הצעה" at bounding box center [814, 159] width 80 height 9
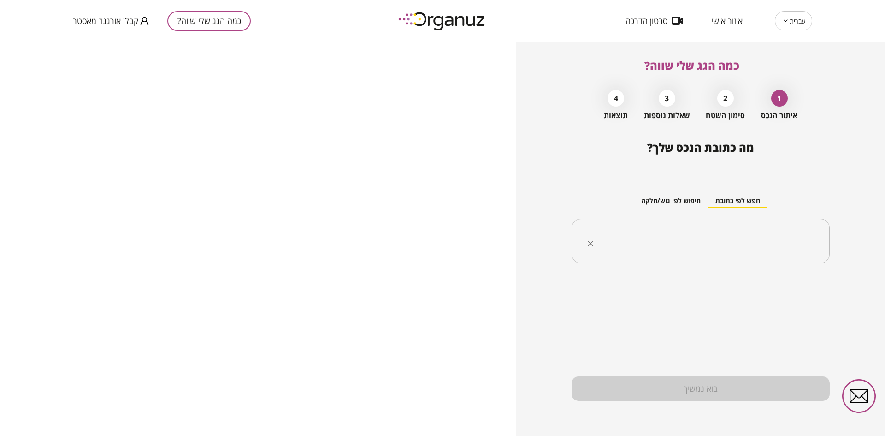
click at [714, 228] on div "​" at bounding box center [700, 240] width 258 height 45
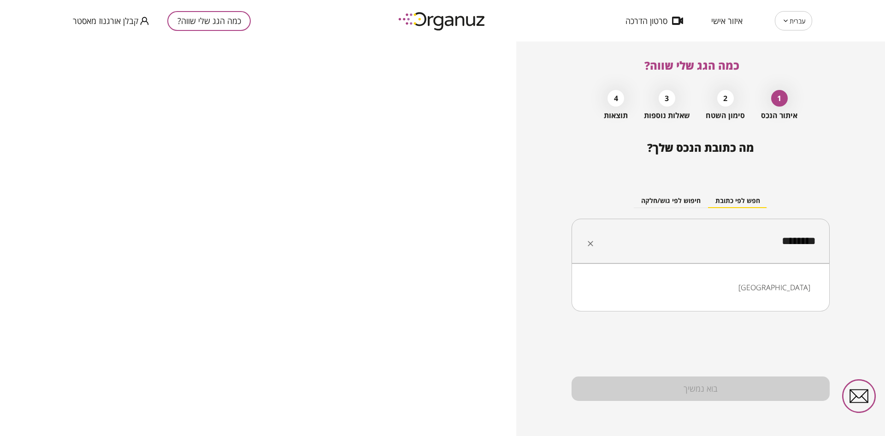
click at [756, 287] on li "[GEOGRAPHIC_DATA]" at bounding box center [700, 287] width 234 height 17
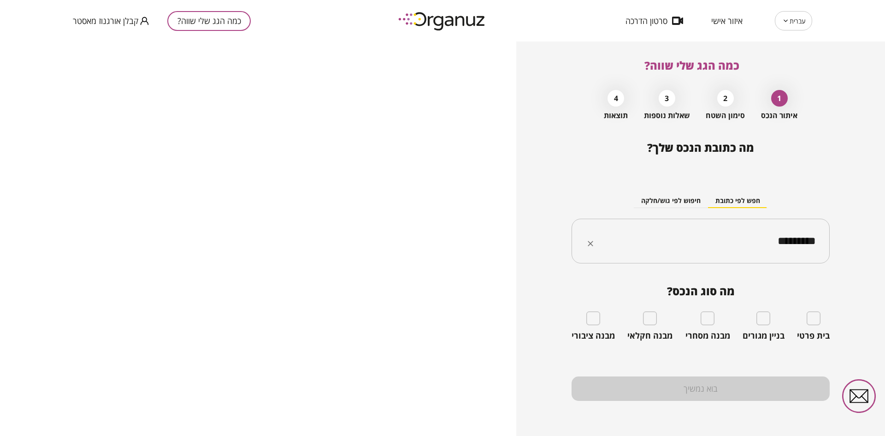
type input "*********"
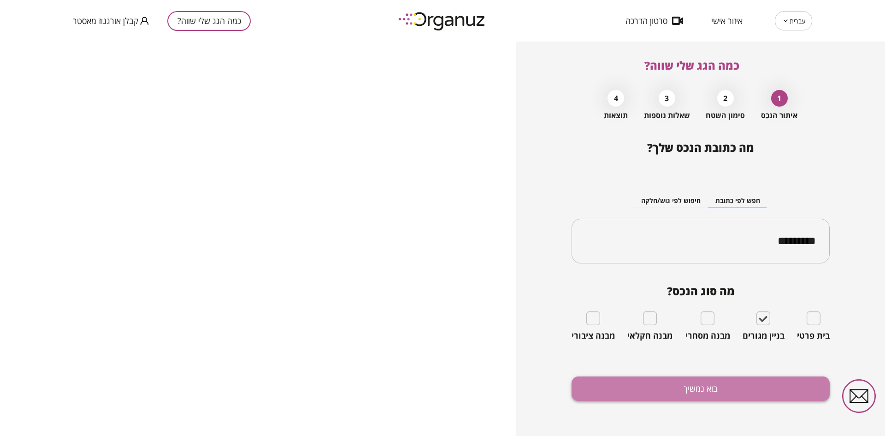
click at [725, 387] on button "בוא נמשיך" at bounding box center [700, 388] width 258 height 24
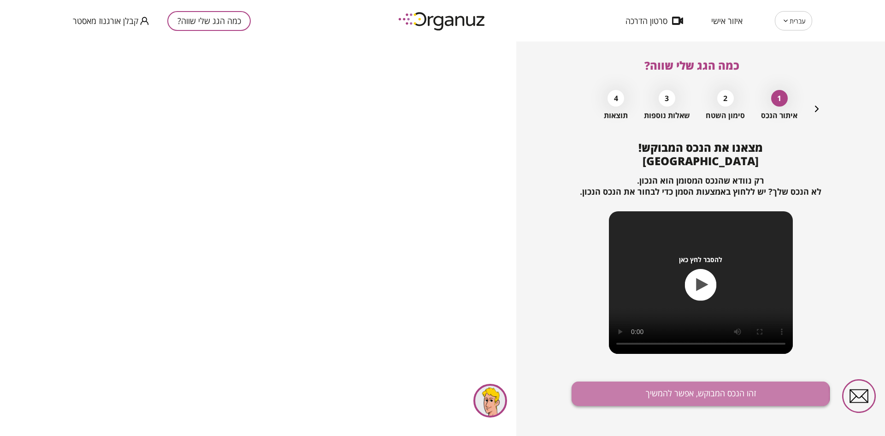
click at [673, 395] on button "זהו הנכס המבוקש, אפשר להמשיך" at bounding box center [700, 393] width 258 height 24
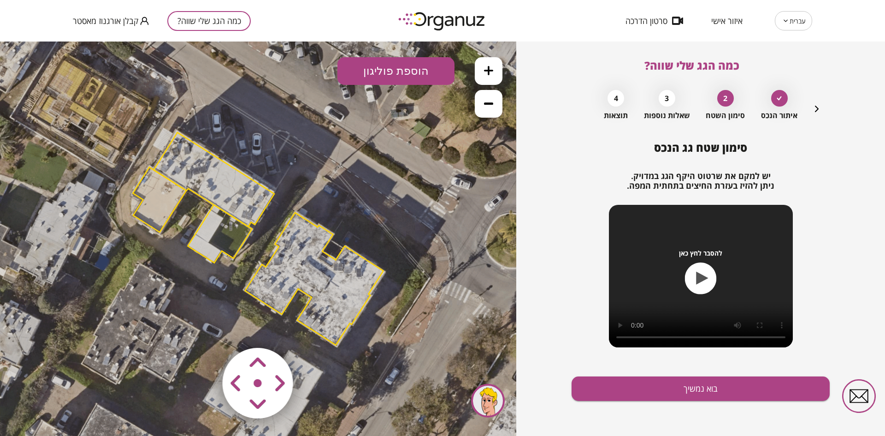
click at [486, 76] on button at bounding box center [489, 71] width 28 height 28
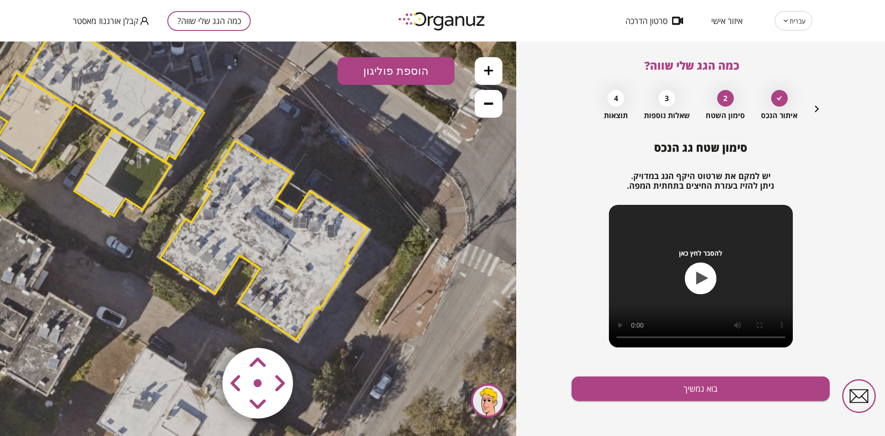
drag, startPoint x: 430, startPoint y: 146, endPoint x: 350, endPoint y: 85, distance: 100.7
click at [351, 85] on icon at bounding box center [179, 179] width 1141 height 1141
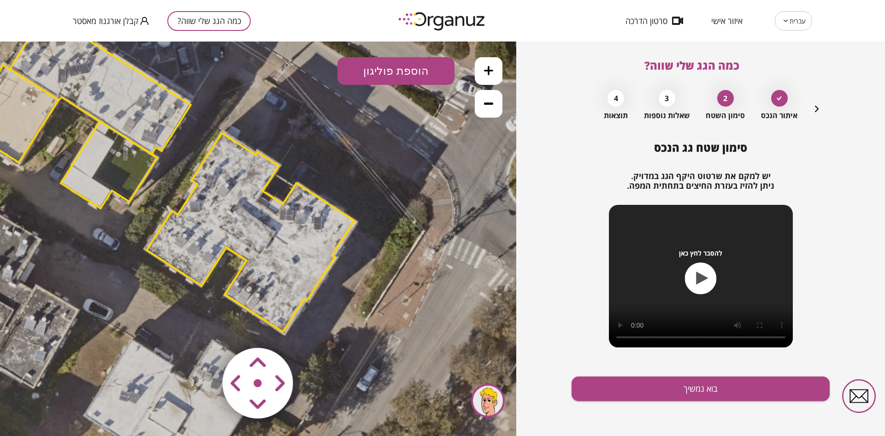
drag, startPoint x: 371, startPoint y: 152, endPoint x: 359, endPoint y: 145, distance: 13.6
click at [359, 145] on icon at bounding box center [166, 171] width 1141 height 1141
click at [370, 67] on button "הוספת פוליגון" at bounding box center [395, 71] width 117 height 28
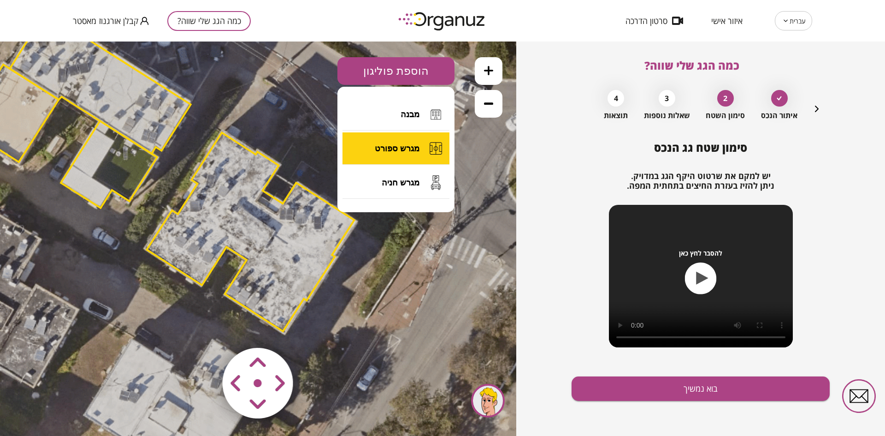
click at [404, 154] on button "מגרש ספורט" at bounding box center [395, 148] width 107 height 32
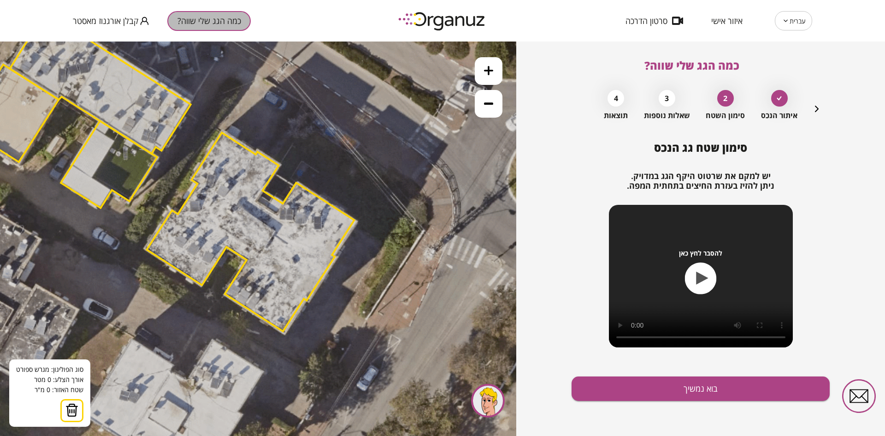
click at [231, 13] on button "כמה הגג שלי שווה?" at bounding box center [208, 21] width 83 height 20
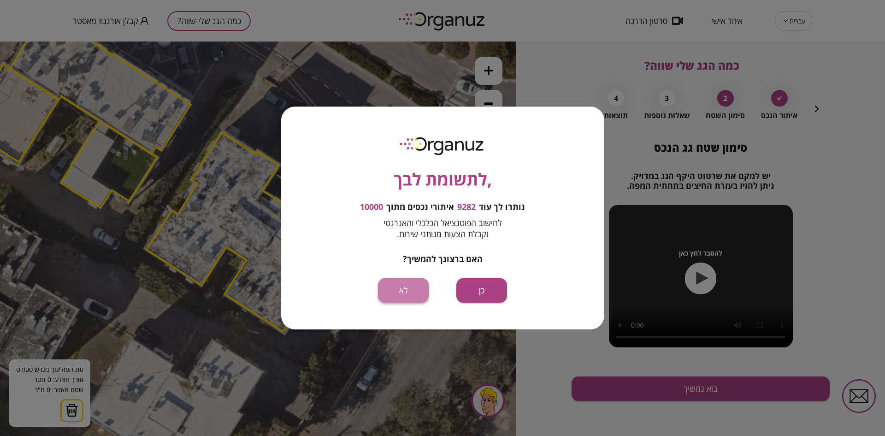
click at [408, 285] on button "לא" at bounding box center [403, 290] width 51 height 24
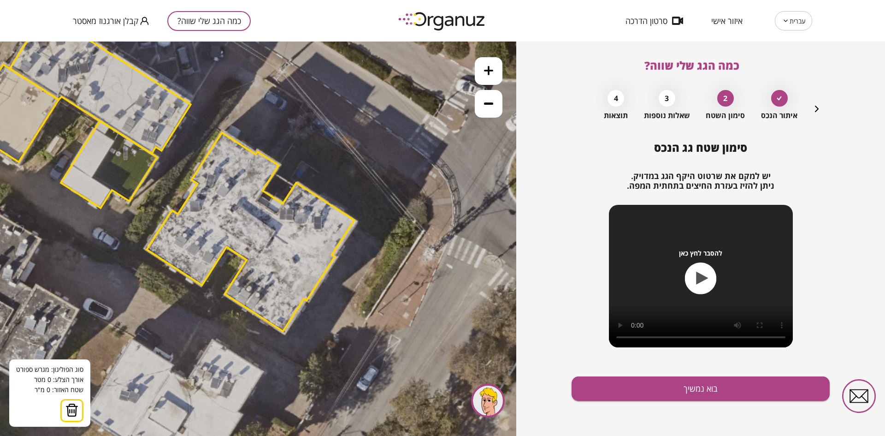
click at [80, 408] on button at bounding box center [71, 410] width 23 height 23
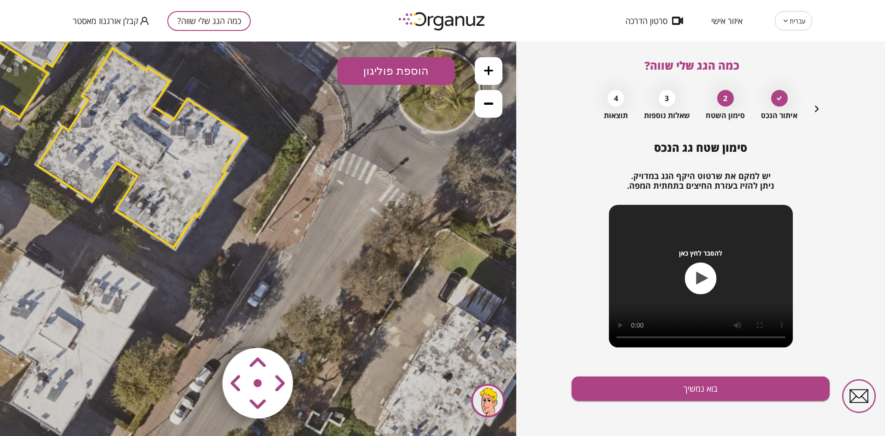
drag, startPoint x: 362, startPoint y: 297, endPoint x: 255, endPoint y: 220, distance: 131.6
click at [255, 220] on icon at bounding box center [57, 87] width 1141 height 1141
click at [378, 68] on button "הוספת פוליגון" at bounding box center [395, 71] width 117 height 28
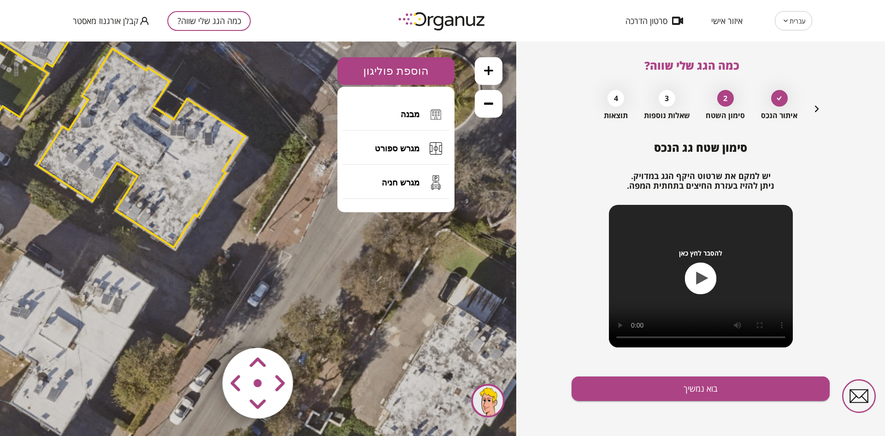
drag, startPoint x: 394, startPoint y: 187, endPoint x: 366, endPoint y: 180, distance: 28.5
click at [392, 187] on button "מגרש חניה" at bounding box center [395, 182] width 107 height 32
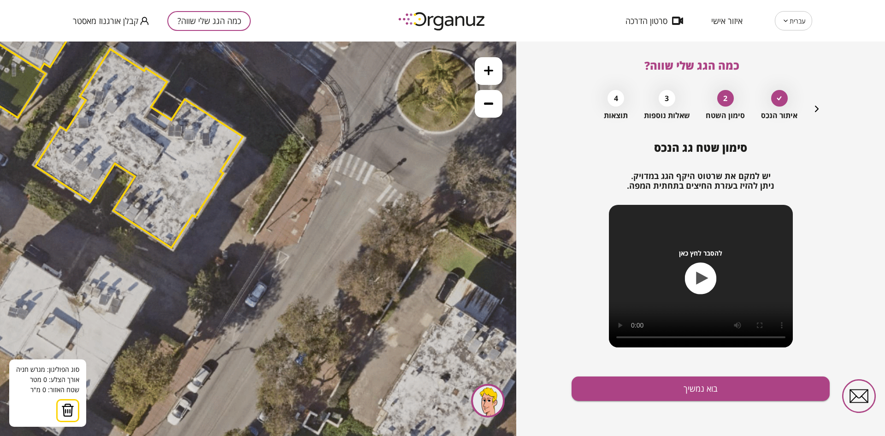
click at [310, 156] on icon at bounding box center [54, 87] width 1141 height 1141
click at [259, 230] on polygon at bounding box center [284, 193] width 51 height 74
click at [296, 254] on polygon at bounding box center [284, 205] width 51 height 98
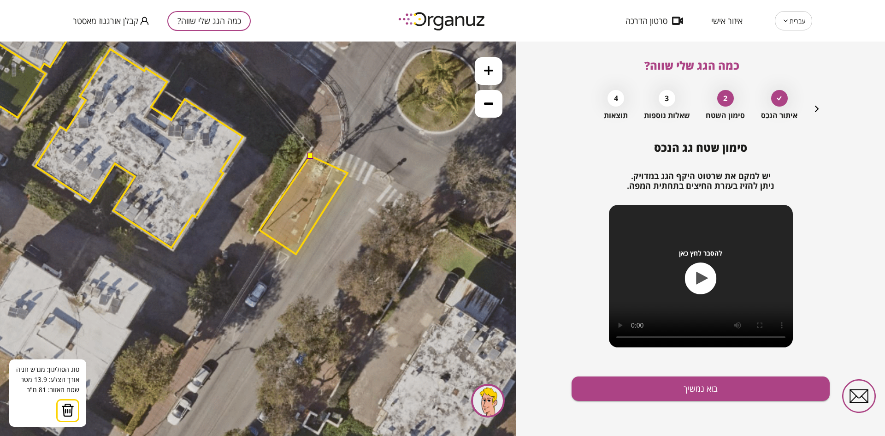
click at [348, 173] on polygon at bounding box center [303, 205] width 88 height 98
click at [312, 156] on button at bounding box center [309, 155] width 6 height 6
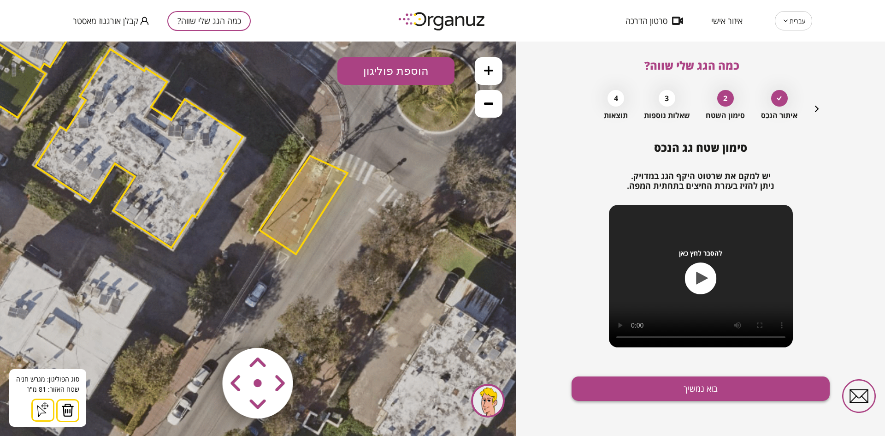
click at [611, 387] on button "בוא נמשיך" at bounding box center [700, 388] width 258 height 24
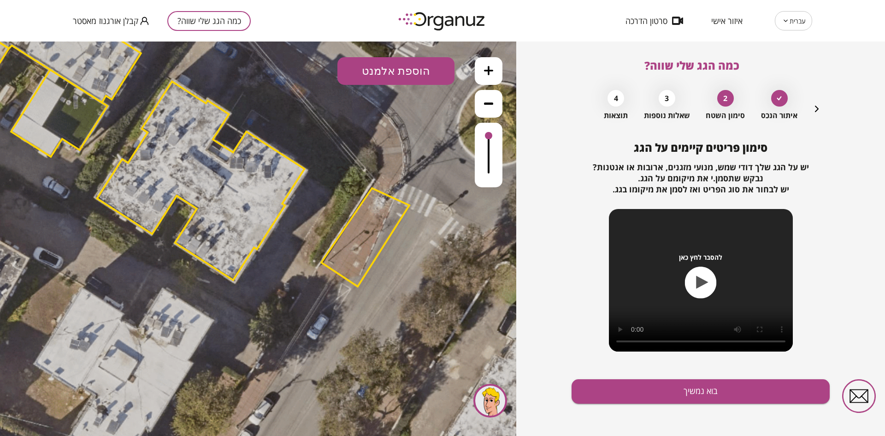
drag, startPoint x: 355, startPoint y: 205, endPoint x: 392, endPoint y: 224, distance: 40.8
click at [399, 234] on icon at bounding box center [116, 119] width 1141 height 1141
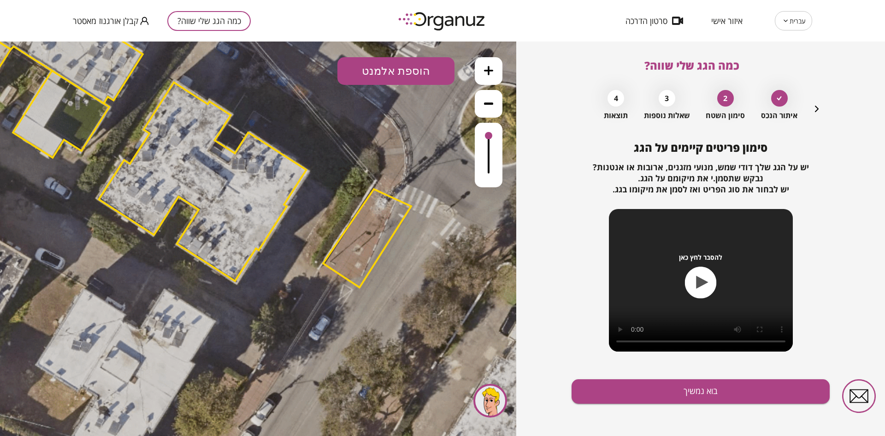
click at [375, 72] on button "הוספת אלמנט" at bounding box center [395, 71] width 117 height 28
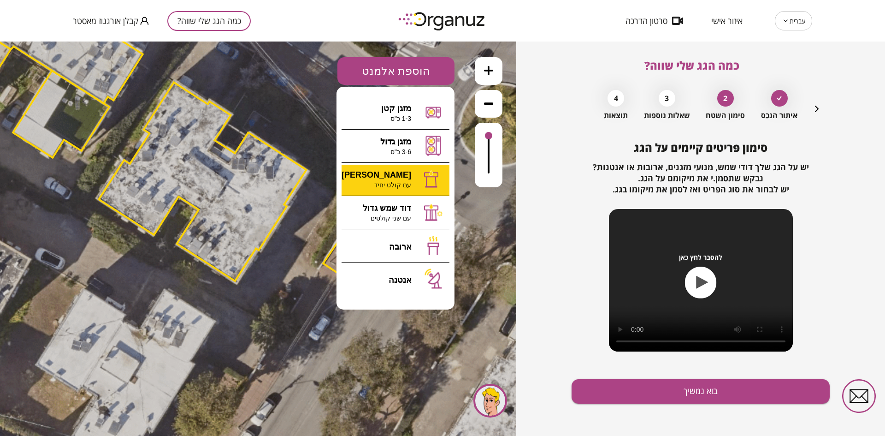
click at [397, 177] on div ".st0 { fill: #FFFFFF; } 81" at bounding box center [258, 238] width 516 height 394
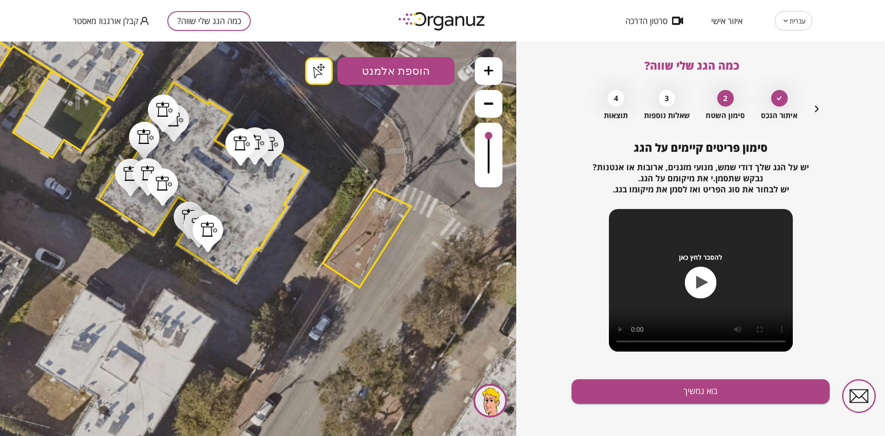
click at [660, 389] on button "בוא נמשיך" at bounding box center [700, 391] width 258 height 24
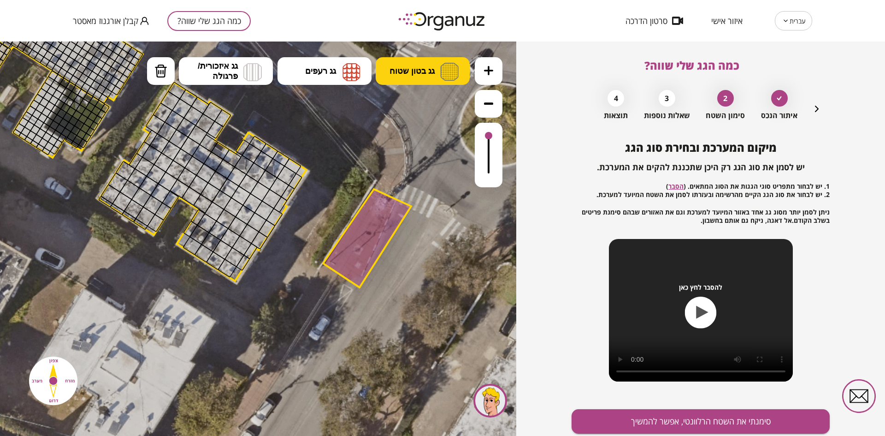
click at [408, 64] on button "גג בטון שטוח" at bounding box center [423, 71] width 94 height 28
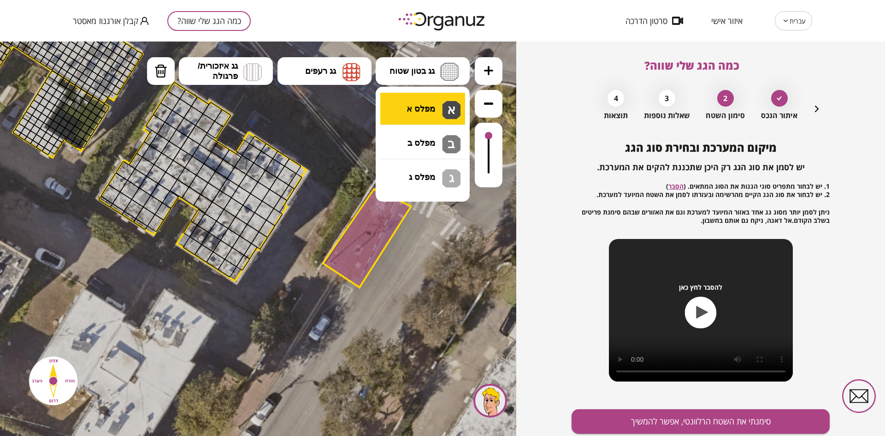
click at [424, 119] on div ".st0 { fill: #FFFFFF; } .st0 { fill: #FFFFFF; }" at bounding box center [258, 238] width 516 height 394
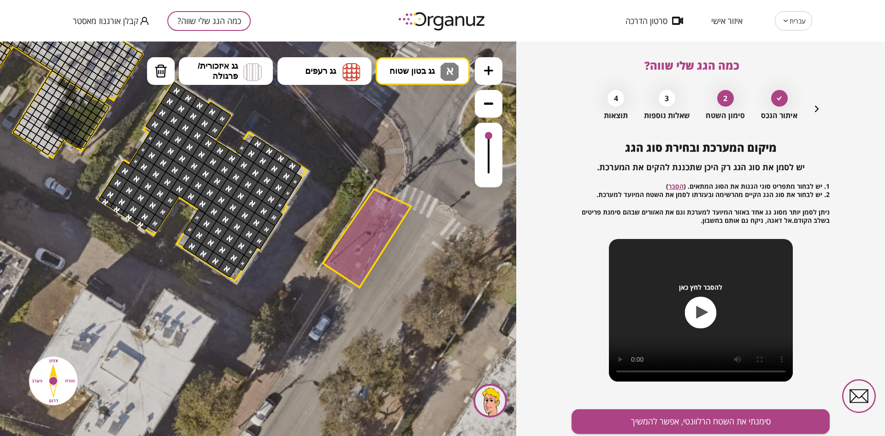
drag, startPoint x: 175, startPoint y: 92, endPoint x: 125, endPoint y: 212, distance: 129.8
click at [725, 411] on button "סימנתי את השטח הרלוונטי, אפשר להמשיך" at bounding box center [700, 421] width 258 height 24
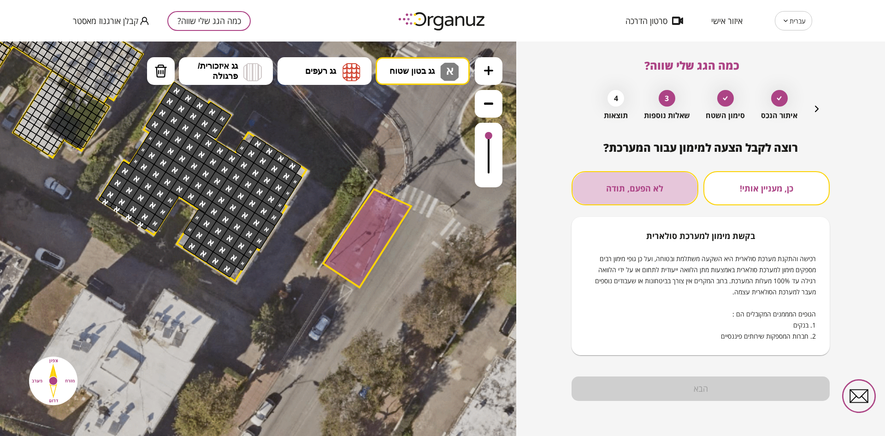
click at [654, 193] on button "לא הפעם, תודה" at bounding box center [634, 188] width 127 height 34
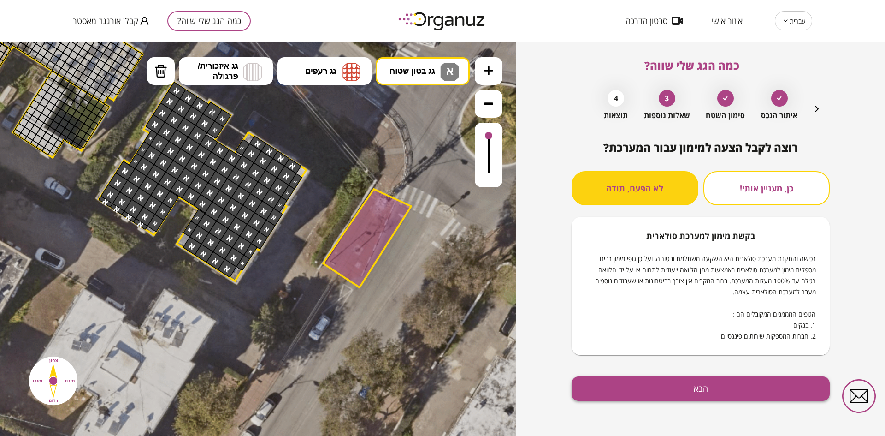
click at [614, 393] on button "הבא" at bounding box center [700, 388] width 258 height 24
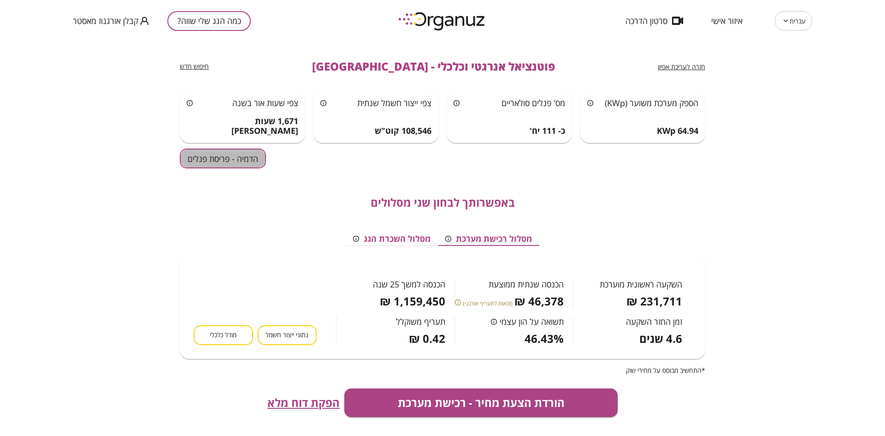
click at [240, 153] on button "הדמיה - פריסת פנלים" at bounding box center [223, 158] width 86 height 20
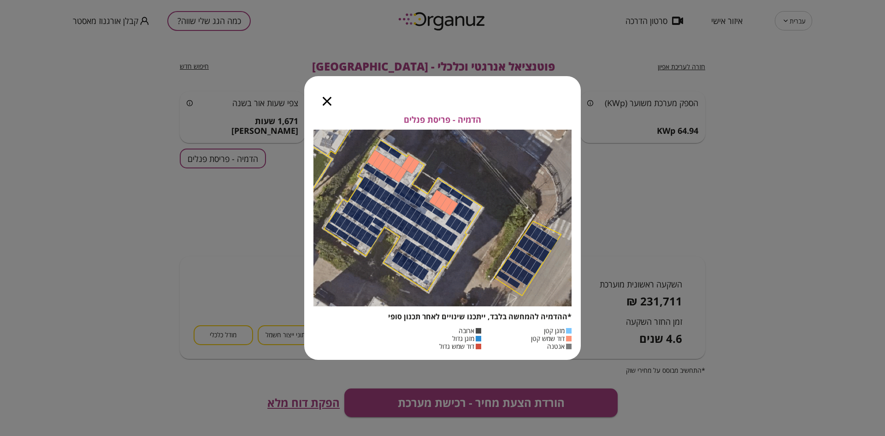
click at [325, 101] on icon "button" at bounding box center [327, 101] width 9 height 9
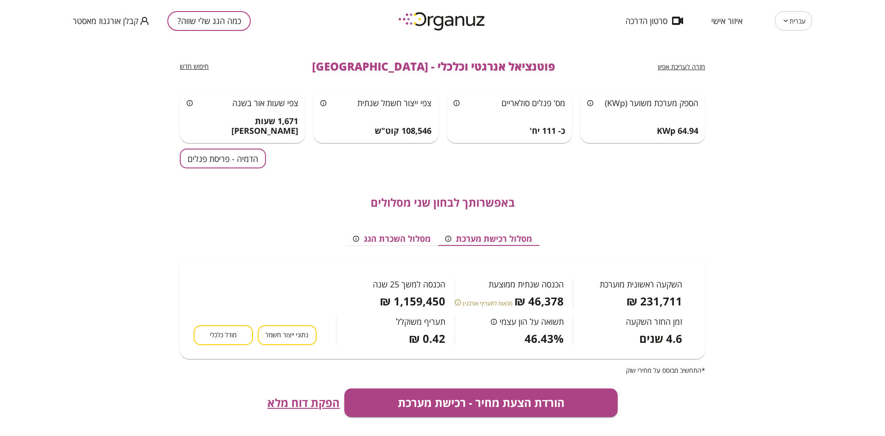
click at [213, 332] on span "מודל כלכלי" at bounding box center [223, 334] width 27 height 9
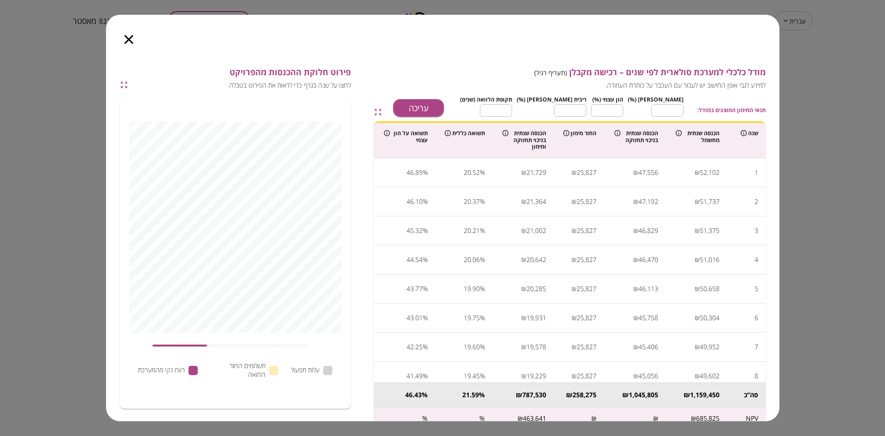
click at [127, 39] on icon "button" at bounding box center [128, 39] width 9 height 9
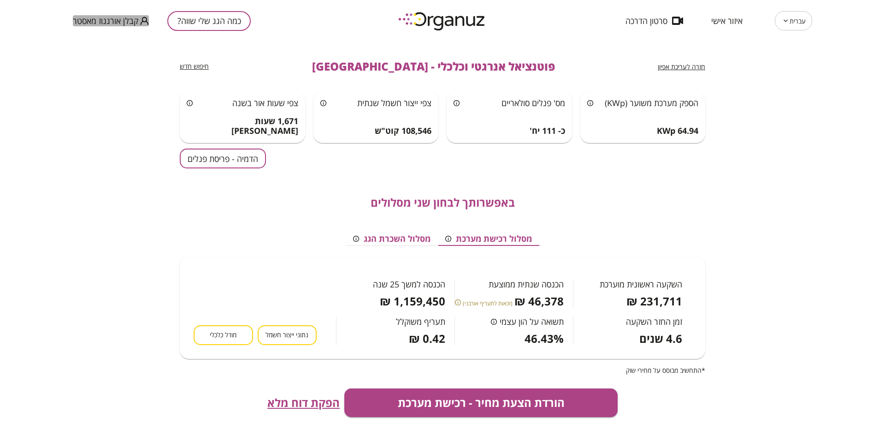
click at [94, 18] on span "קבלן אורגנוז מאסטר" at bounding box center [105, 20] width 65 height 9
click at [84, 35] on li "התנתק" at bounding box center [91, 38] width 36 height 17
